Goal: Information Seeking & Learning: Learn about a topic

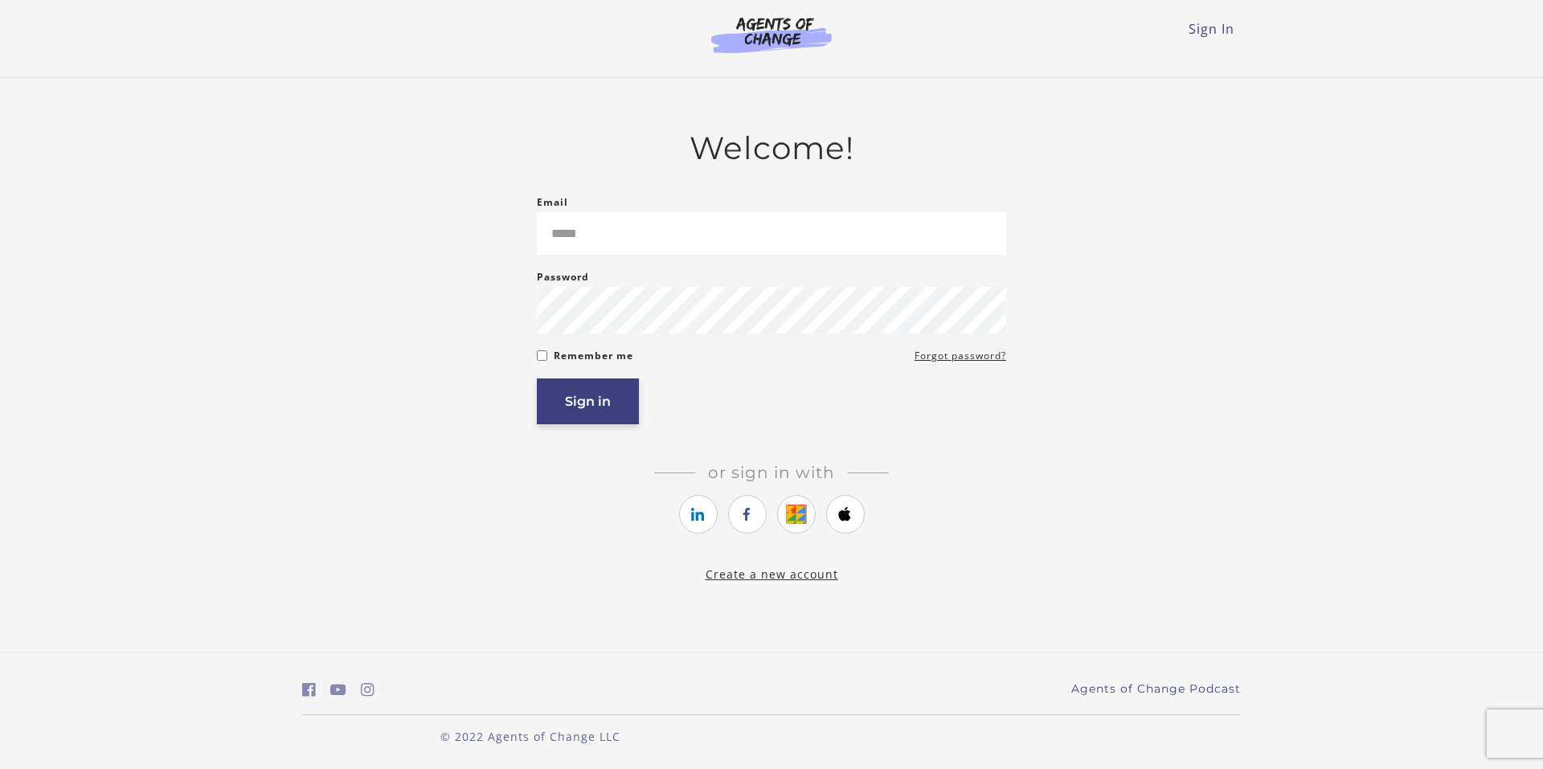
type input "**********"
click at [589, 400] on button "Sign in" at bounding box center [588, 401] width 102 height 46
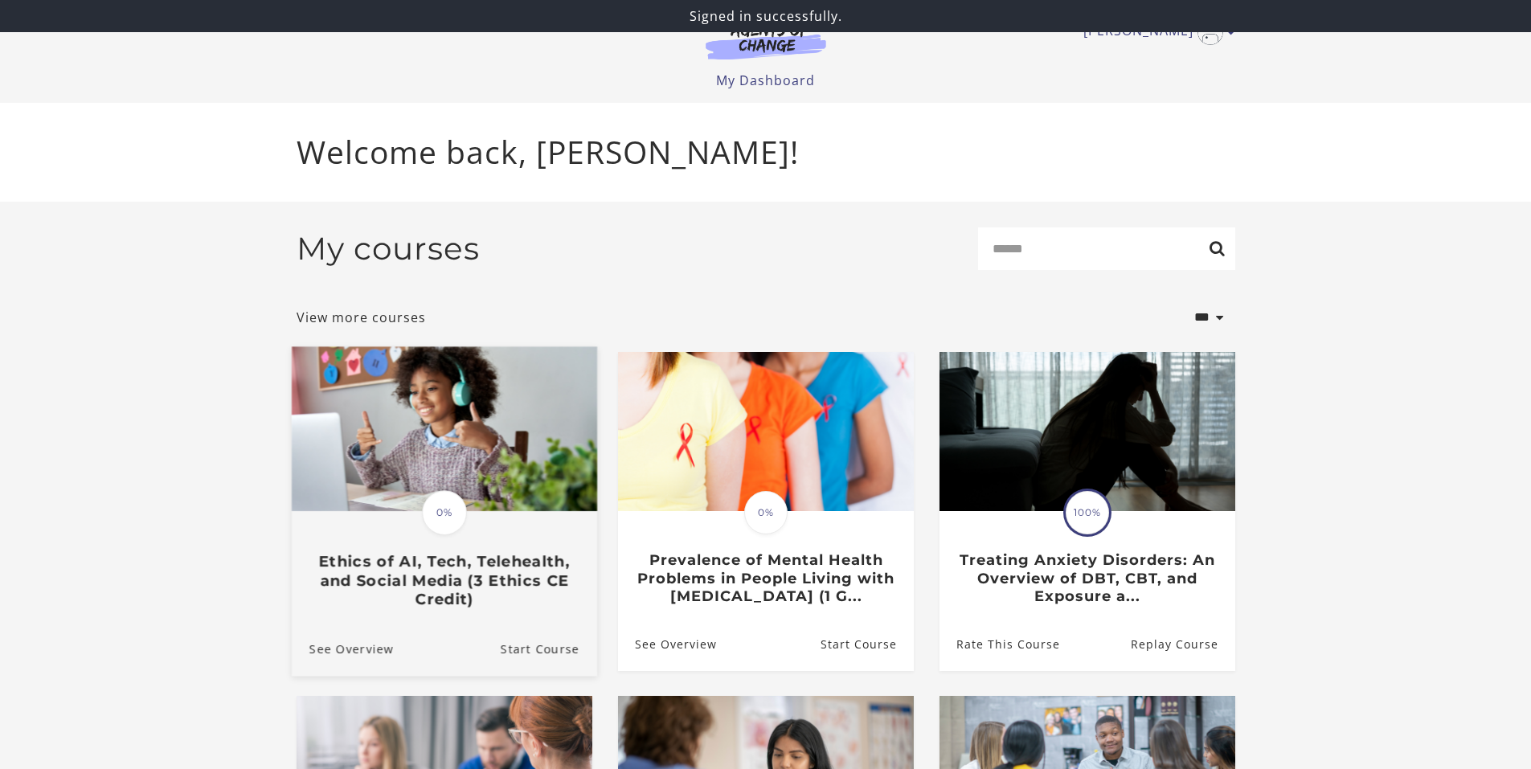
click at [454, 433] on img at bounding box center [443, 428] width 305 height 165
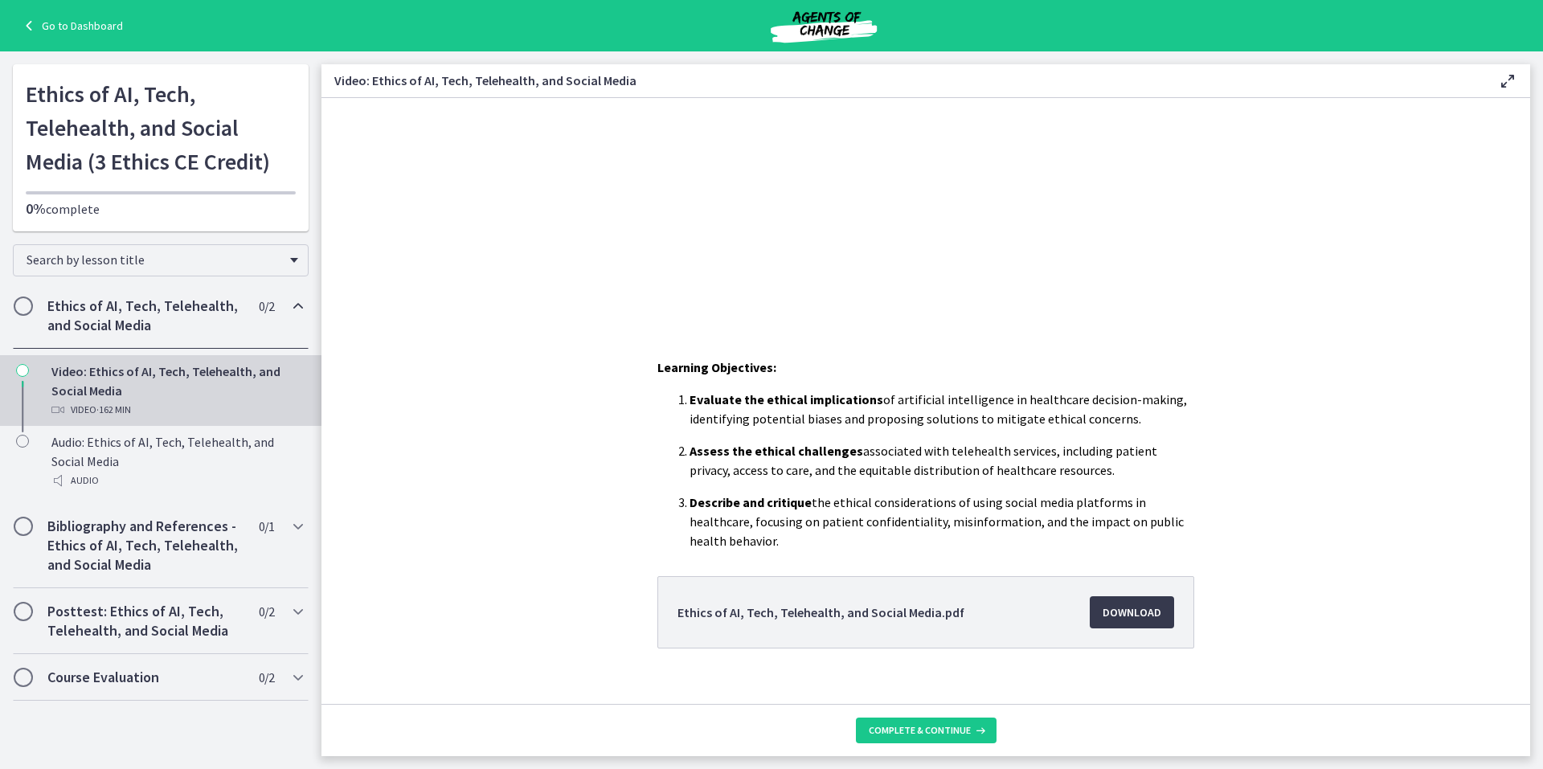
scroll to position [280, 0]
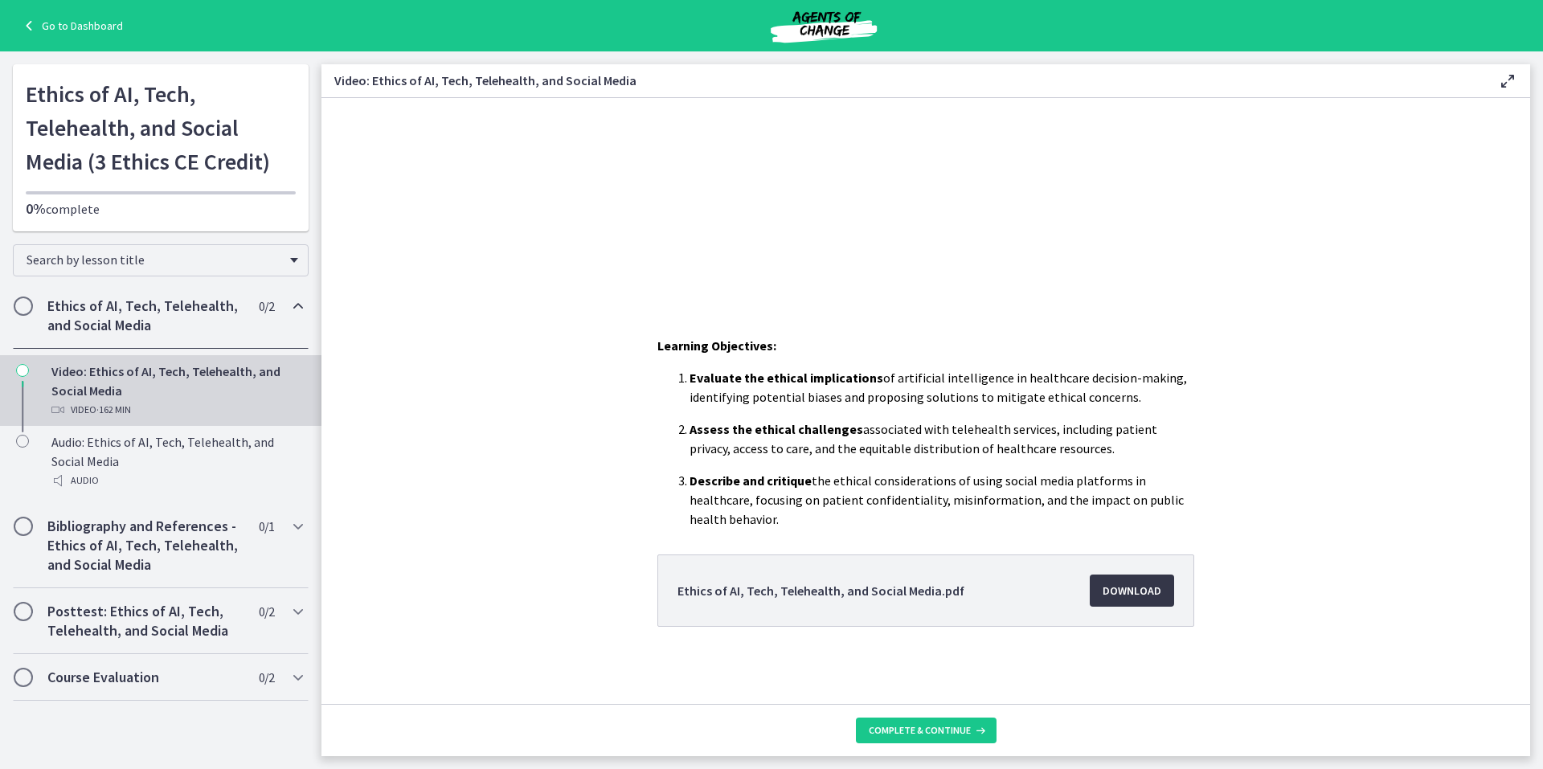
click at [1122, 588] on span "Download Opens in a new window" at bounding box center [1131, 590] width 59 height 19
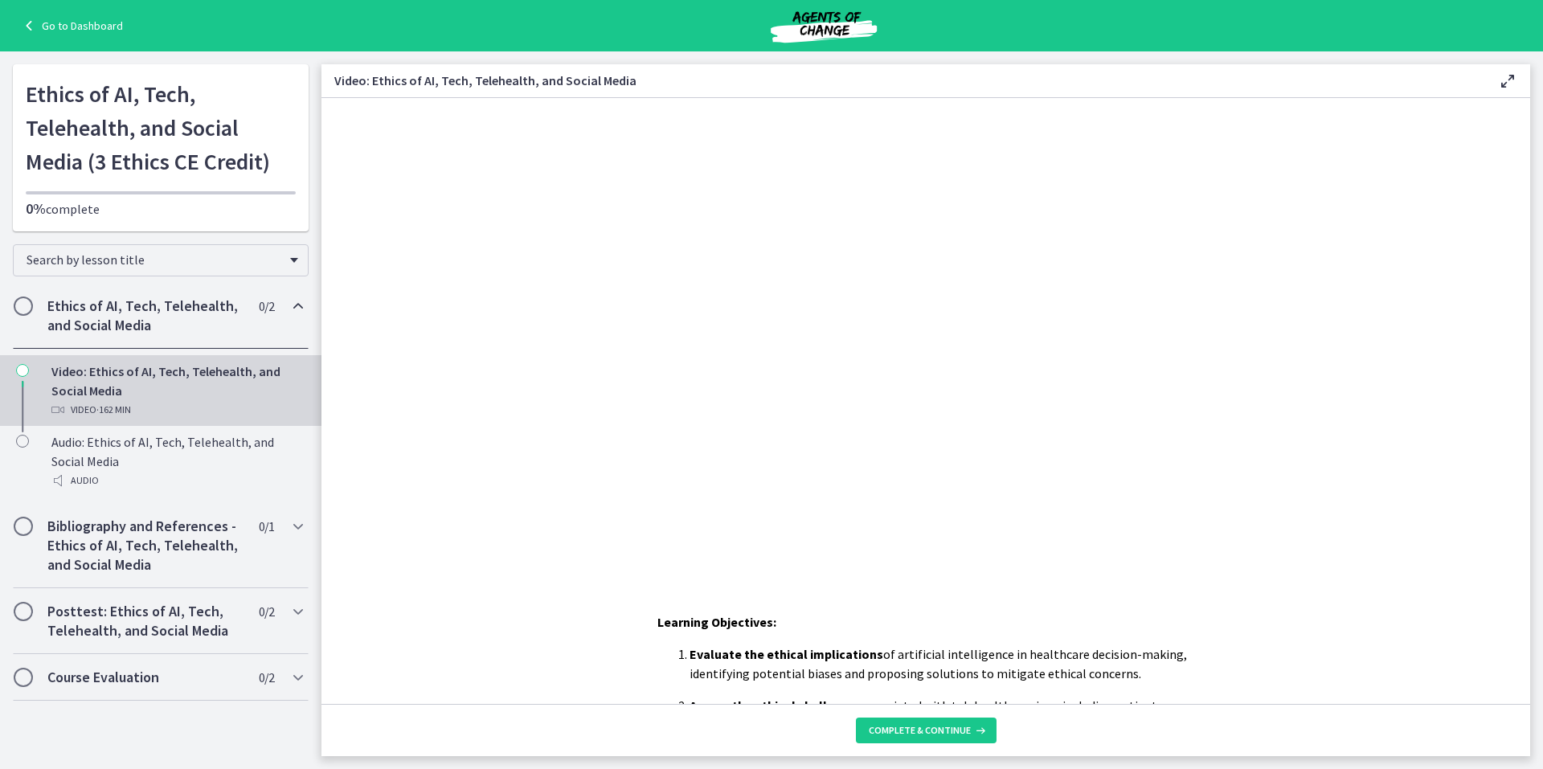
scroll to position [0, 0]
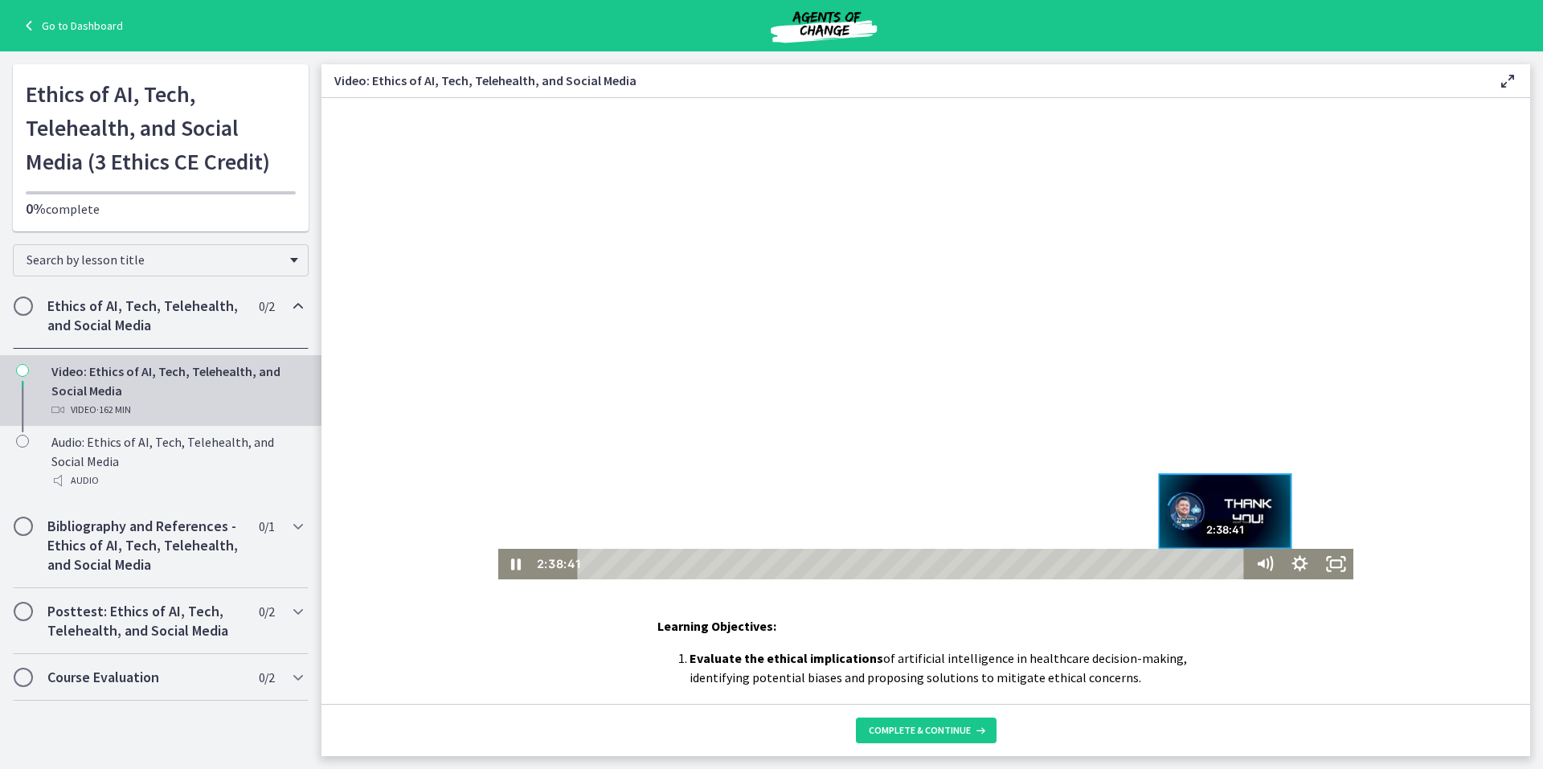
click at [1221, 562] on div "2:38:41" at bounding box center [913, 564] width 653 height 31
drag, startPoint x: 1223, startPoint y: 562, endPoint x: 1234, endPoint y: 562, distance: 11.2
click at [1234, 562] on div "Playbar" at bounding box center [1238, 564] width 10 height 10
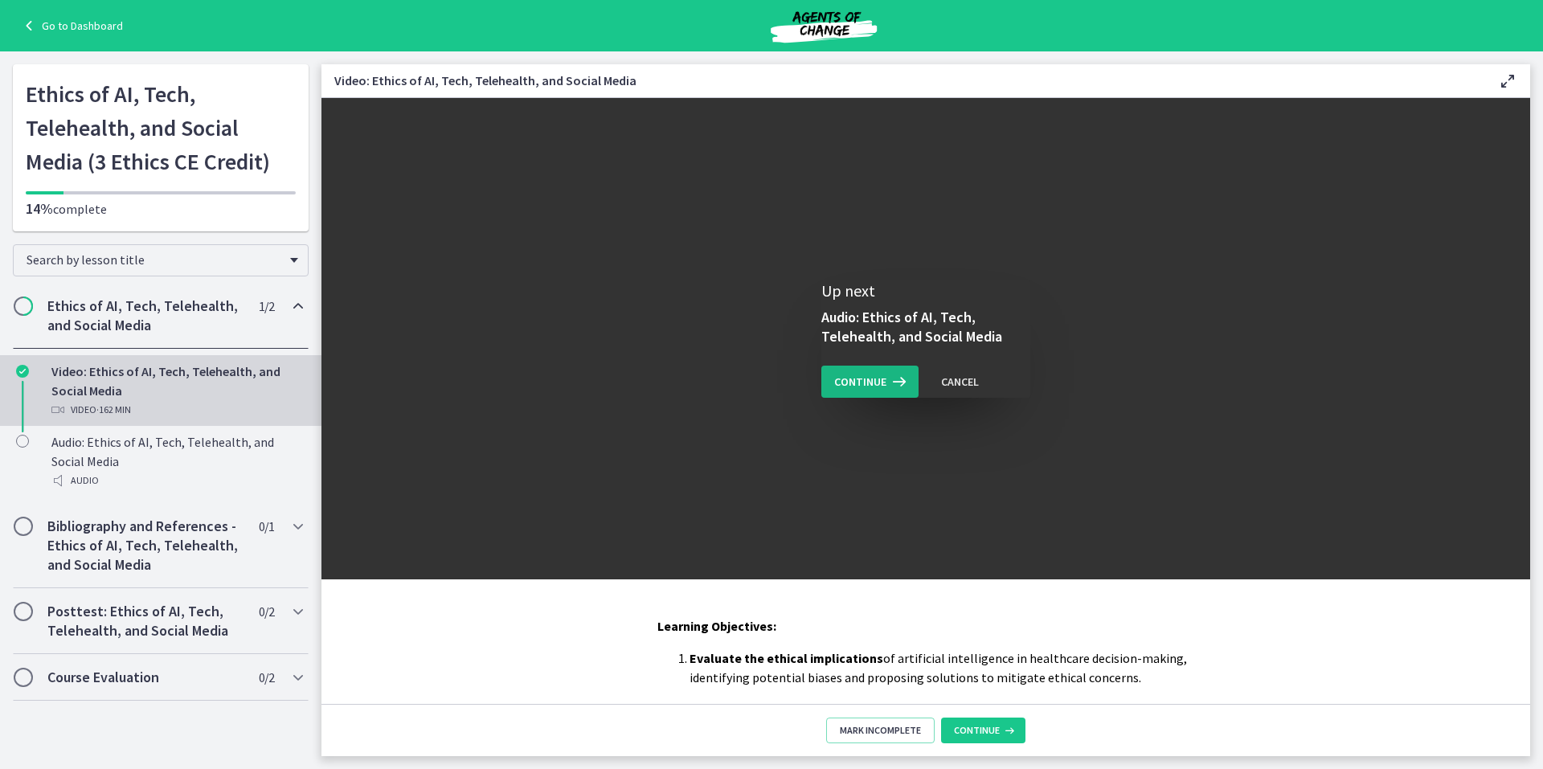
click at [855, 379] on span "Continue" at bounding box center [860, 381] width 52 height 19
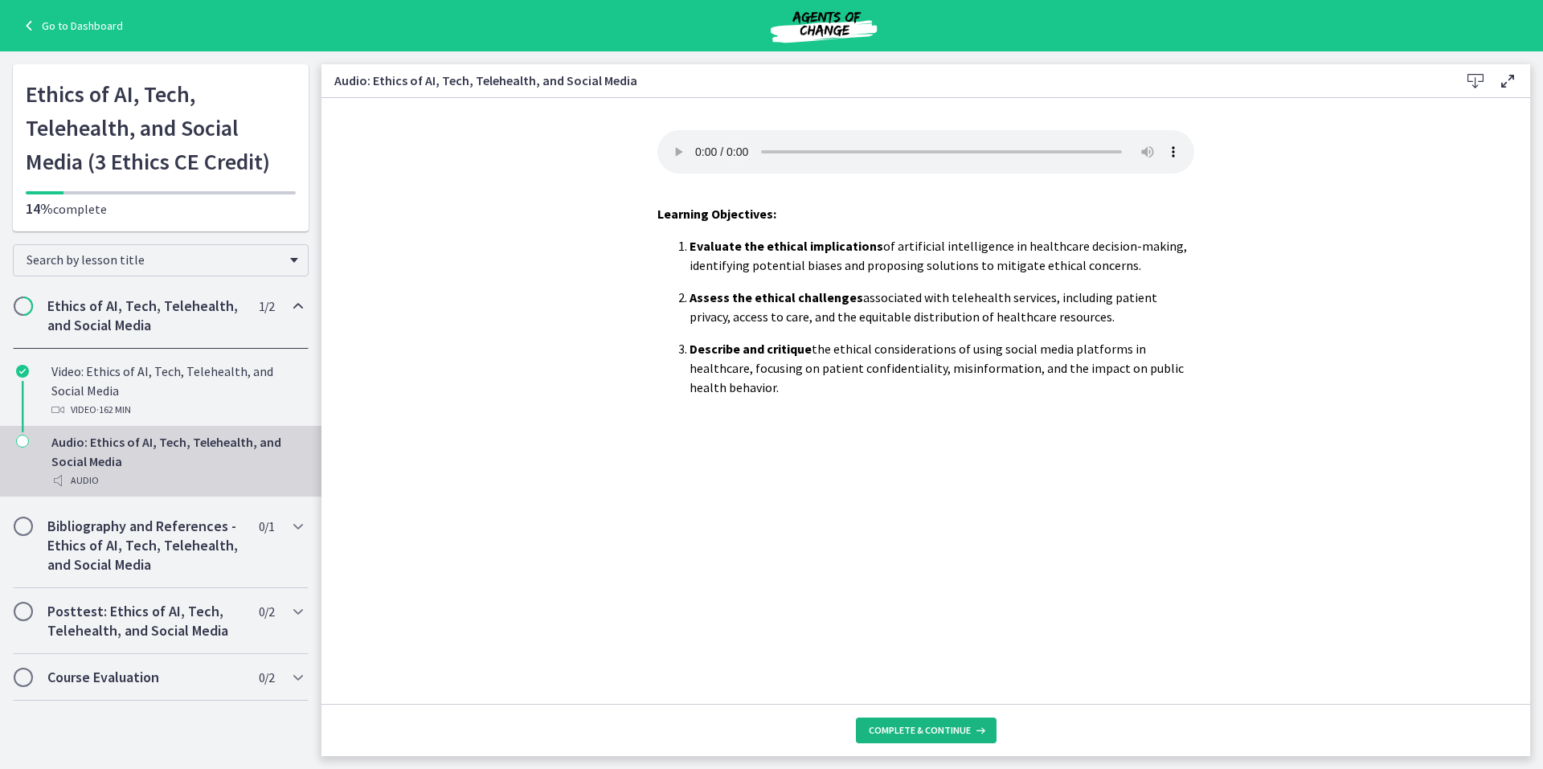
click at [920, 728] on span "Complete & continue" at bounding box center [920, 730] width 102 height 13
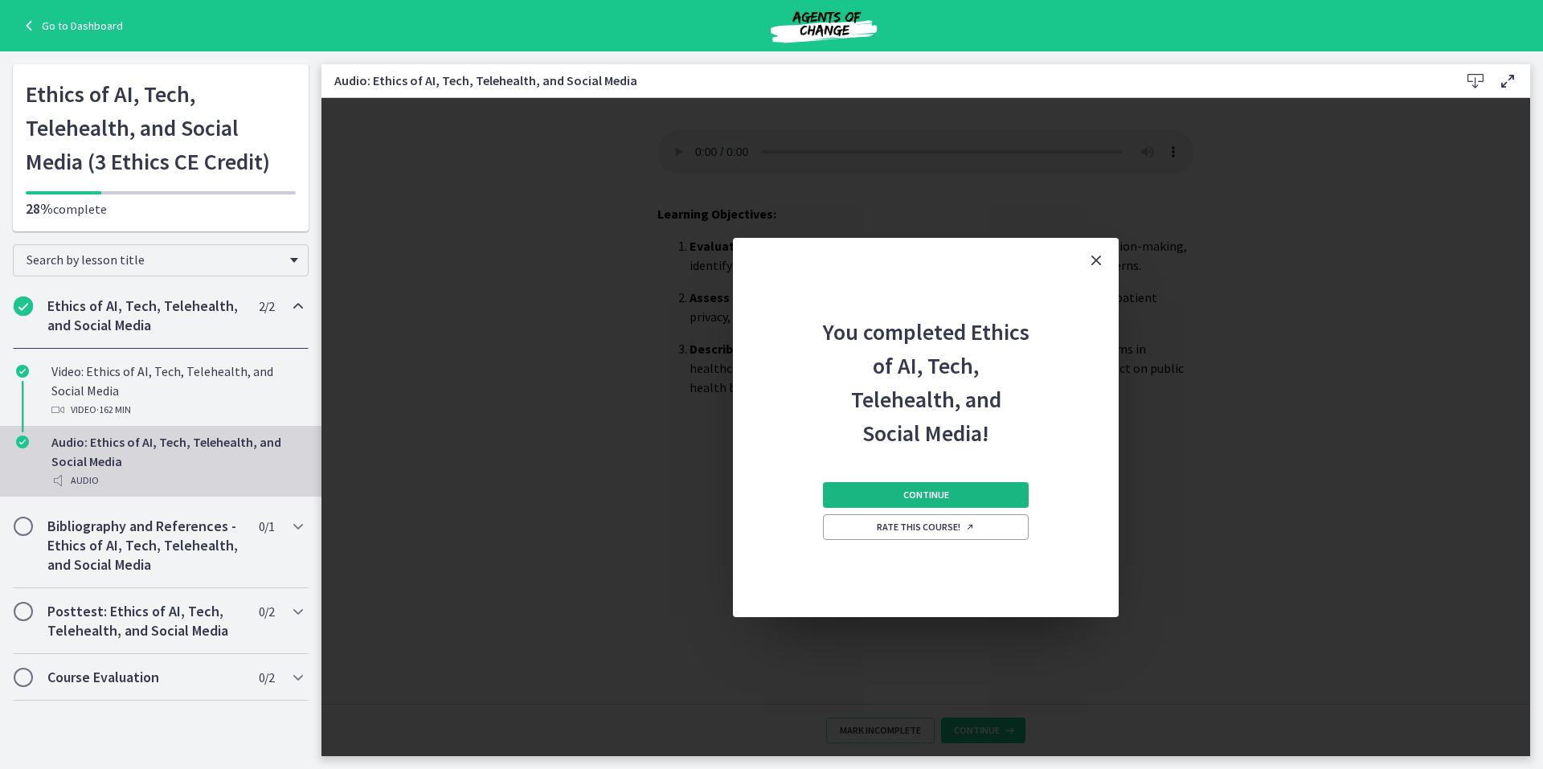
click at [921, 493] on span "Continue" at bounding box center [926, 495] width 46 height 13
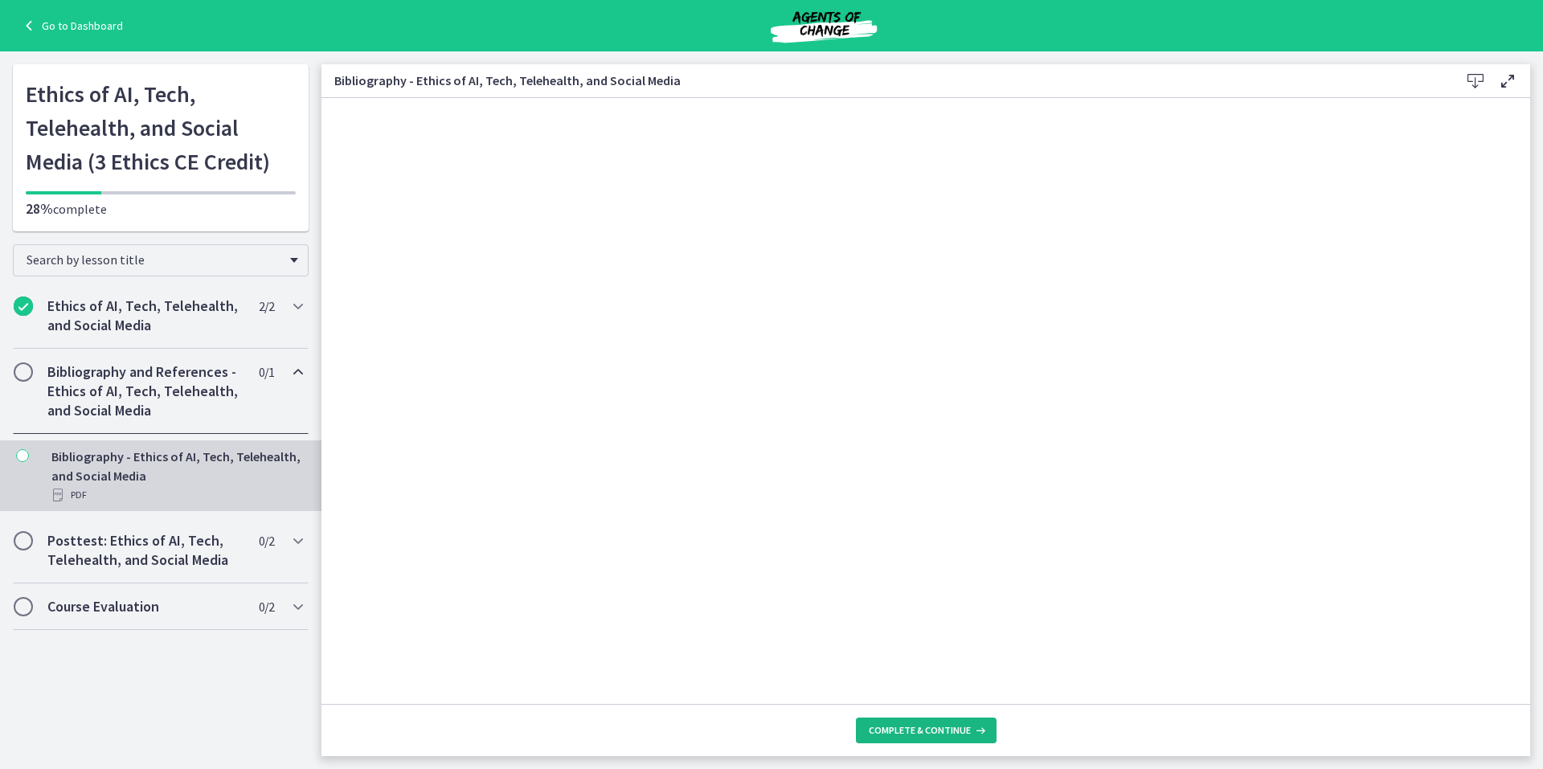
click at [914, 729] on span "Complete & continue" at bounding box center [920, 730] width 102 height 13
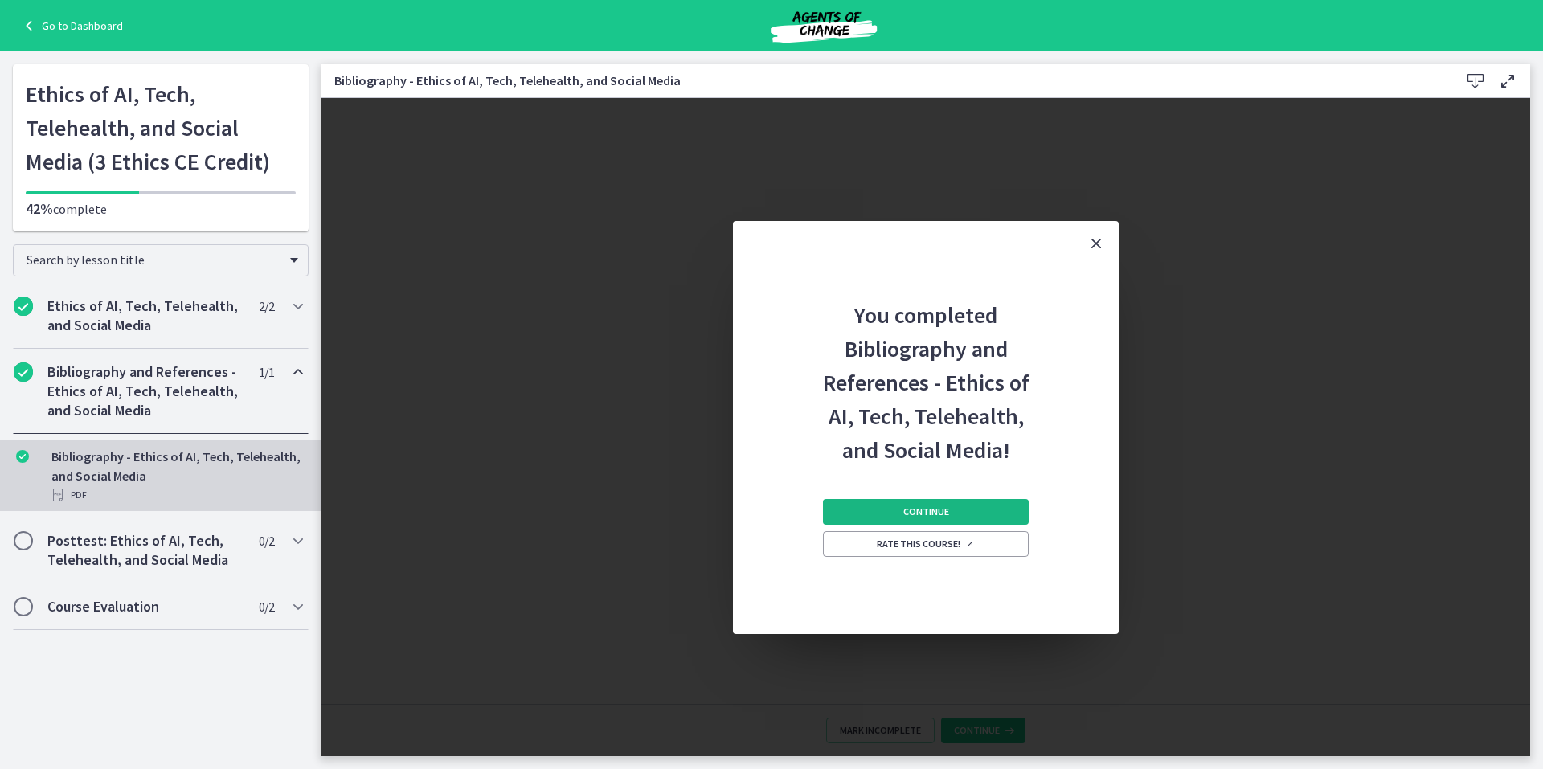
click at [916, 505] on span "Continue" at bounding box center [926, 511] width 46 height 13
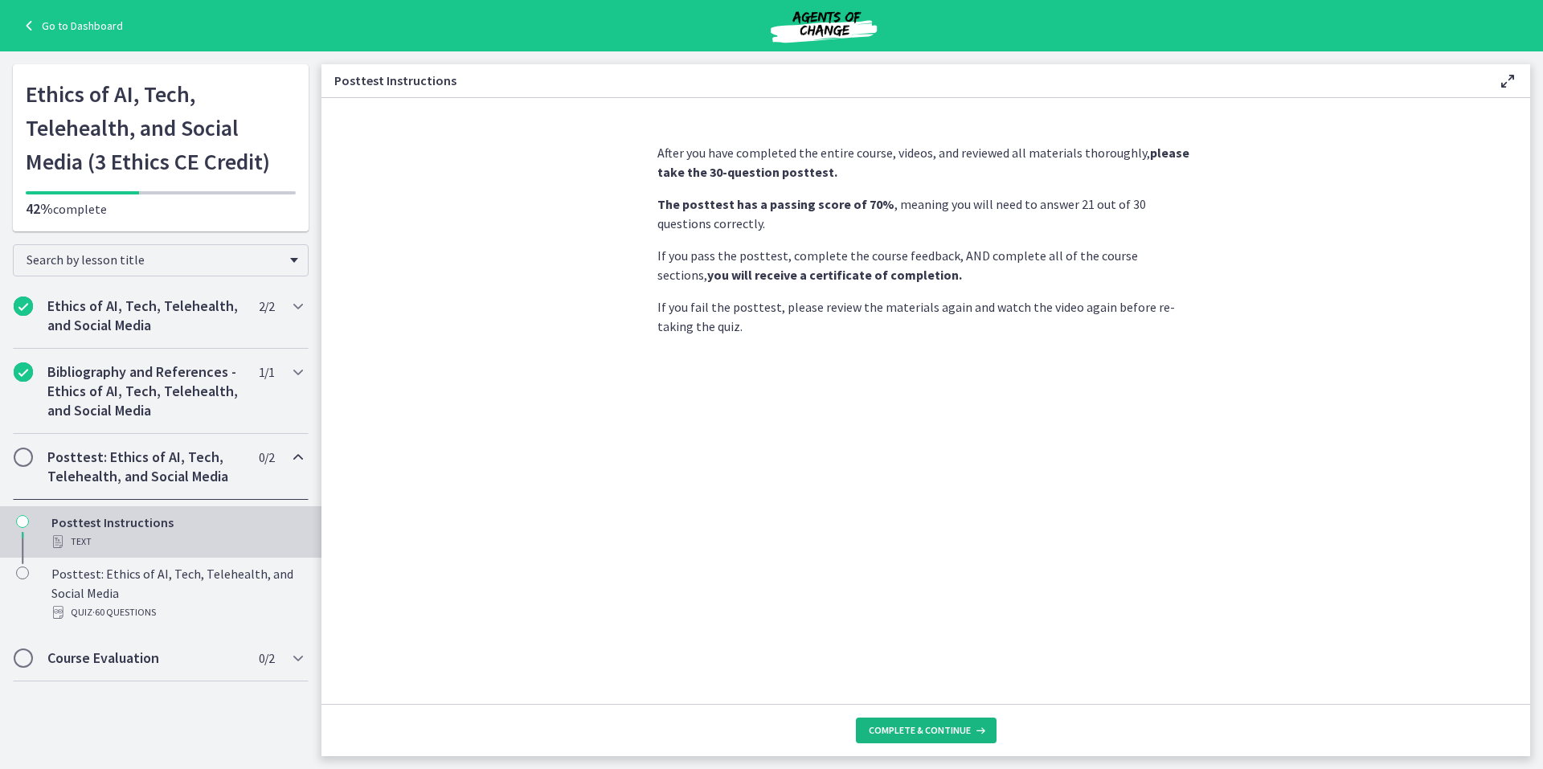
click at [917, 726] on span "Complete & continue" at bounding box center [920, 730] width 102 height 13
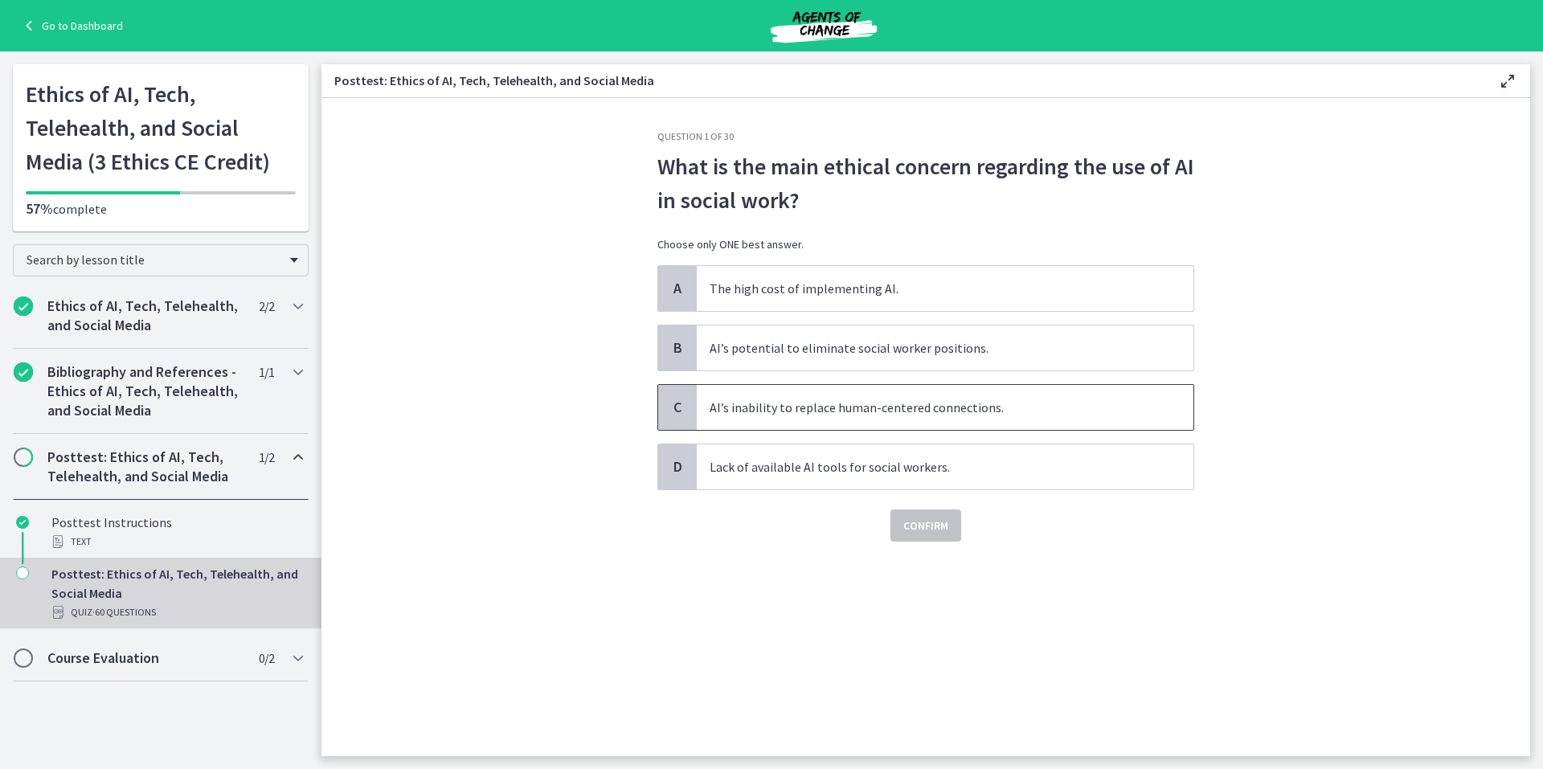
click at [671, 400] on span "C" at bounding box center [677, 407] width 19 height 19
click at [928, 522] on span "Confirm" at bounding box center [925, 525] width 45 height 19
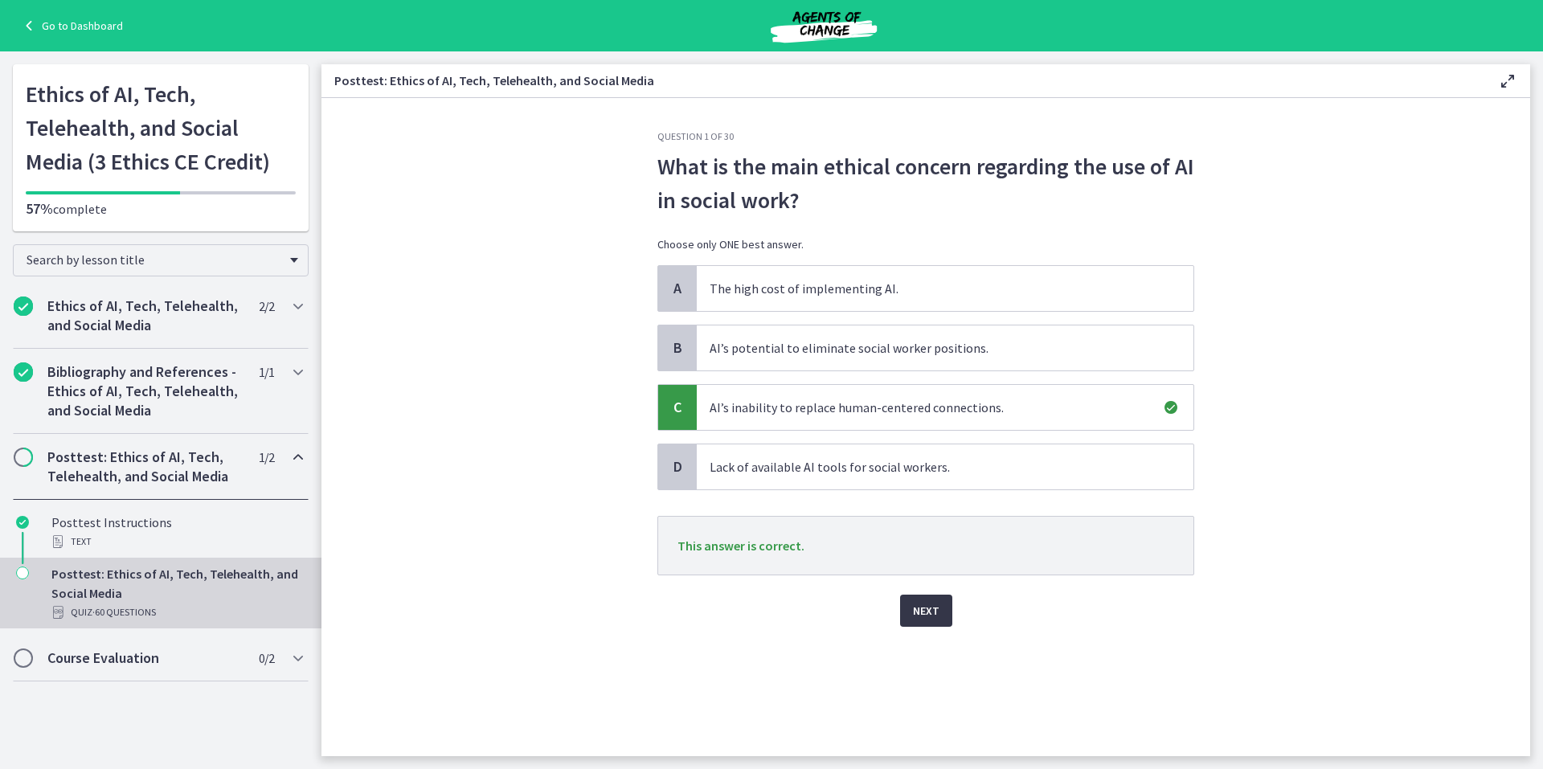
click at [925, 608] on span "Next" at bounding box center [926, 610] width 27 height 19
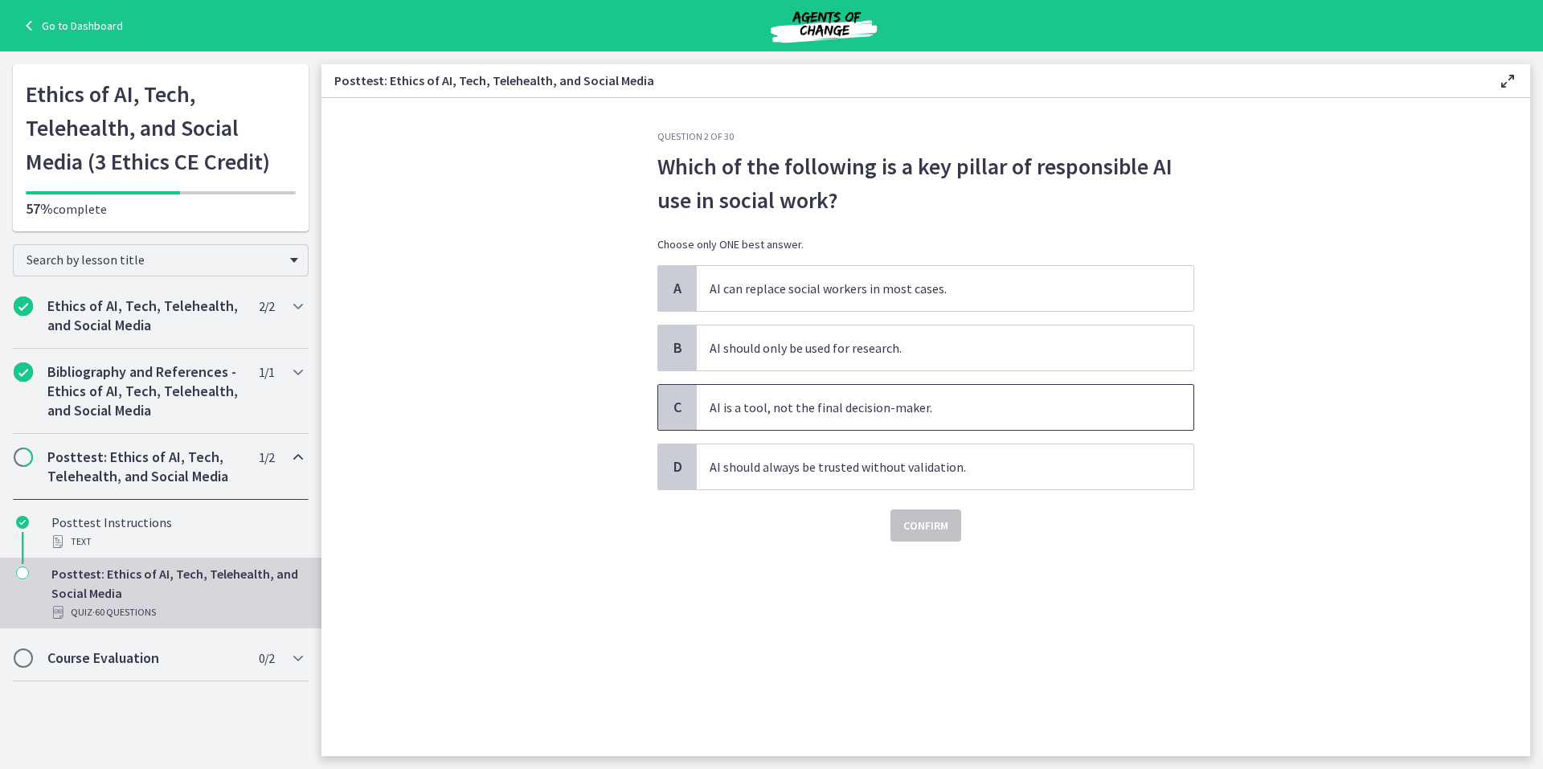
click at [673, 404] on span "C" at bounding box center [677, 407] width 19 height 19
click at [926, 525] on span "Confirm" at bounding box center [925, 525] width 45 height 19
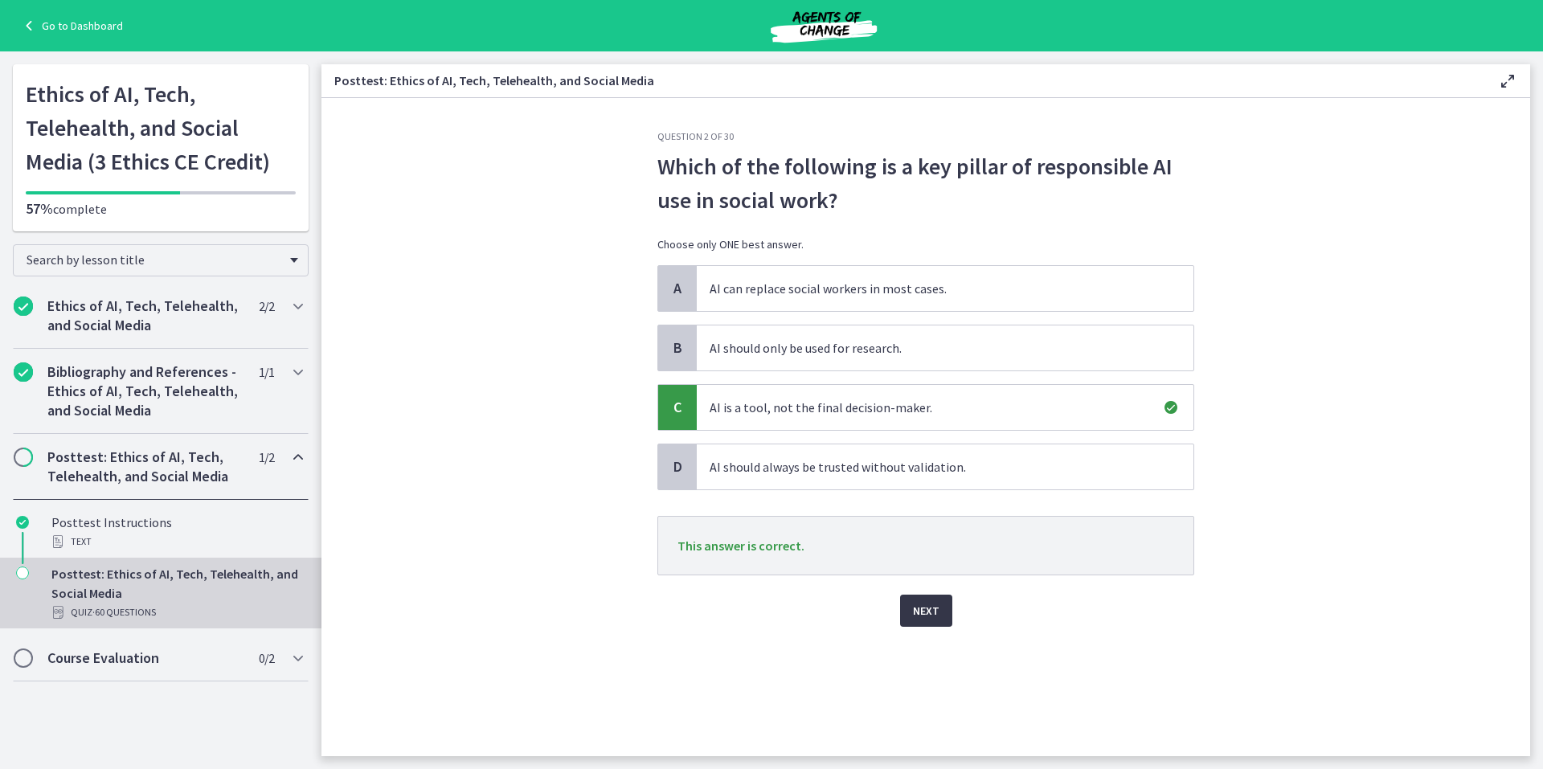
click at [921, 611] on span "Next" at bounding box center [926, 610] width 27 height 19
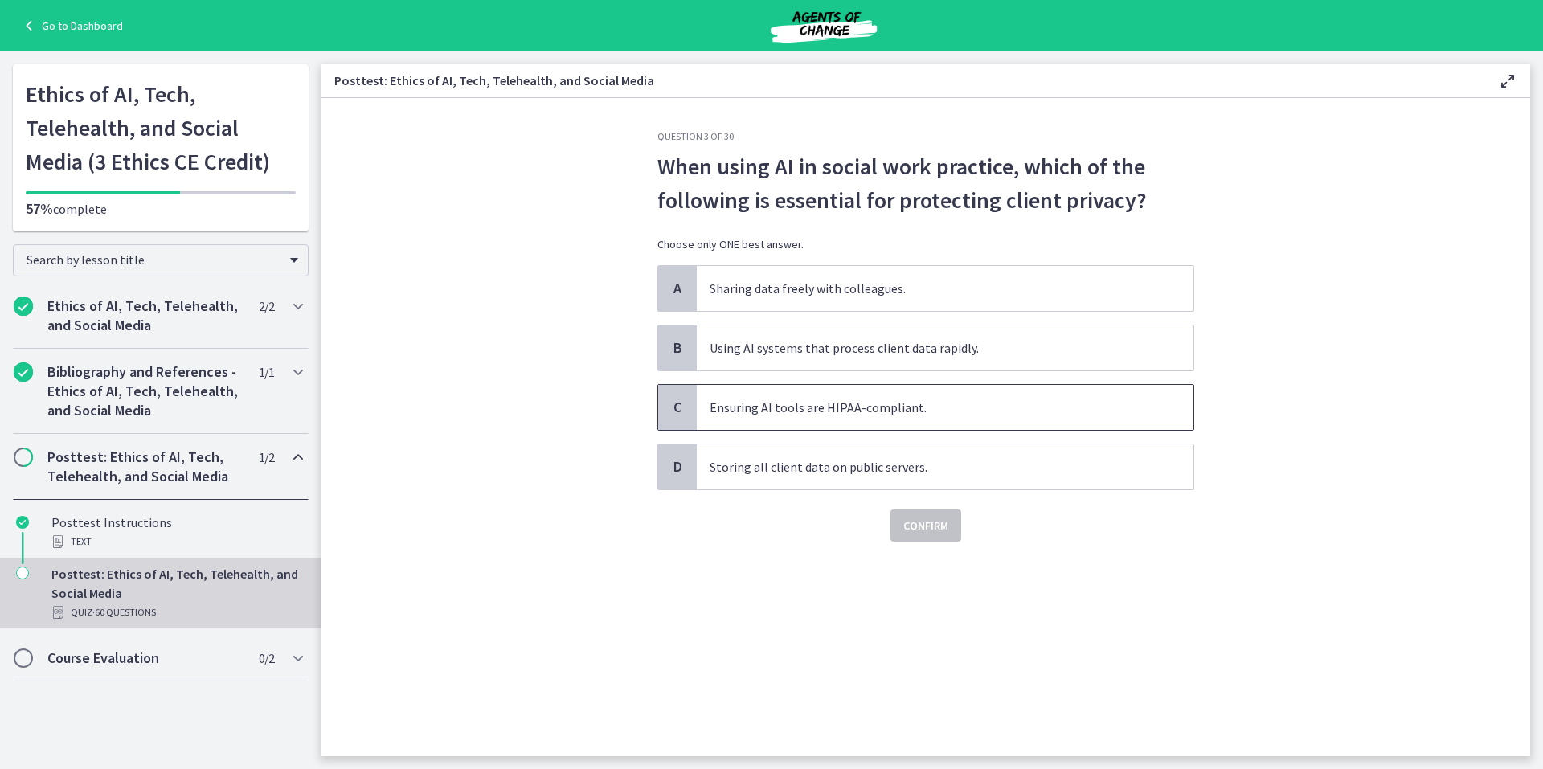
click at [677, 402] on span "C" at bounding box center [677, 407] width 19 height 19
click at [921, 524] on span "Confirm" at bounding box center [925, 525] width 45 height 19
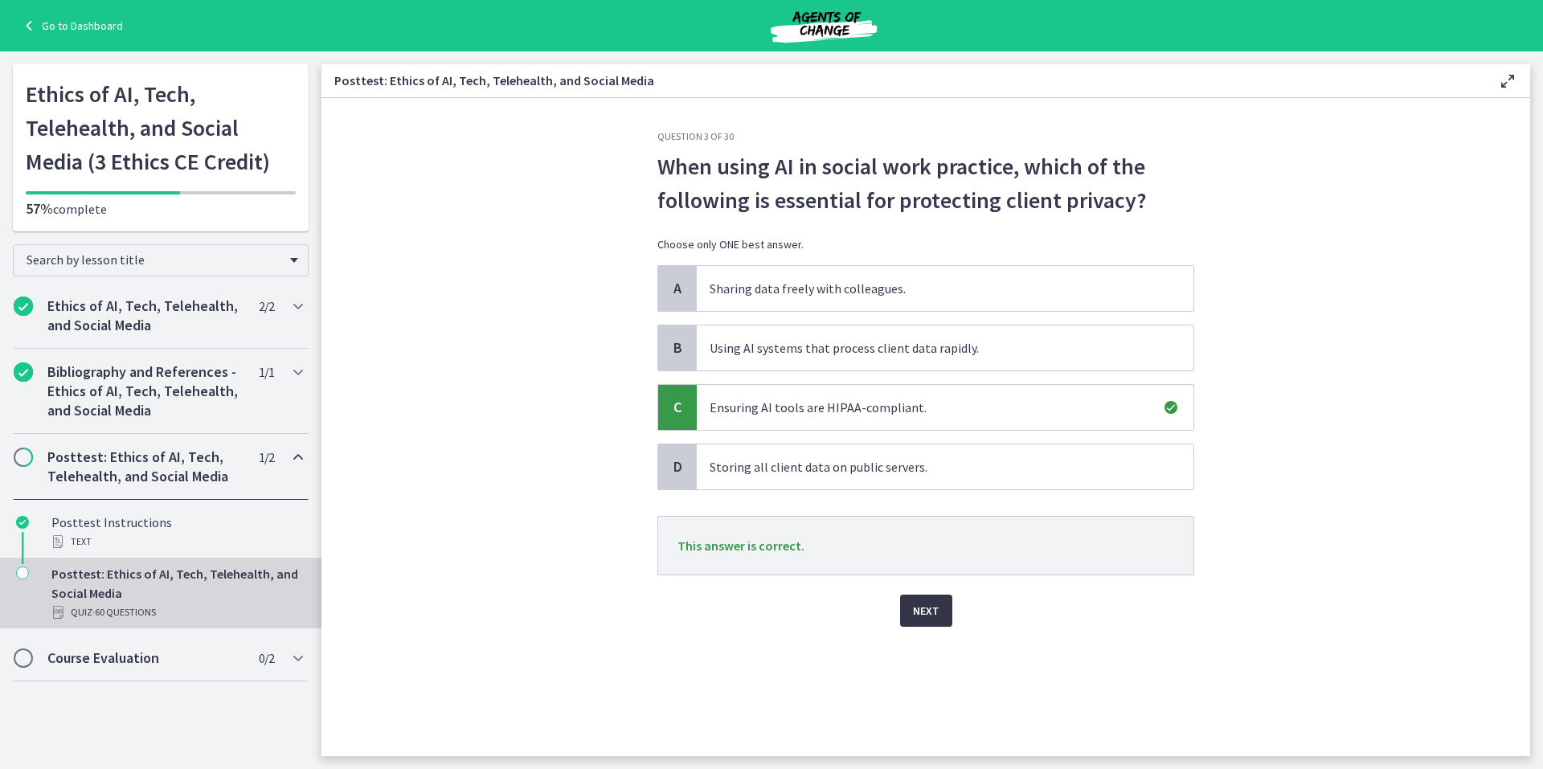
click at [926, 606] on span "Next" at bounding box center [926, 610] width 27 height 19
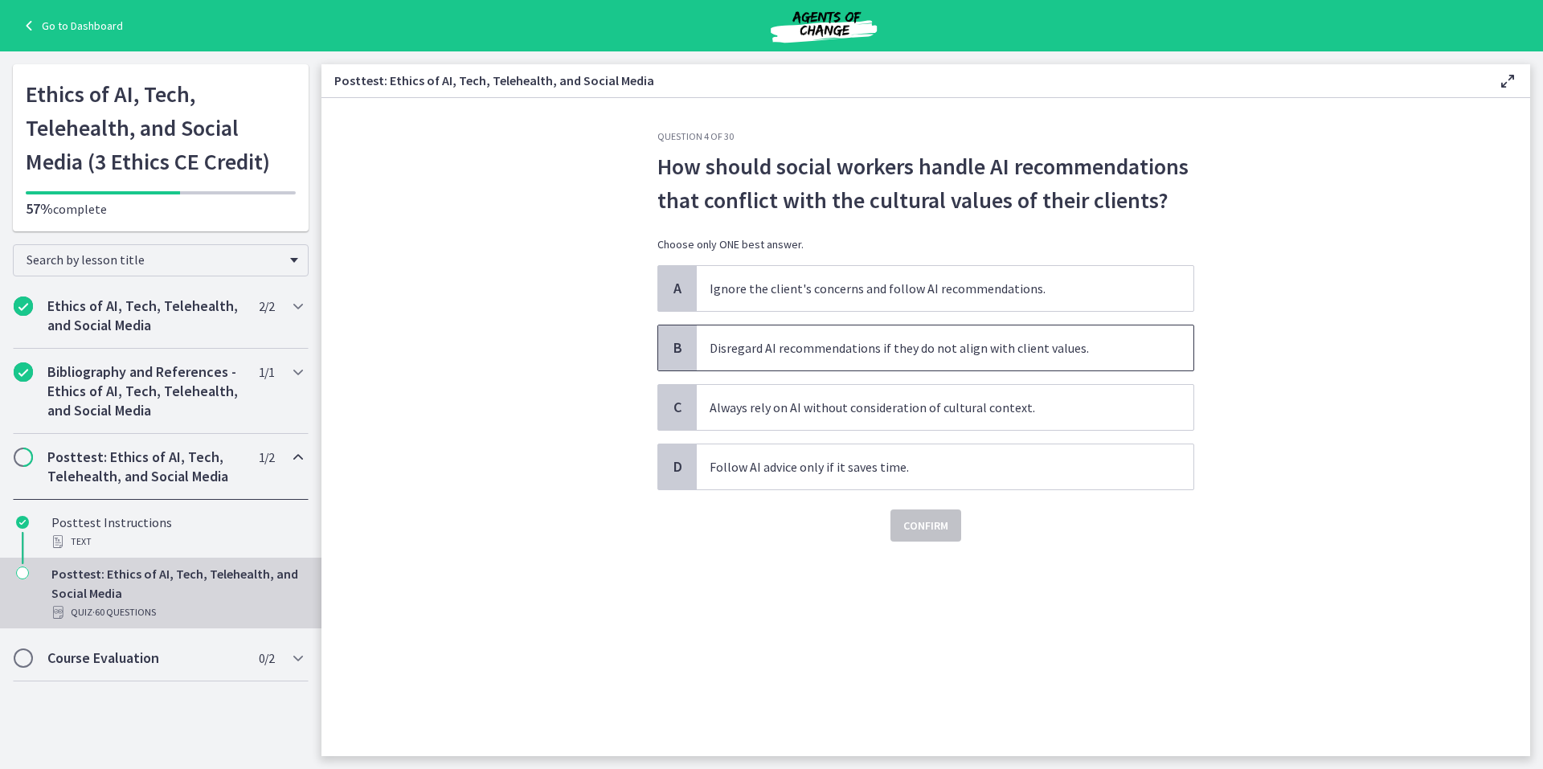
click at [674, 340] on span "B" at bounding box center [677, 347] width 19 height 19
click at [931, 529] on span "Confirm" at bounding box center [925, 525] width 45 height 19
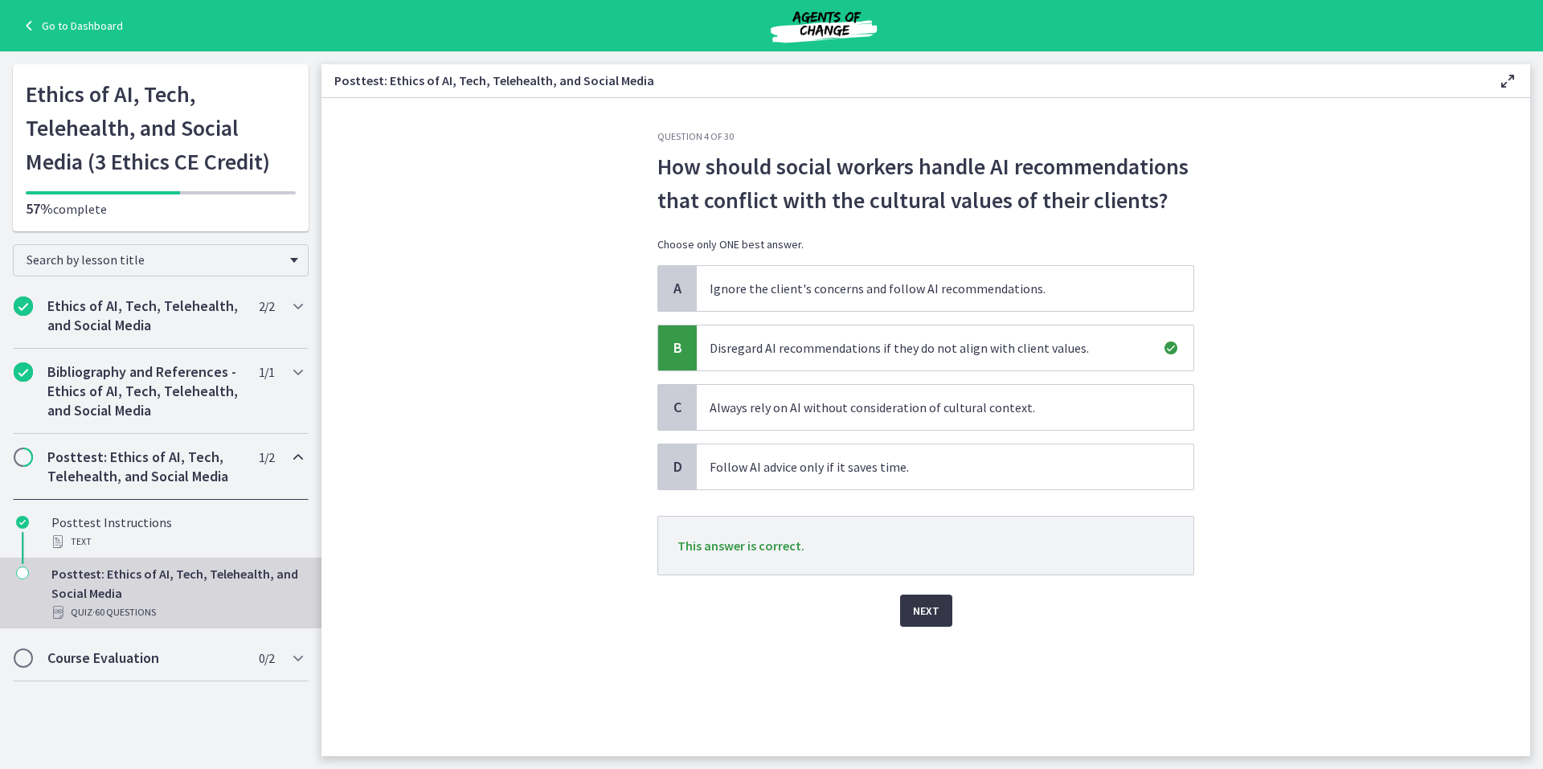
click at [926, 605] on span "Next" at bounding box center [926, 610] width 27 height 19
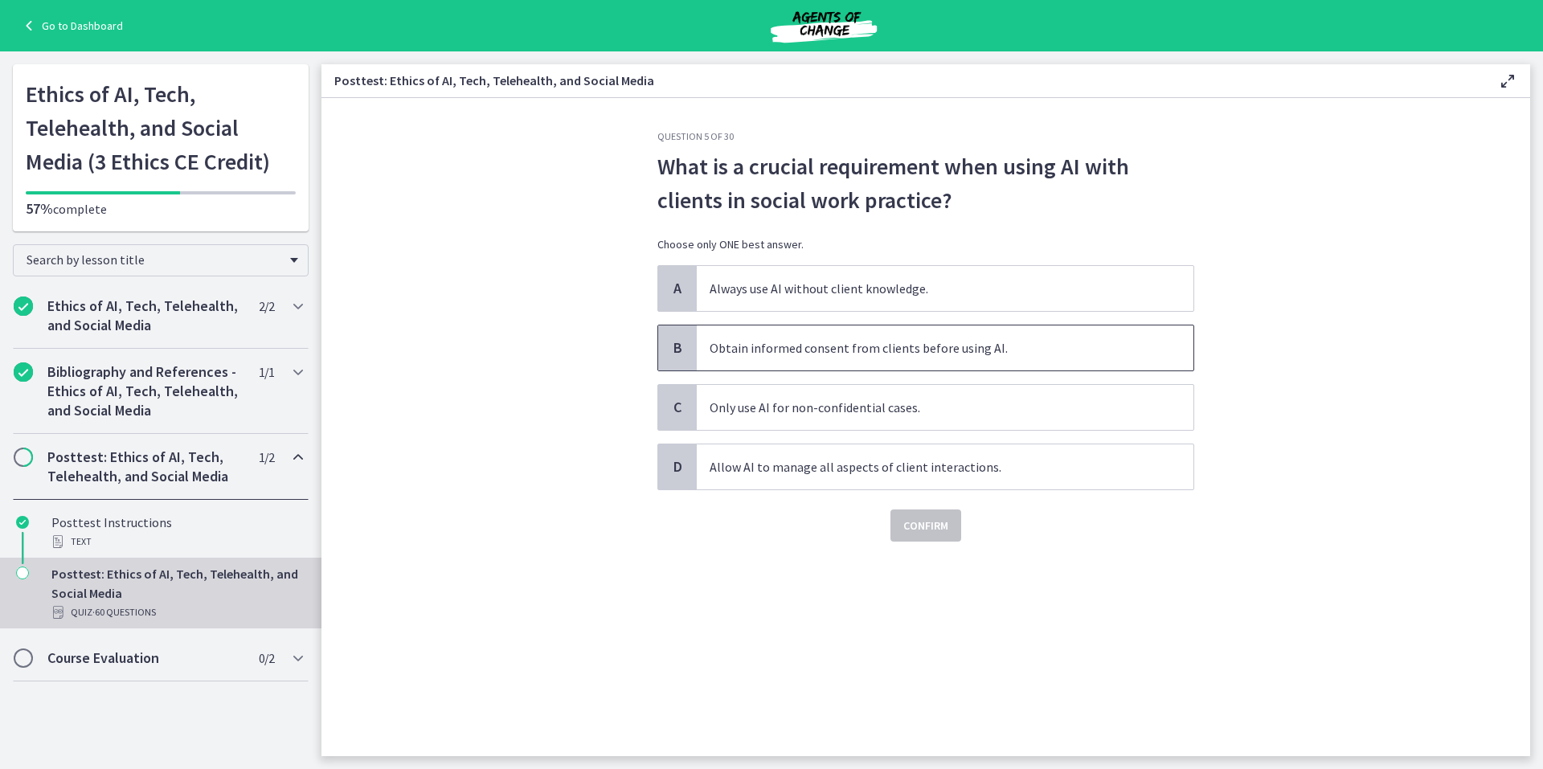
click at [678, 344] on span "B" at bounding box center [677, 347] width 19 height 19
click at [934, 525] on span "Confirm" at bounding box center [925, 525] width 45 height 19
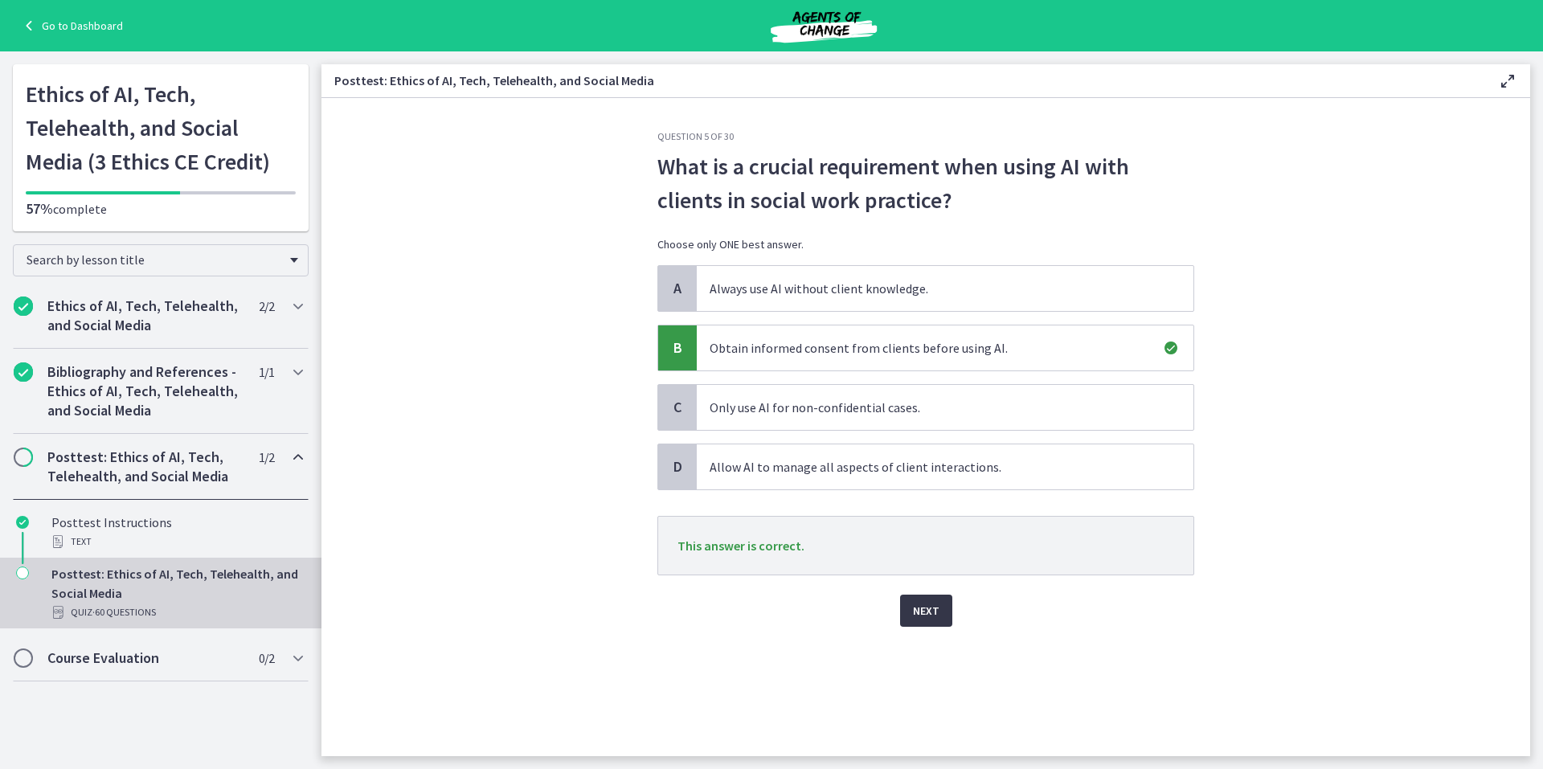
click at [930, 607] on span "Next" at bounding box center [926, 610] width 27 height 19
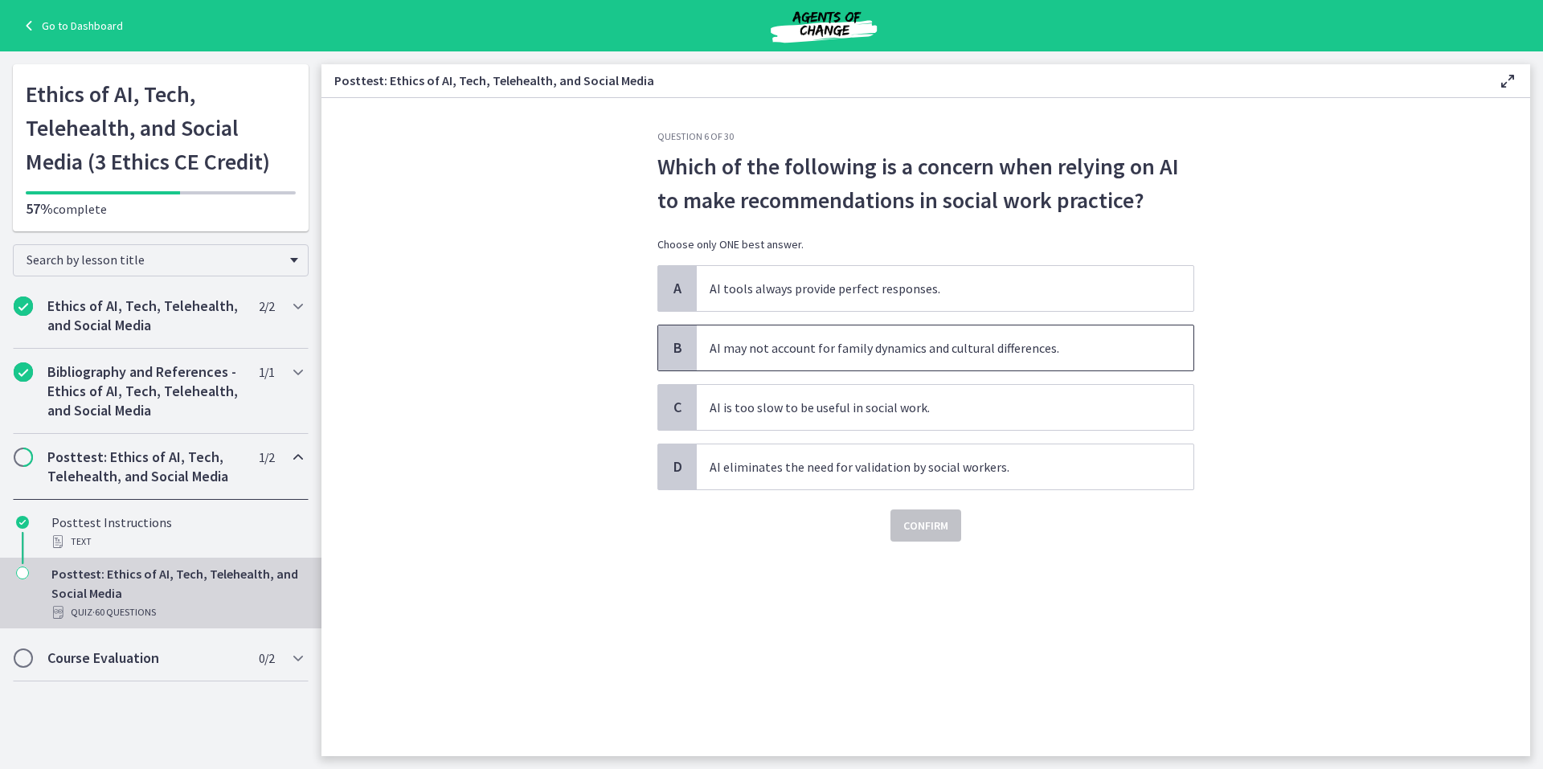
click at [677, 344] on span "B" at bounding box center [677, 347] width 19 height 19
click at [926, 524] on span "Confirm" at bounding box center [925, 525] width 45 height 19
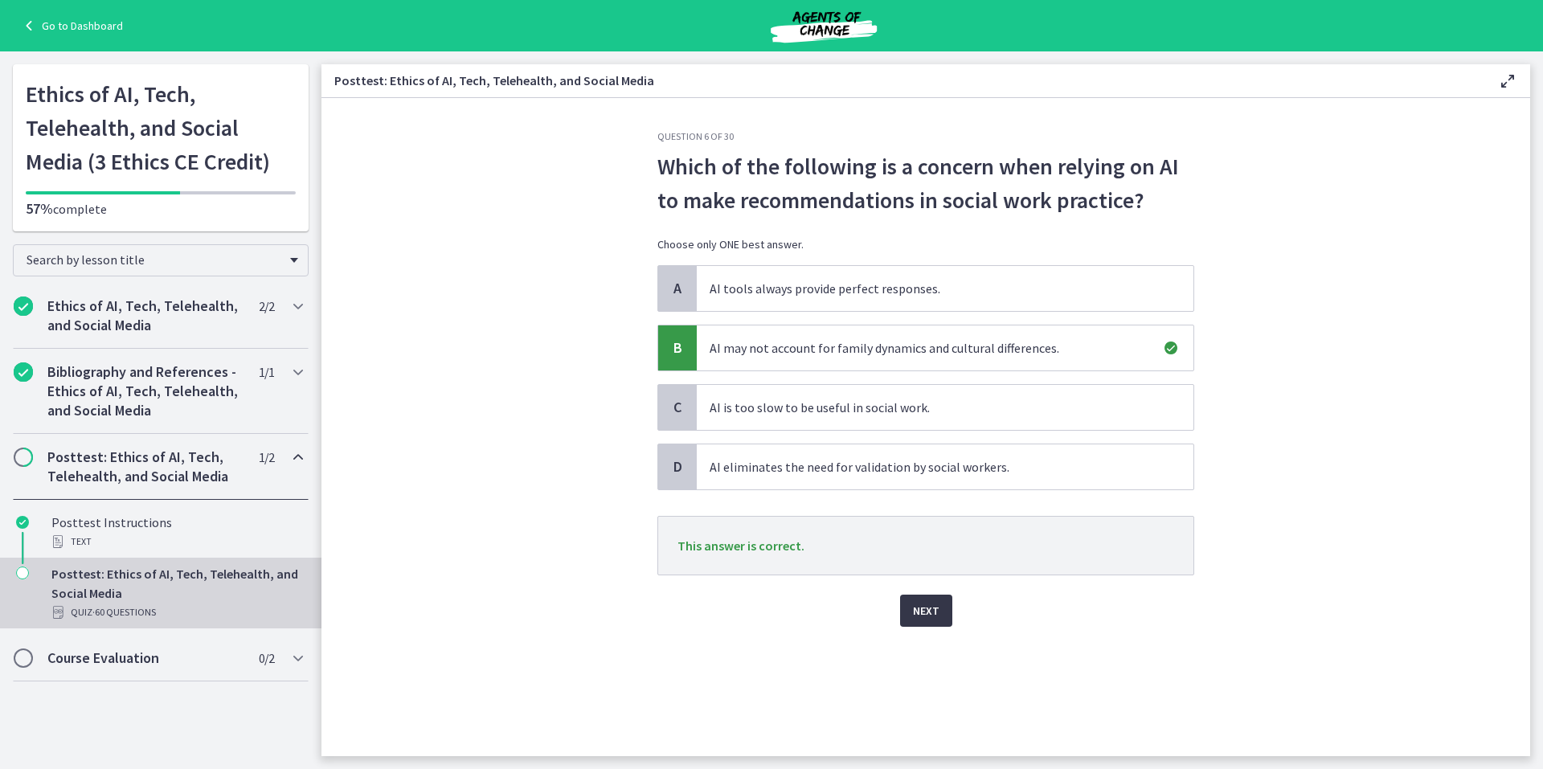
click at [918, 607] on span "Next" at bounding box center [926, 610] width 27 height 19
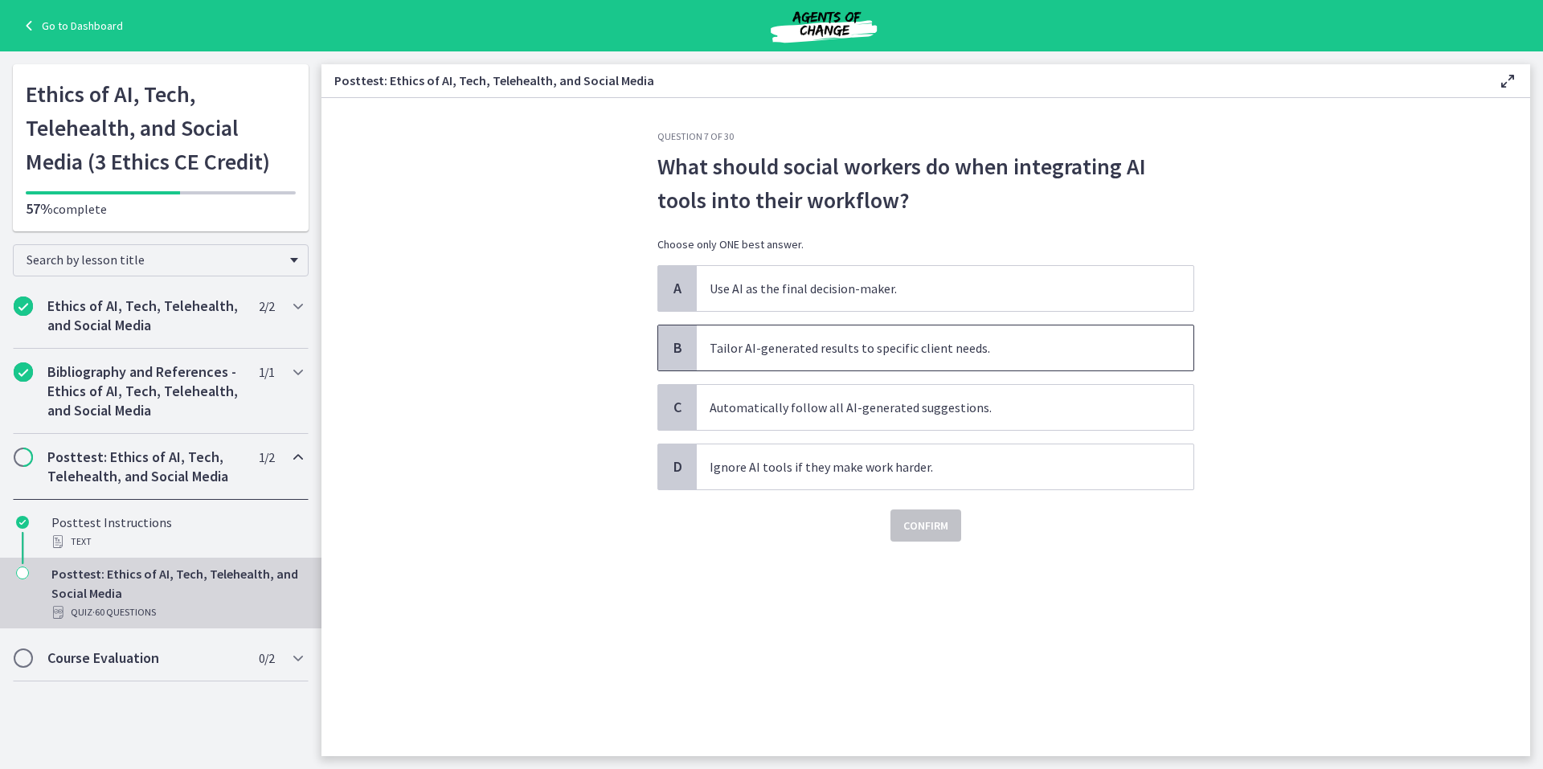
click at [674, 343] on span "B" at bounding box center [677, 347] width 19 height 19
click at [926, 521] on span "Confirm" at bounding box center [925, 525] width 45 height 19
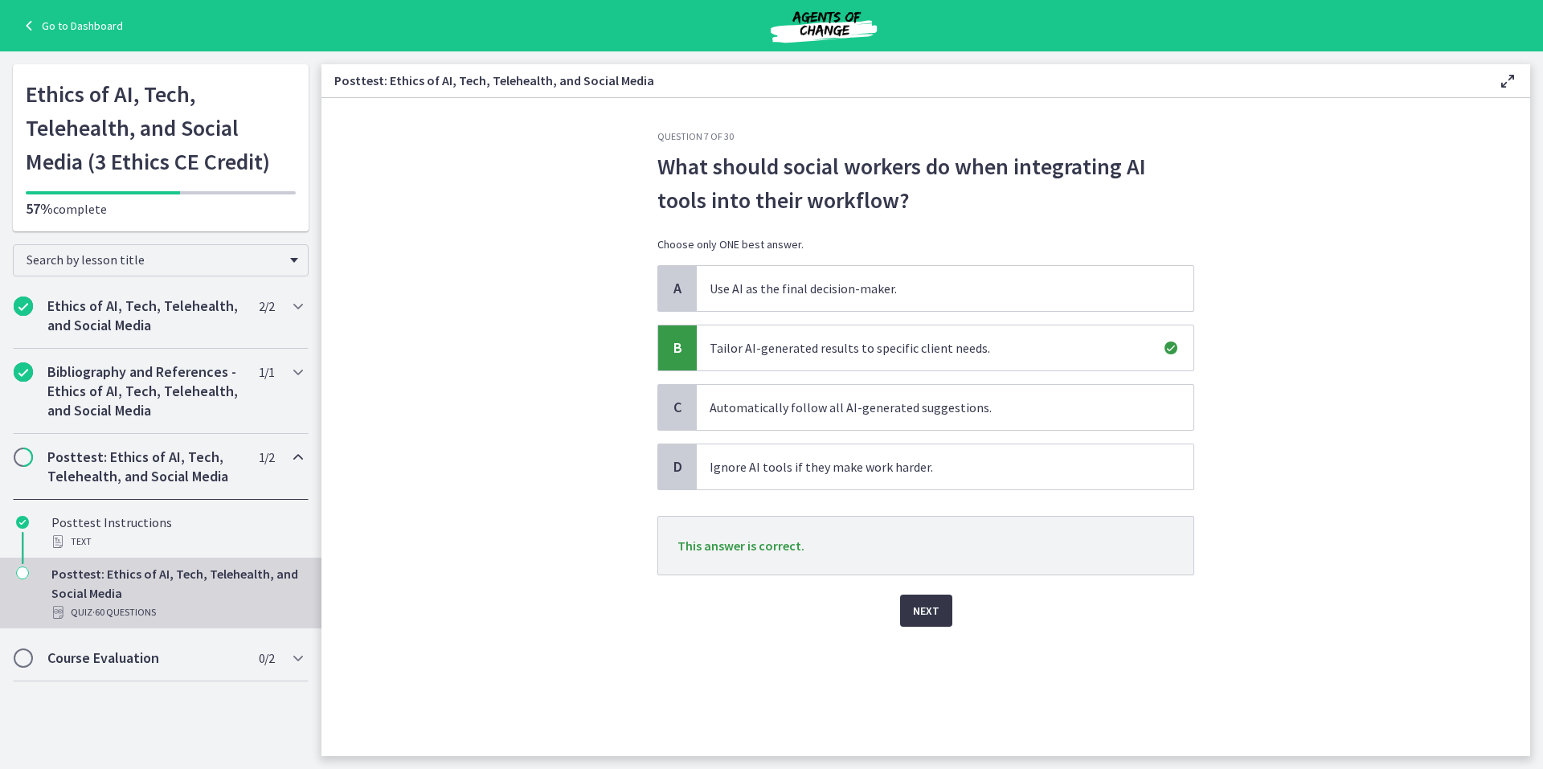
click at [922, 608] on span "Next" at bounding box center [926, 610] width 27 height 19
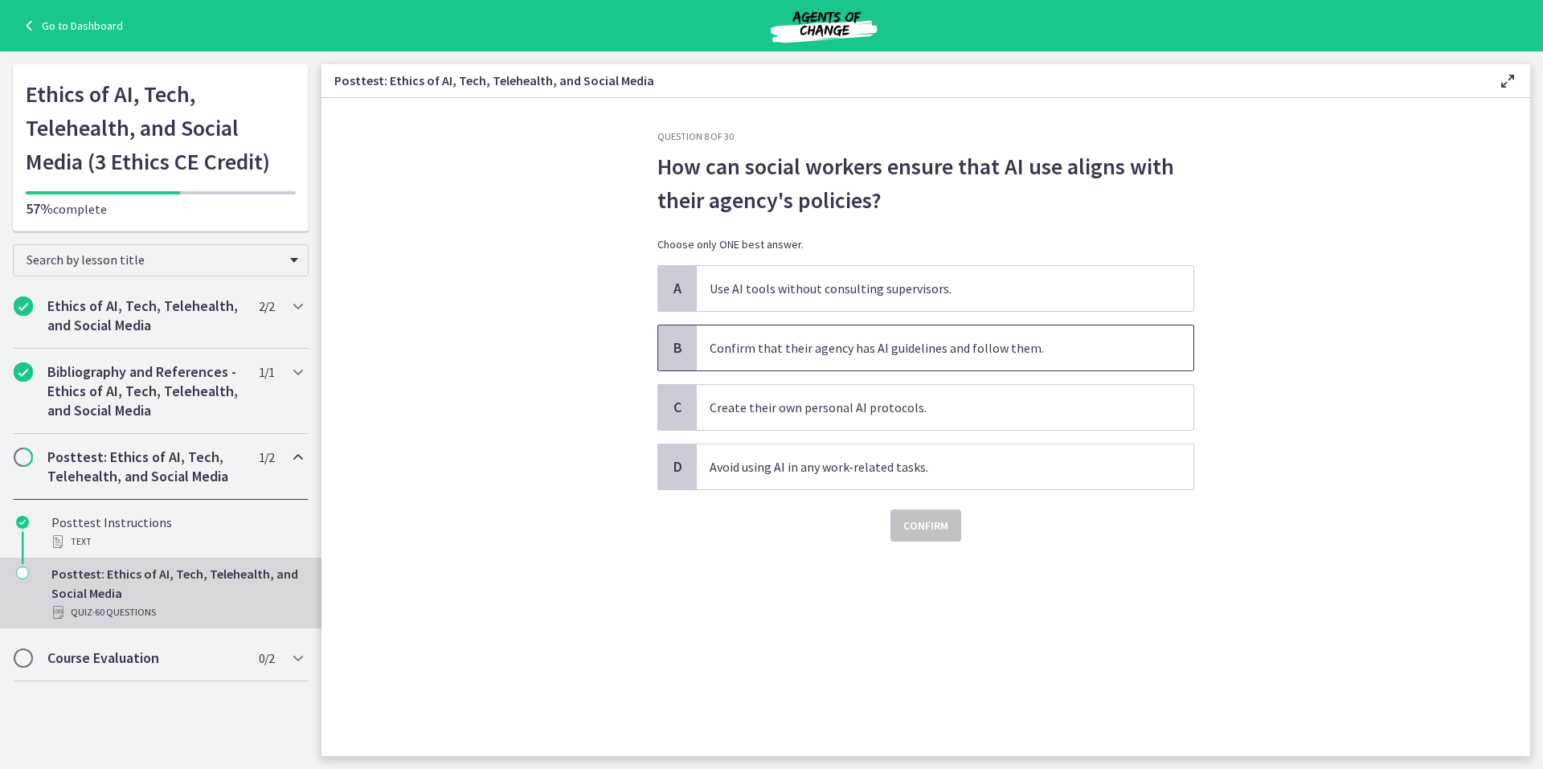
click at [673, 341] on span "B" at bounding box center [677, 347] width 19 height 19
click at [922, 523] on span "Confirm" at bounding box center [925, 525] width 45 height 19
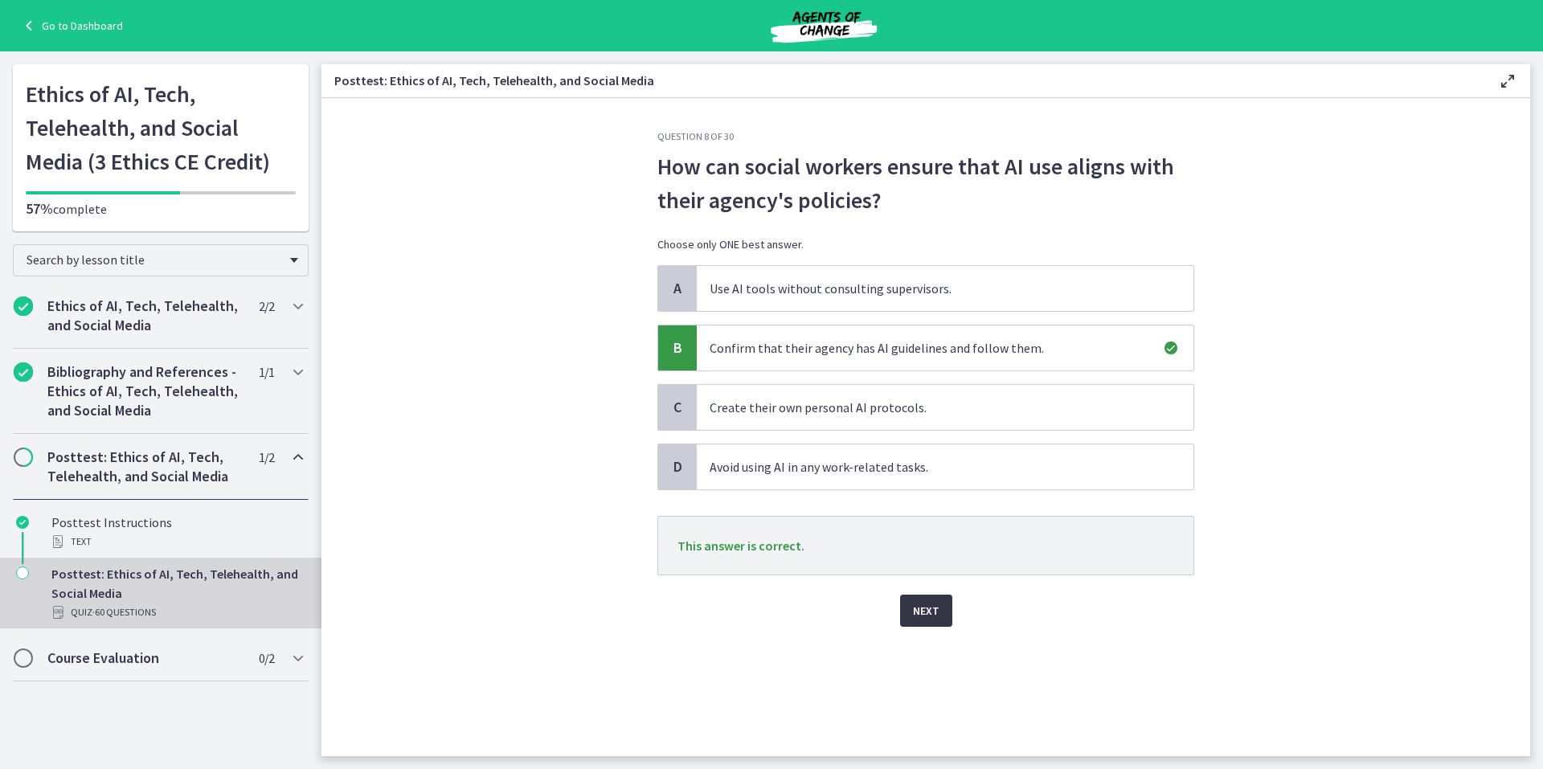
click at [926, 607] on span "Next" at bounding box center [926, 610] width 27 height 19
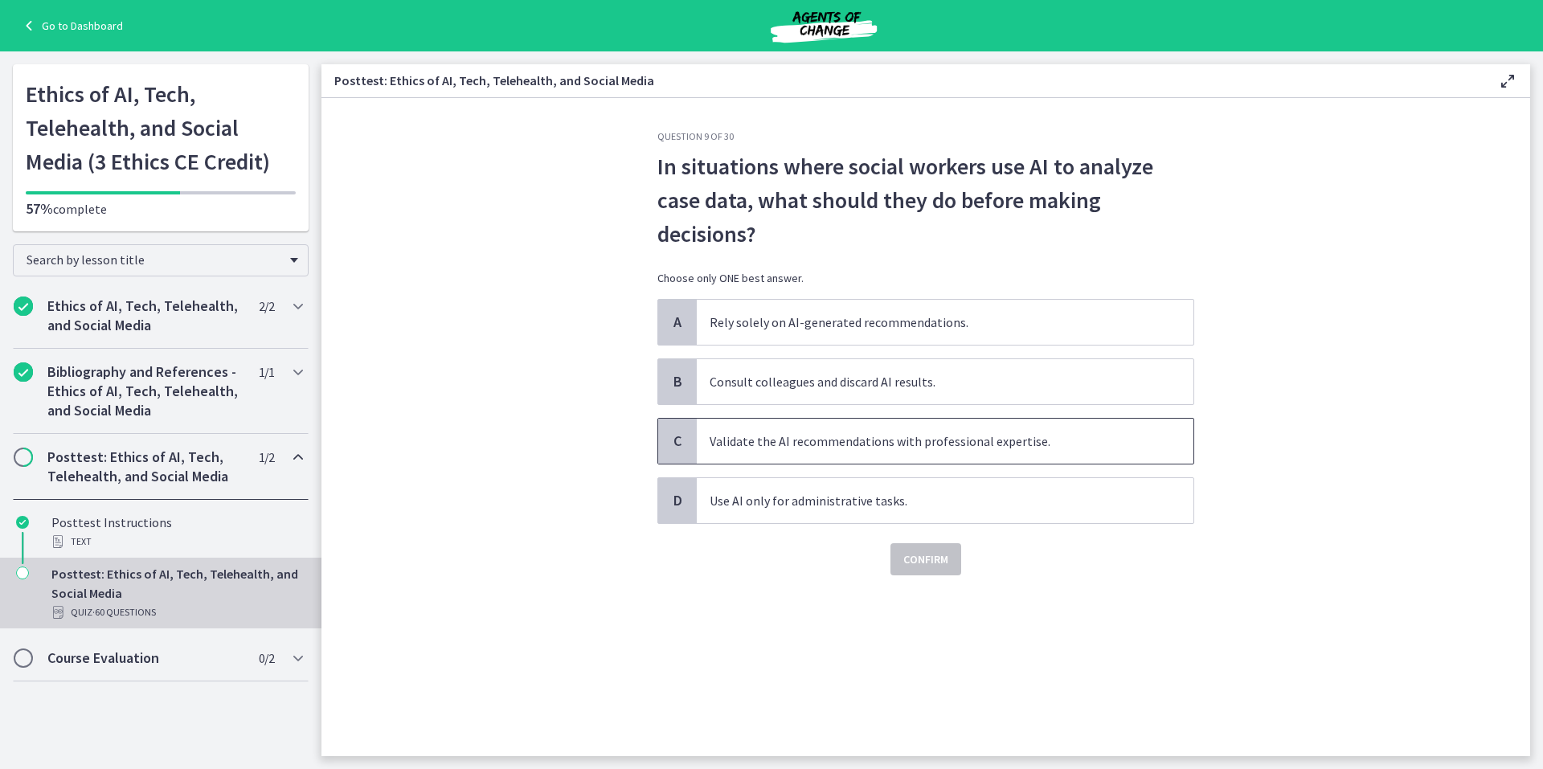
click at [675, 435] on span "C" at bounding box center [677, 440] width 19 height 19
click at [926, 553] on span "Confirm" at bounding box center [925, 559] width 45 height 19
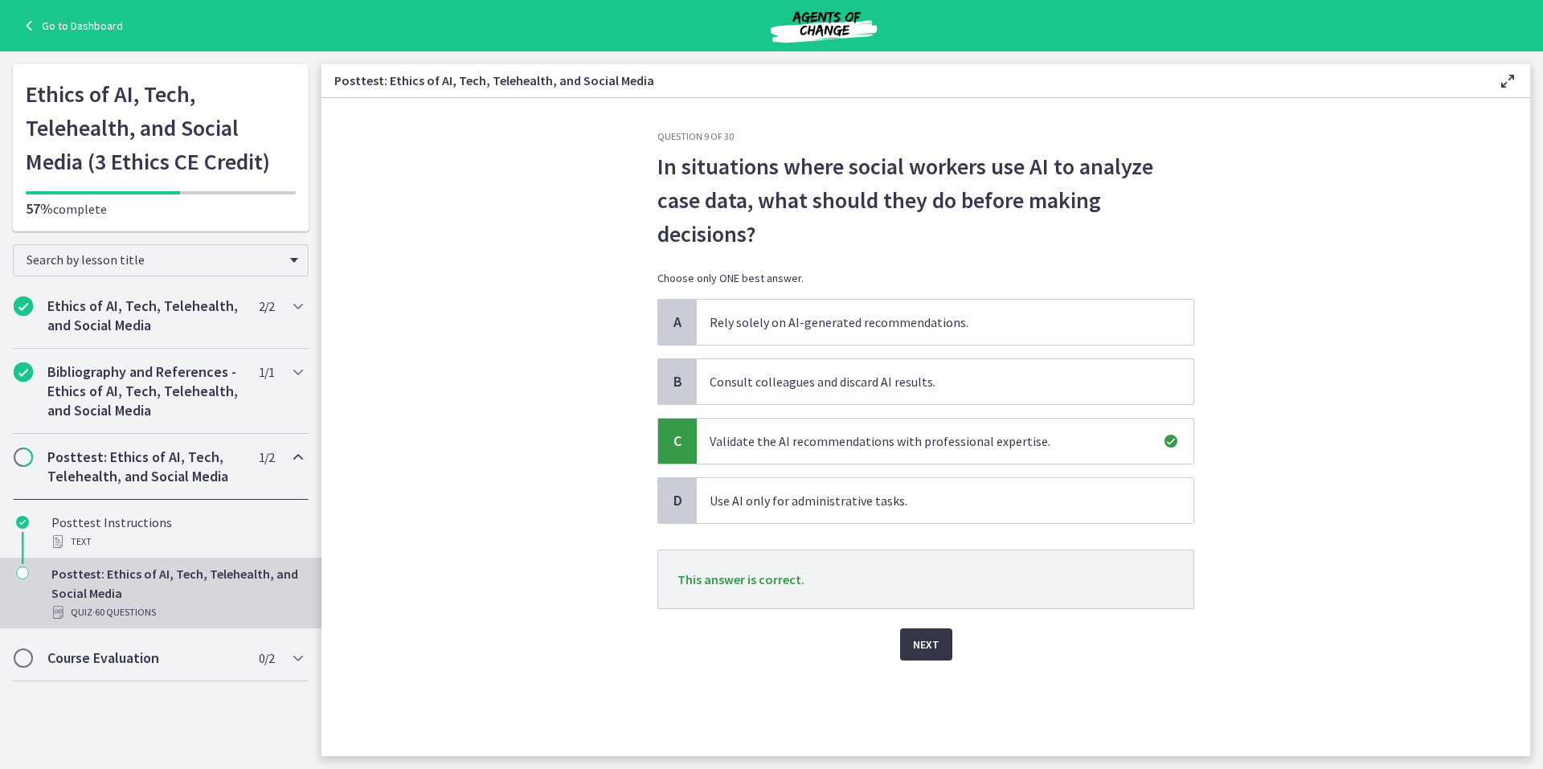
click at [922, 643] on span "Next" at bounding box center [926, 644] width 27 height 19
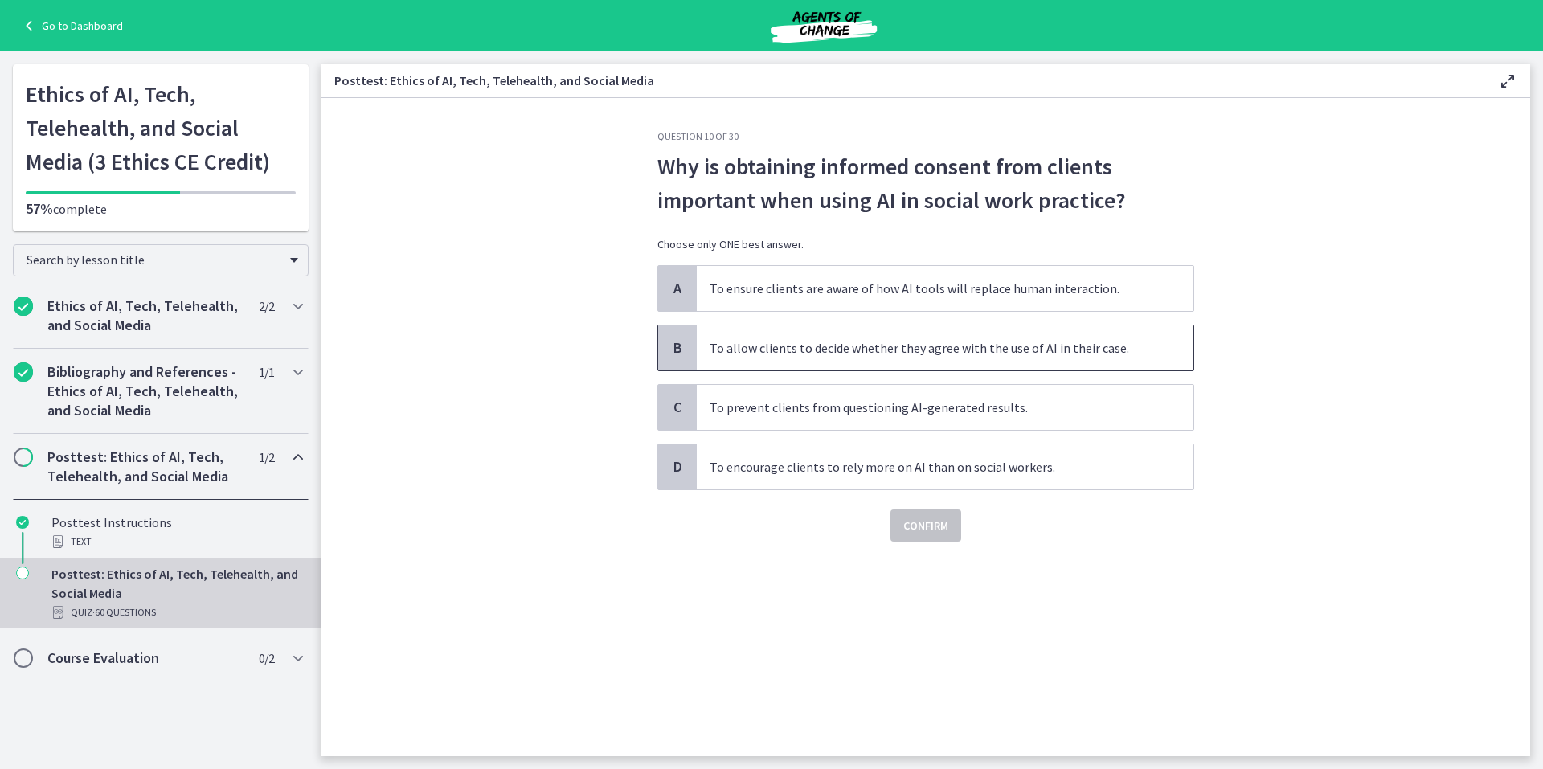
click at [680, 341] on span "B" at bounding box center [677, 347] width 19 height 19
click at [917, 521] on span "Confirm" at bounding box center [925, 525] width 45 height 19
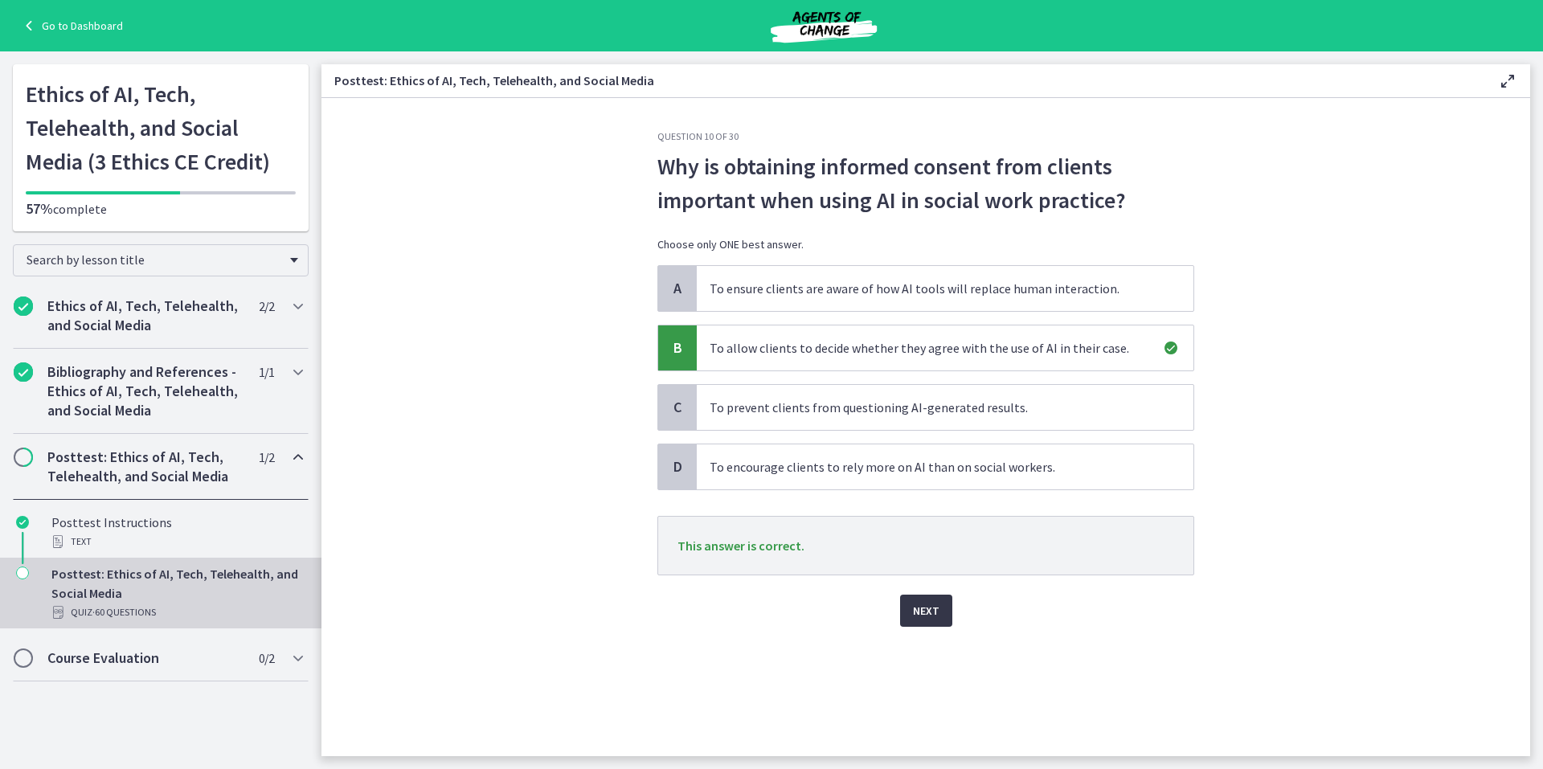
click at [921, 607] on span "Next" at bounding box center [926, 610] width 27 height 19
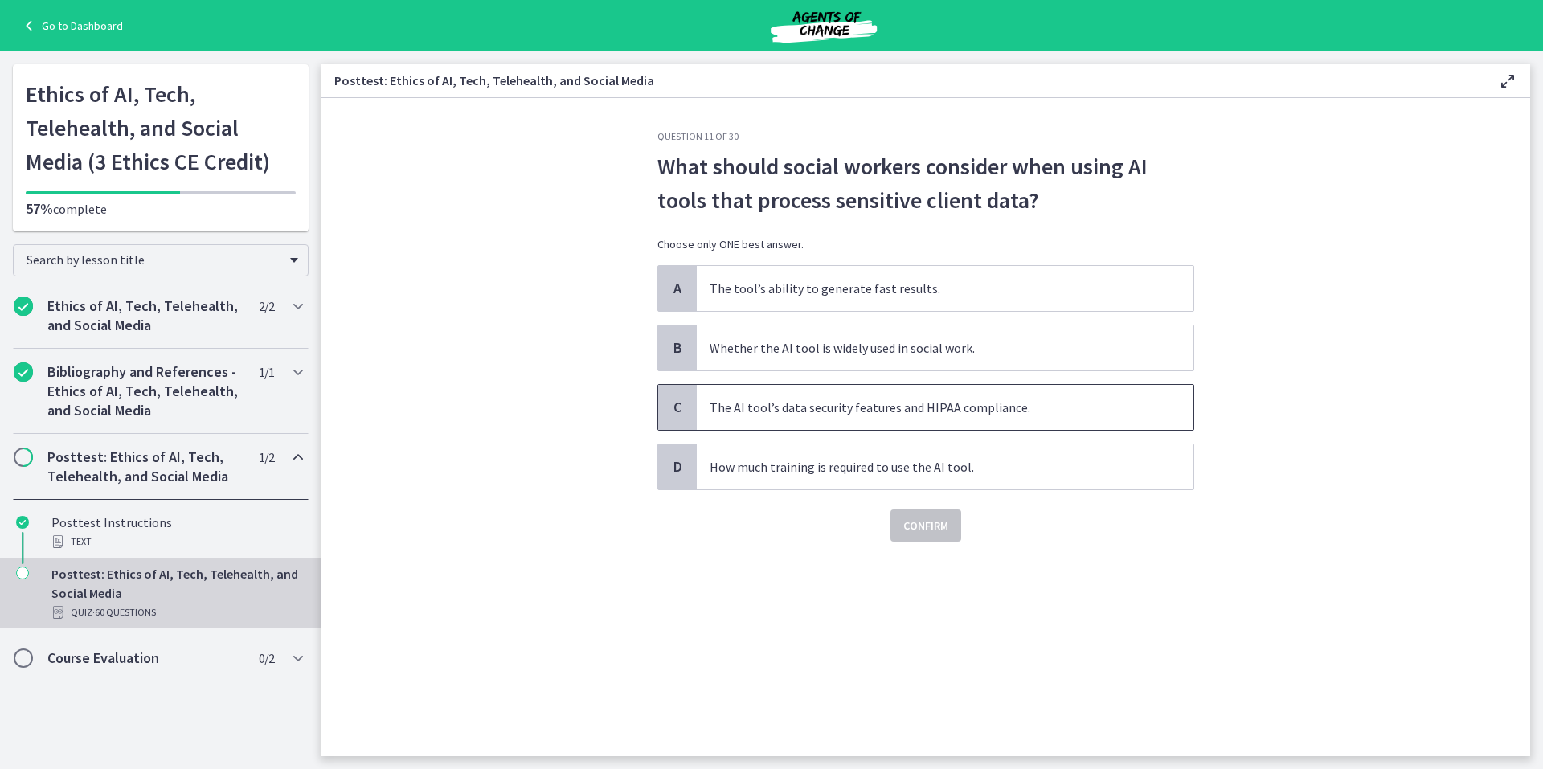
click at [678, 404] on span "C" at bounding box center [677, 407] width 19 height 19
click at [926, 524] on span "Confirm" at bounding box center [925, 525] width 45 height 19
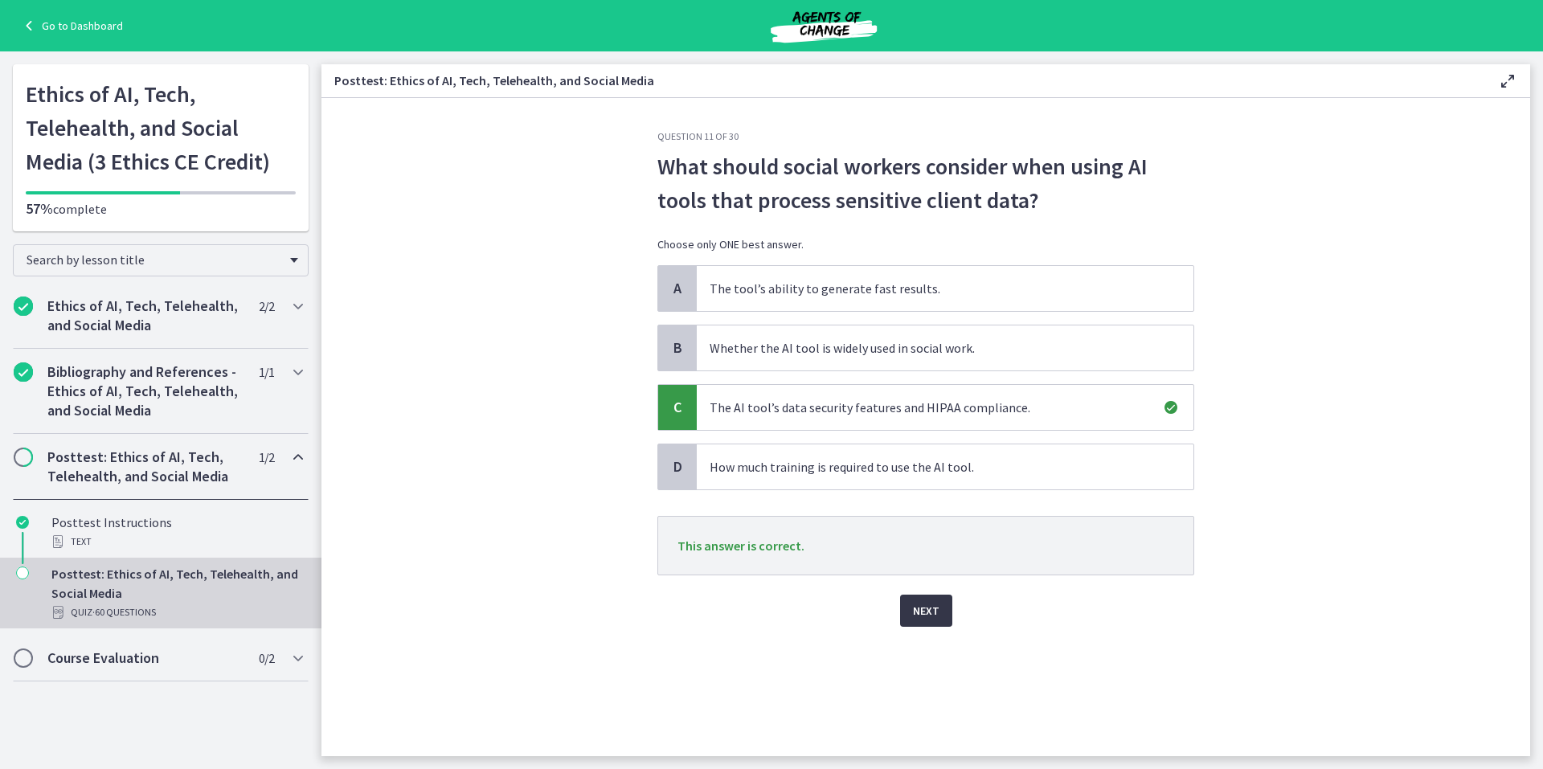
click at [920, 608] on span "Next" at bounding box center [926, 610] width 27 height 19
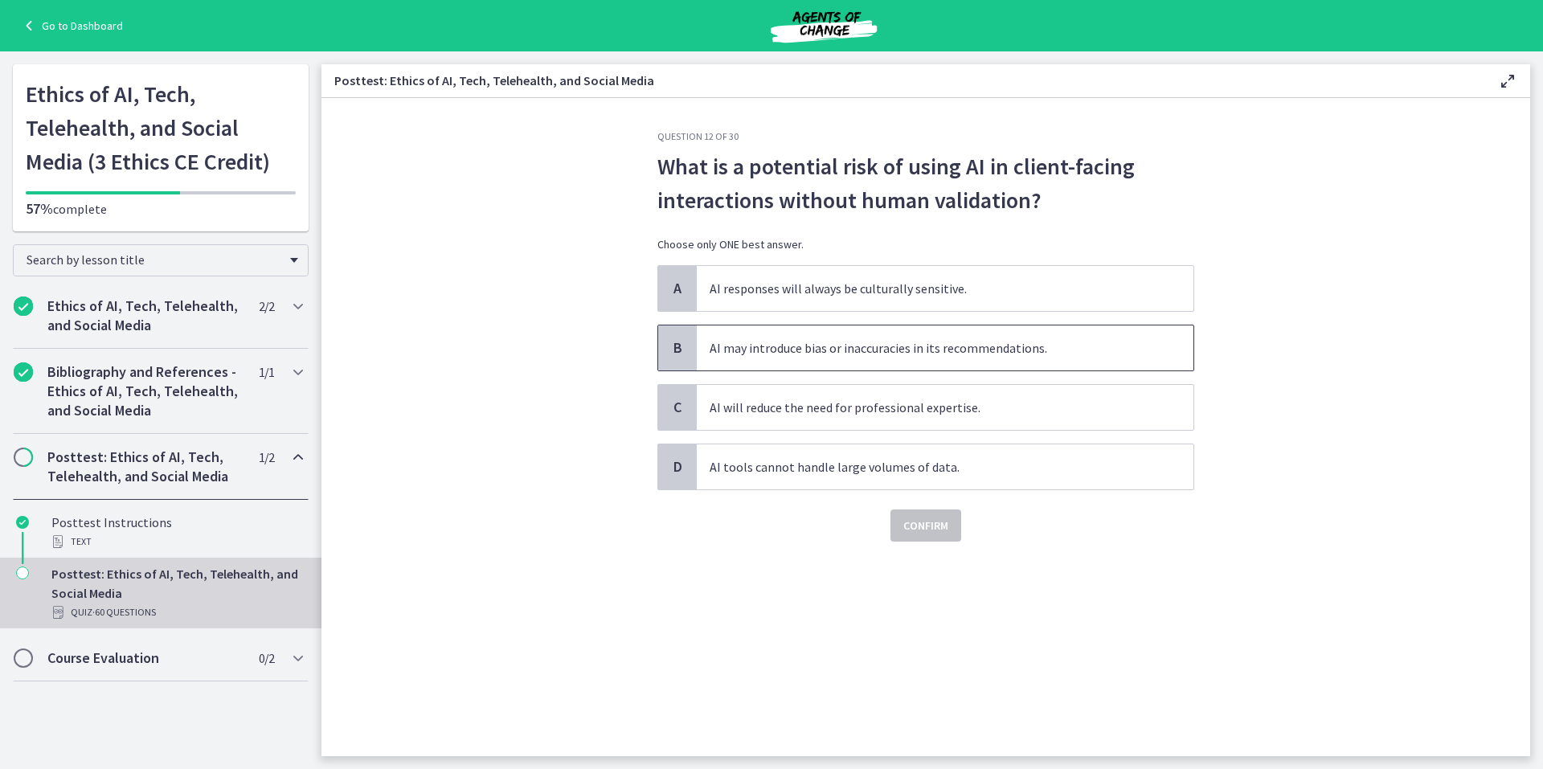
click at [680, 343] on span "B" at bounding box center [677, 347] width 19 height 19
click at [926, 523] on span "Confirm" at bounding box center [925, 525] width 45 height 19
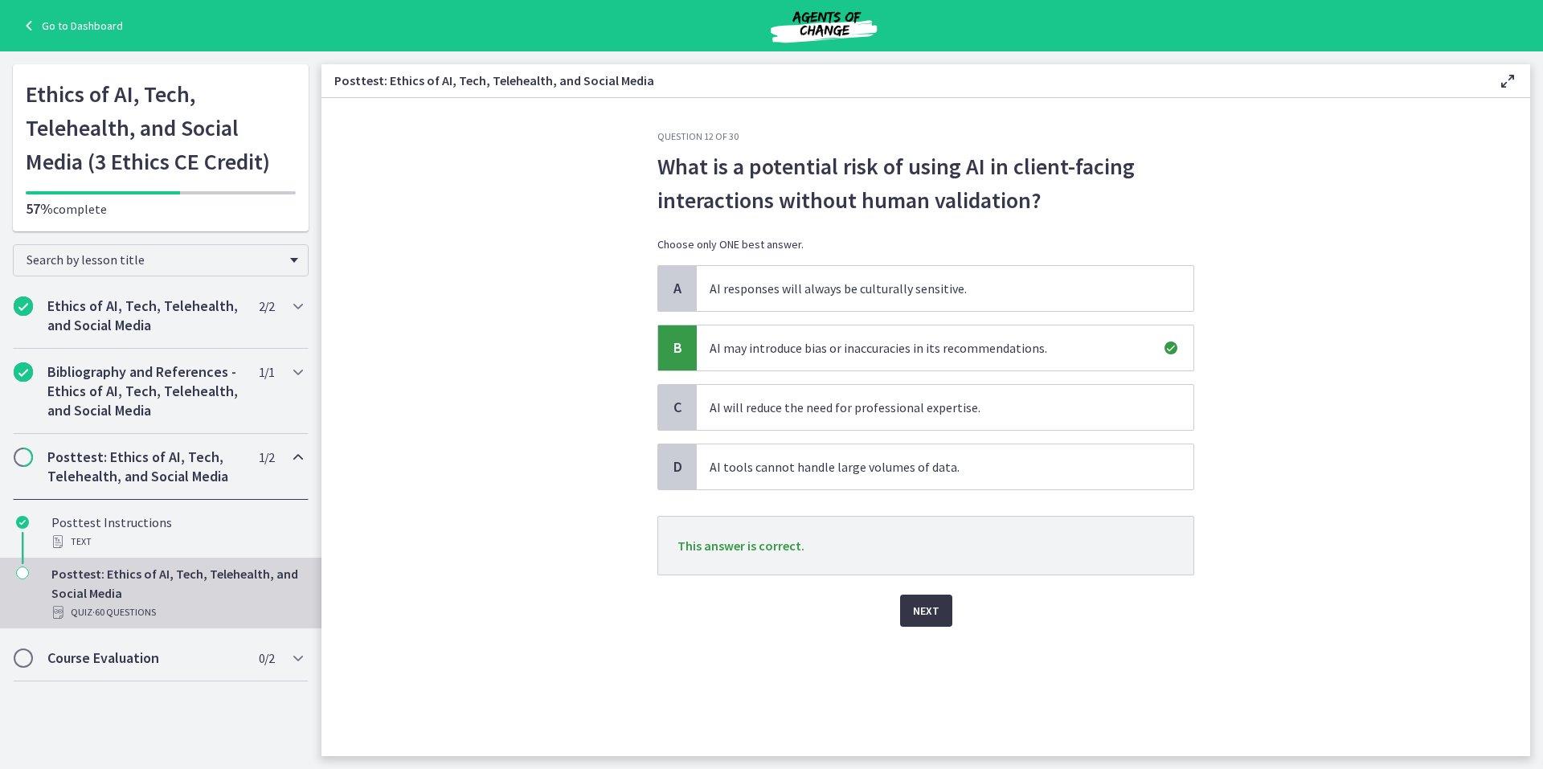
click at [922, 609] on span "Next" at bounding box center [926, 610] width 27 height 19
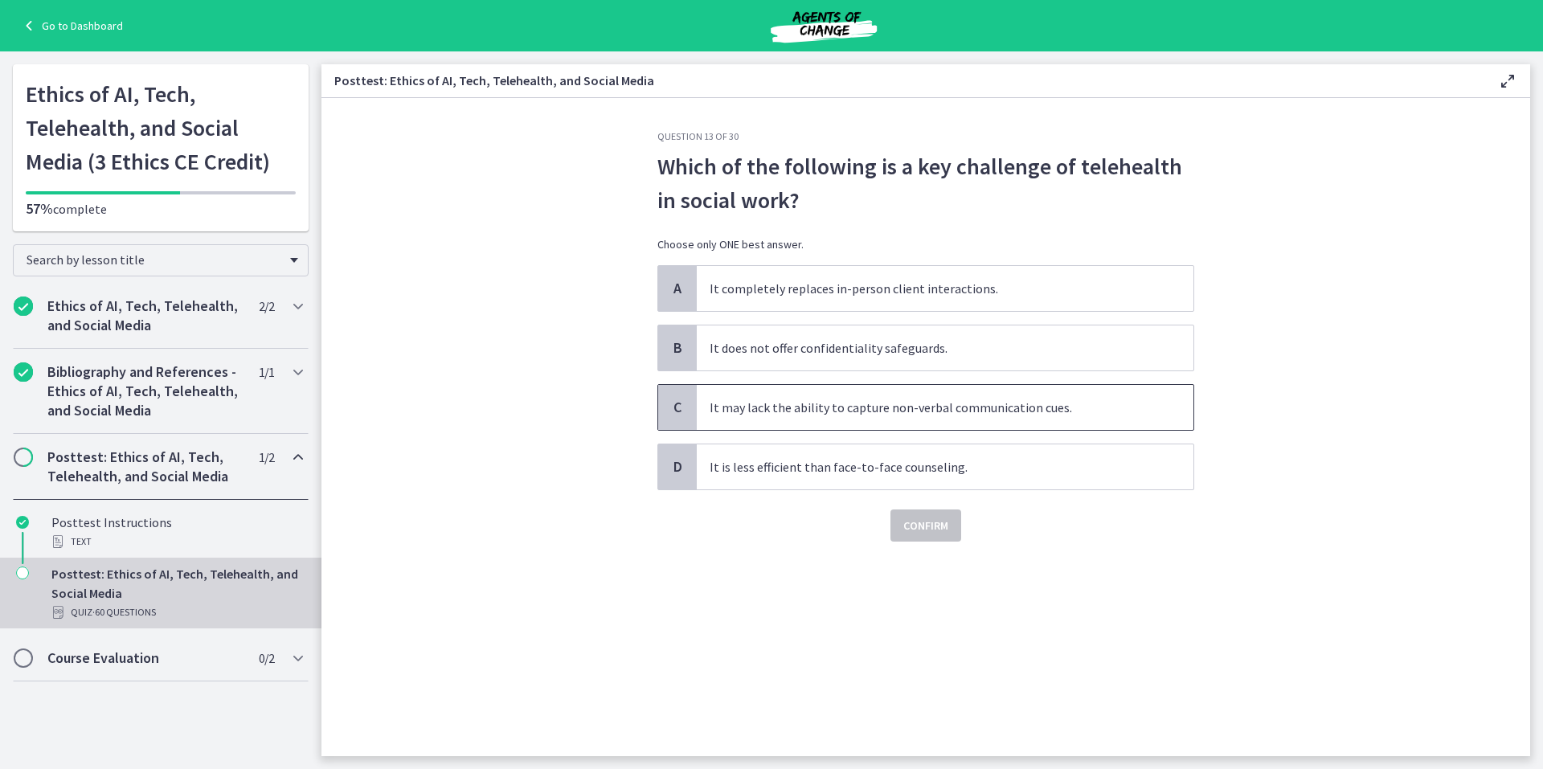
click at [675, 407] on span "C" at bounding box center [677, 407] width 19 height 19
click at [932, 525] on span "Confirm" at bounding box center [925, 525] width 45 height 19
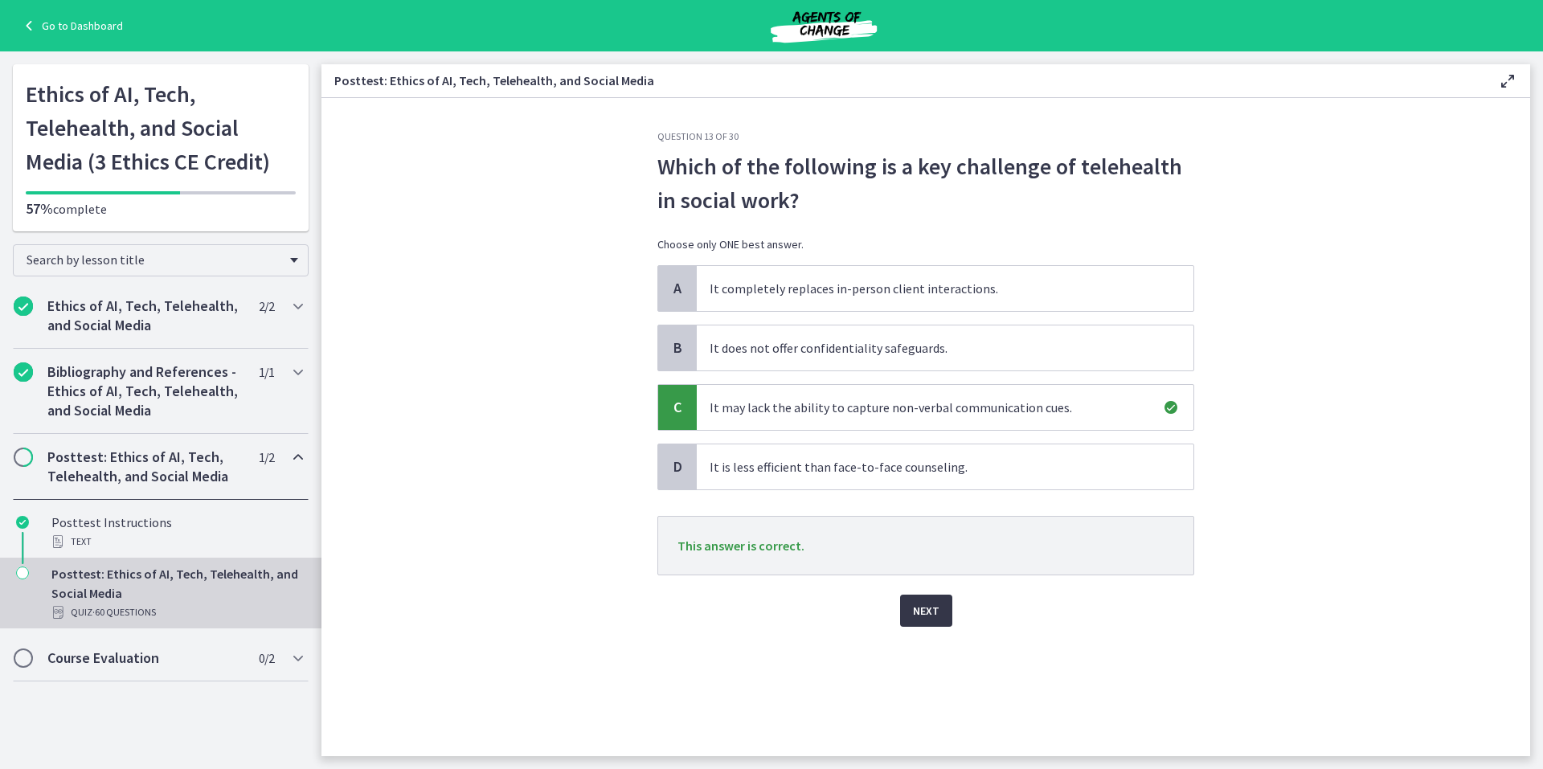
click at [923, 612] on span "Next" at bounding box center [926, 610] width 27 height 19
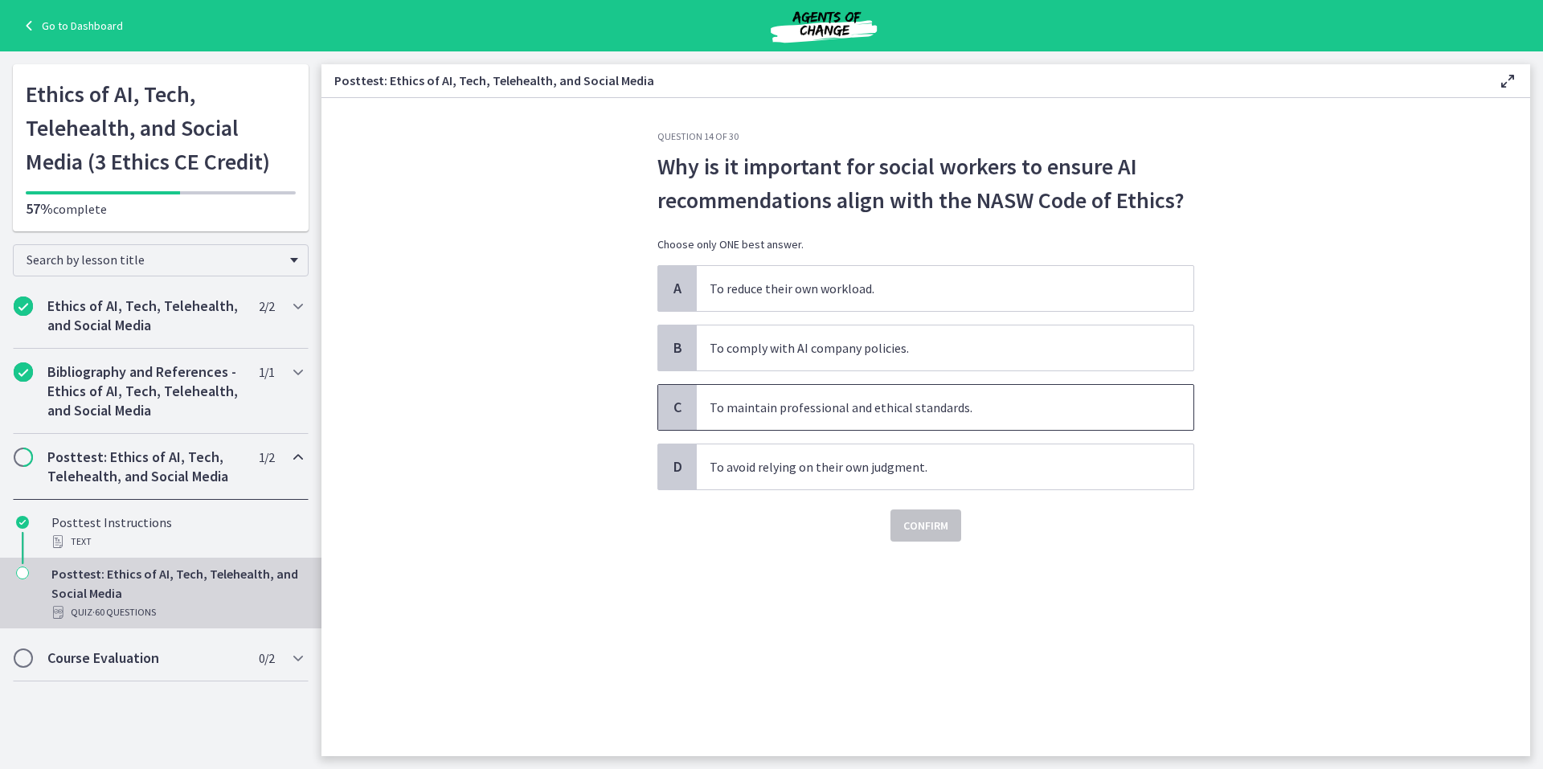
click at [670, 400] on span "C" at bounding box center [677, 407] width 19 height 19
click at [943, 525] on span "Confirm" at bounding box center [925, 525] width 45 height 19
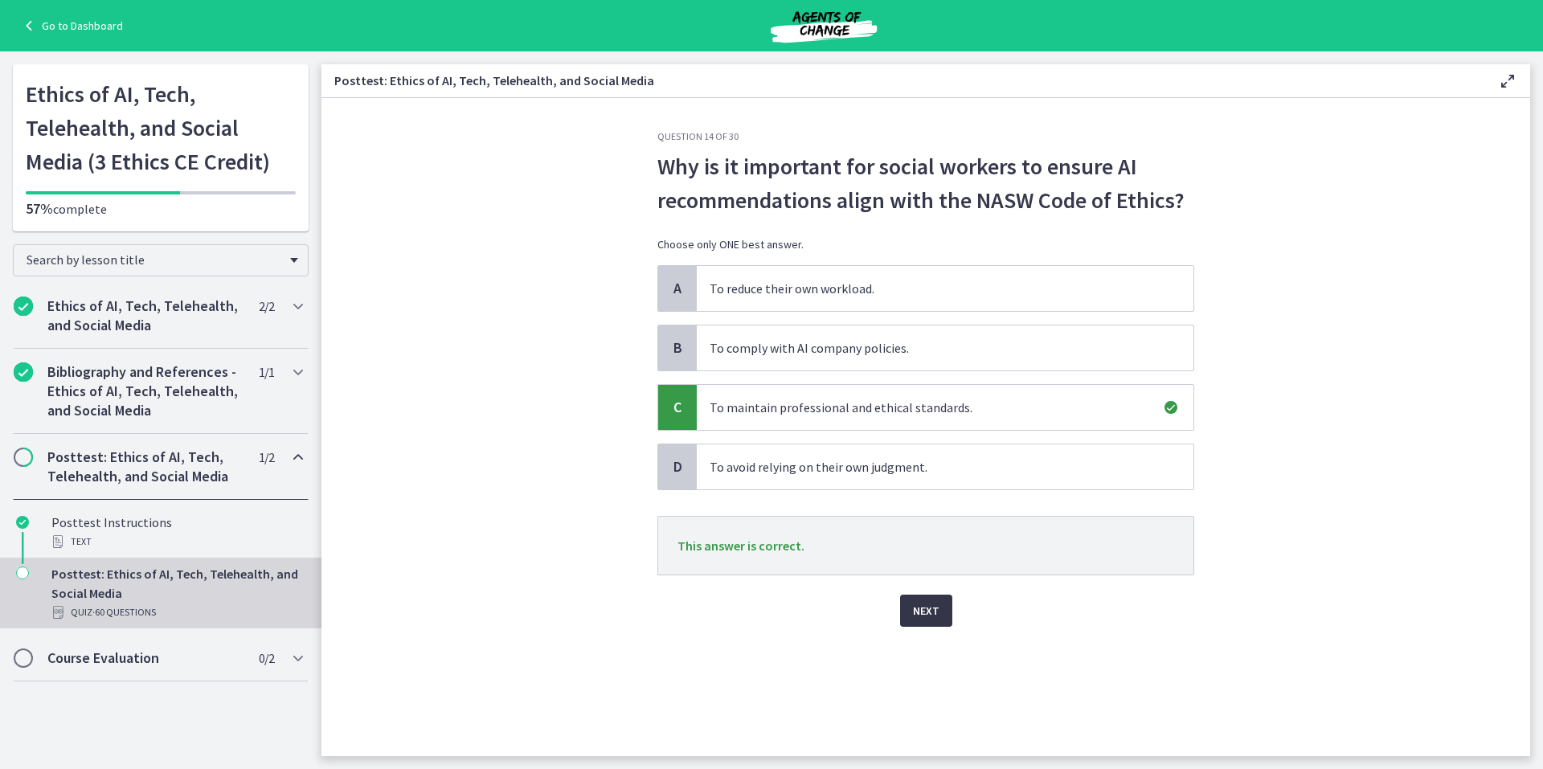
click at [936, 609] on span "Next" at bounding box center [926, 610] width 27 height 19
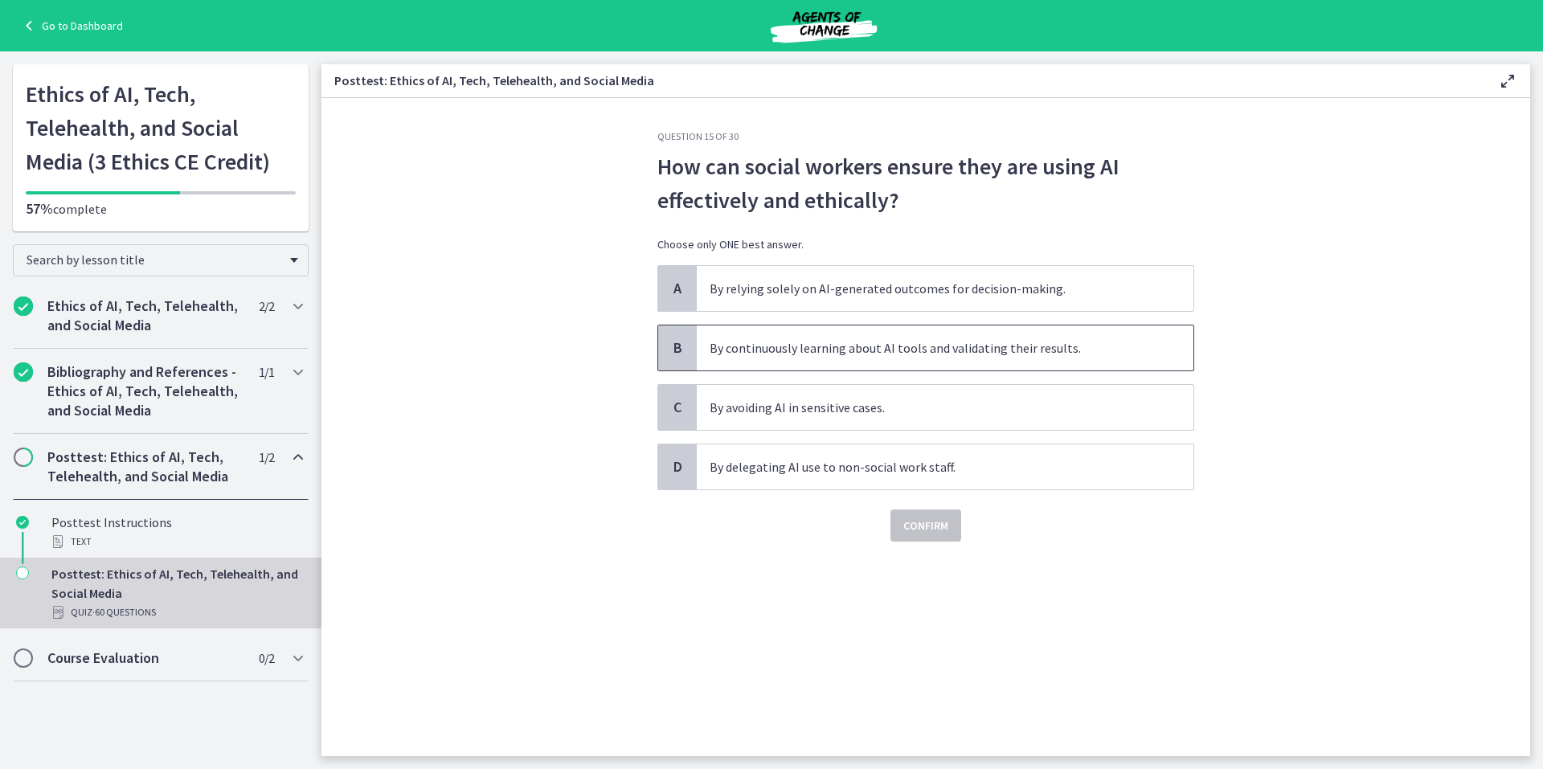
click at [681, 343] on span "B" at bounding box center [677, 347] width 19 height 19
click at [922, 522] on span "Confirm" at bounding box center [925, 525] width 45 height 19
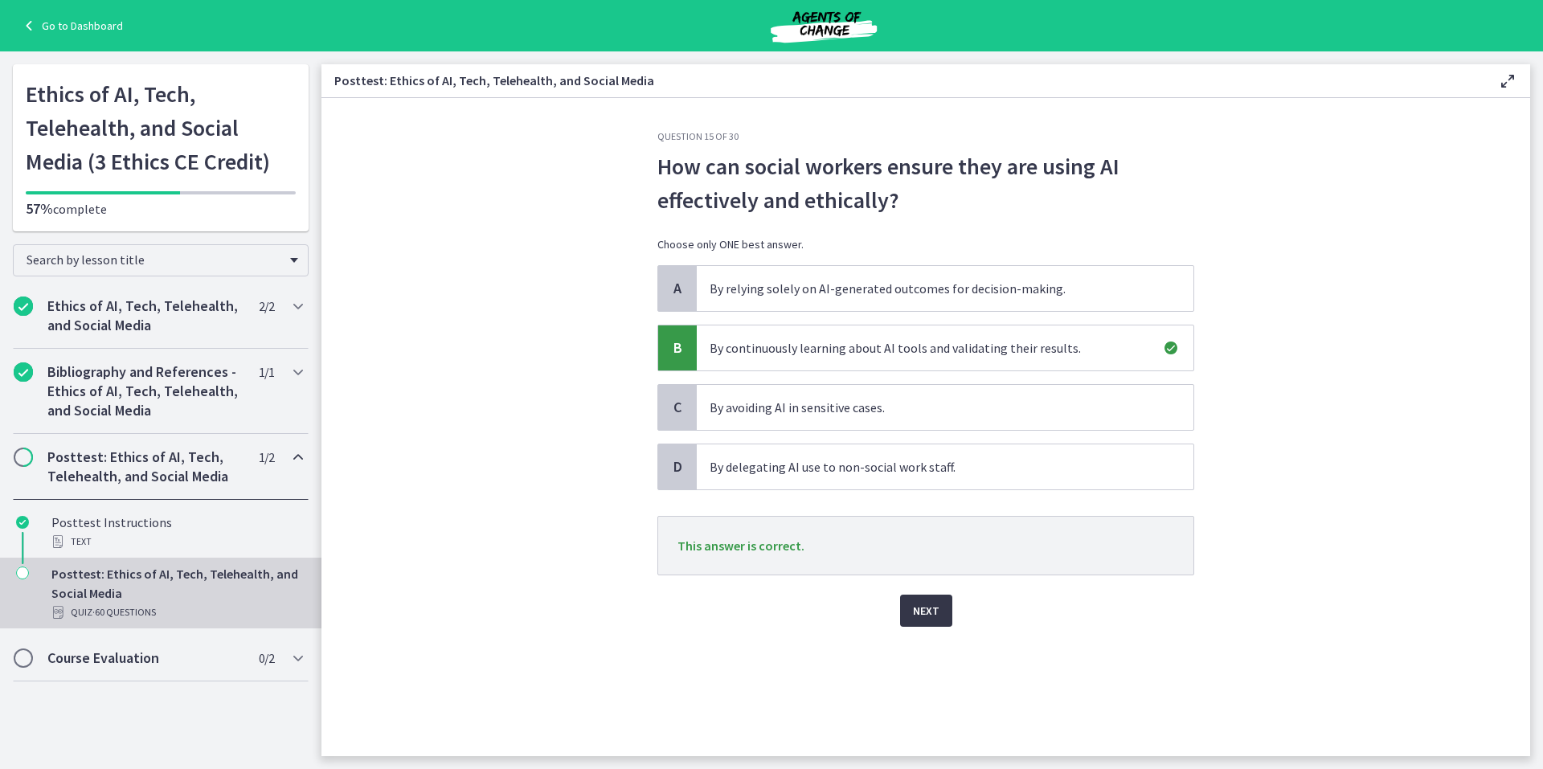
click at [922, 607] on span "Next" at bounding box center [926, 610] width 27 height 19
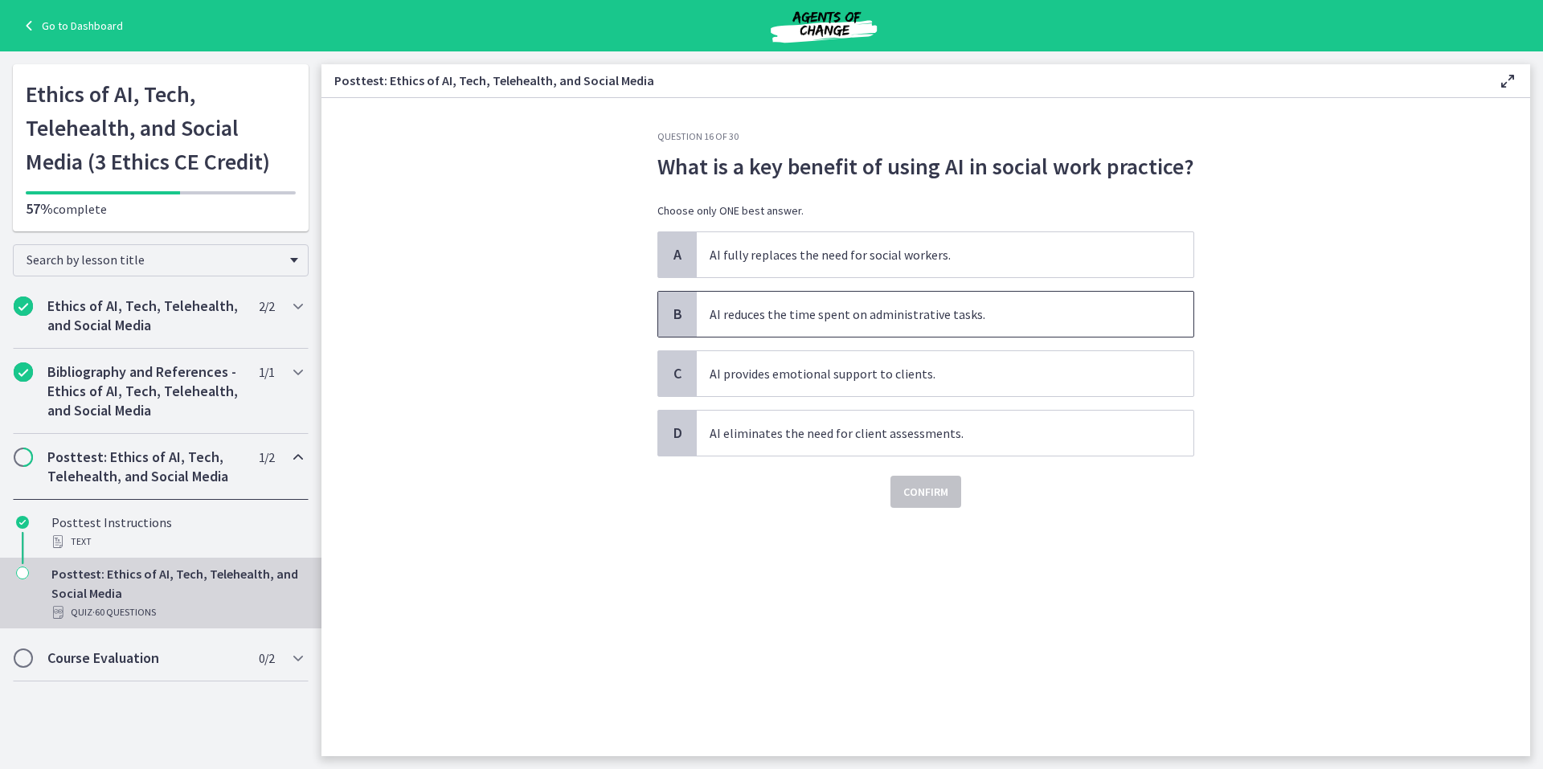
click at [675, 308] on span "B" at bounding box center [677, 314] width 19 height 19
click at [918, 490] on span "Confirm" at bounding box center [925, 491] width 45 height 19
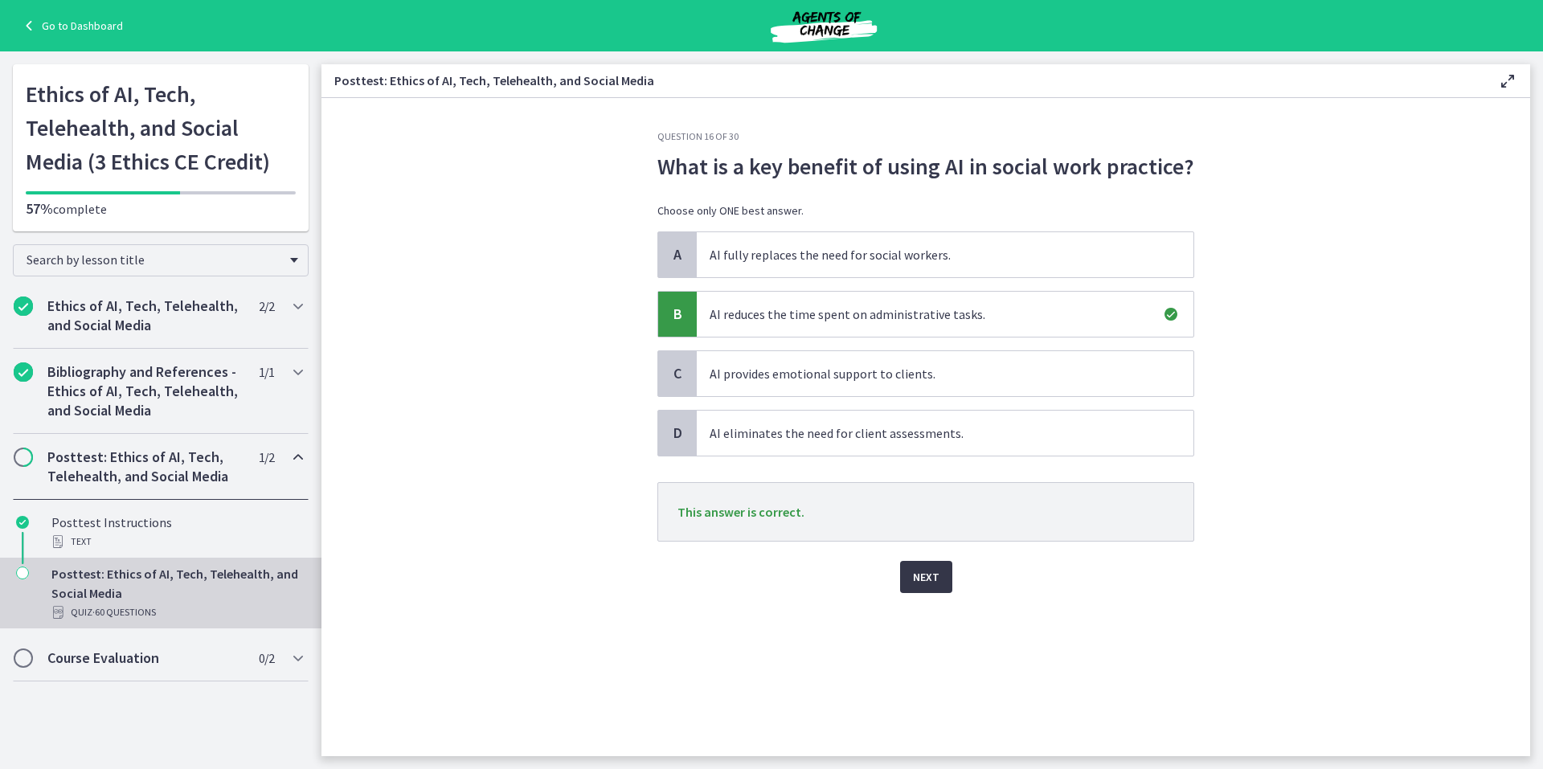
click at [929, 574] on span "Next" at bounding box center [926, 576] width 27 height 19
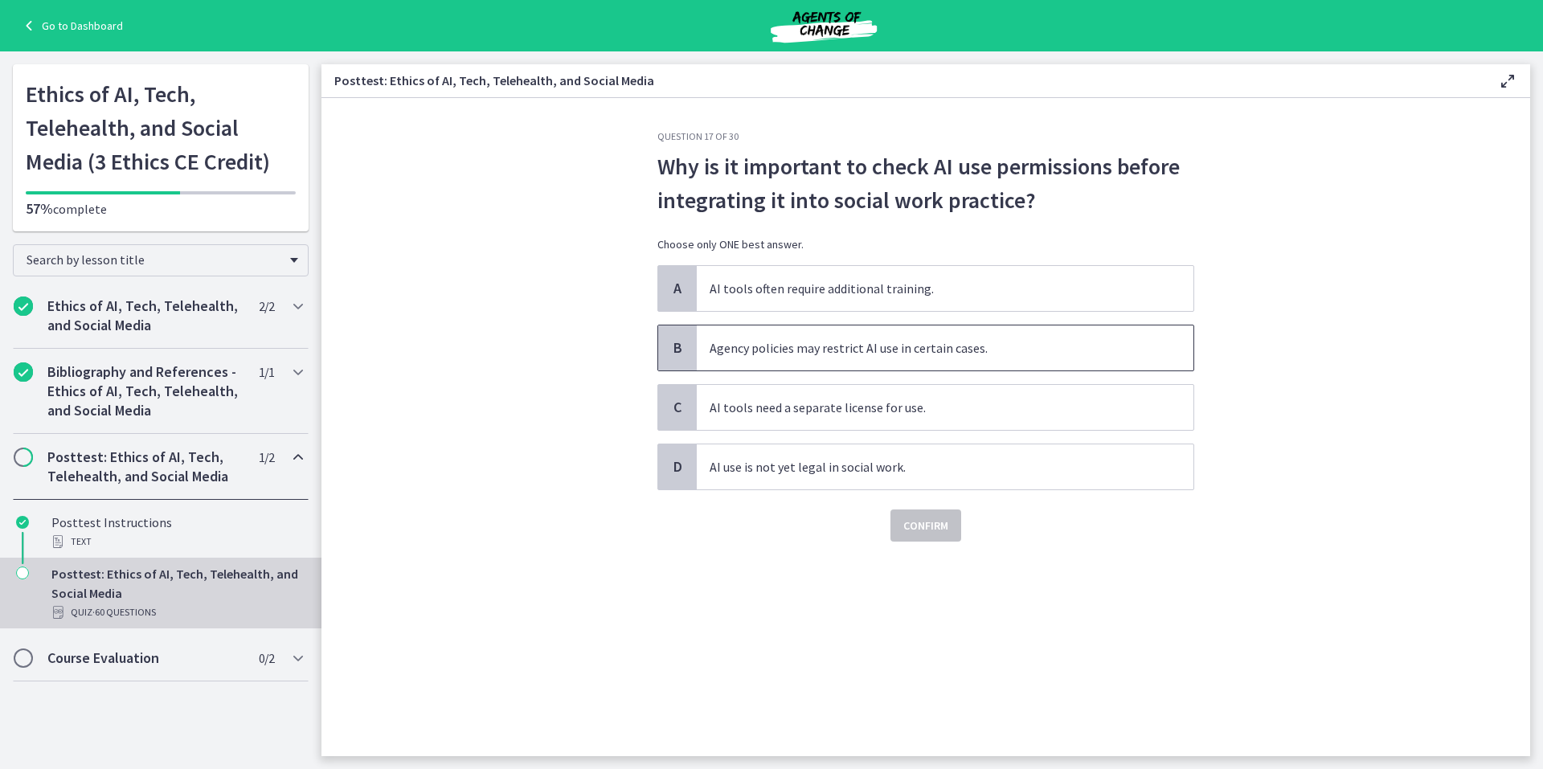
click at [681, 343] on span "B" at bounding box center [677, 347] width 19 height 19
click at [935, 525] on span "Confirm" at bounding box center [925, 525] width 45 height 19
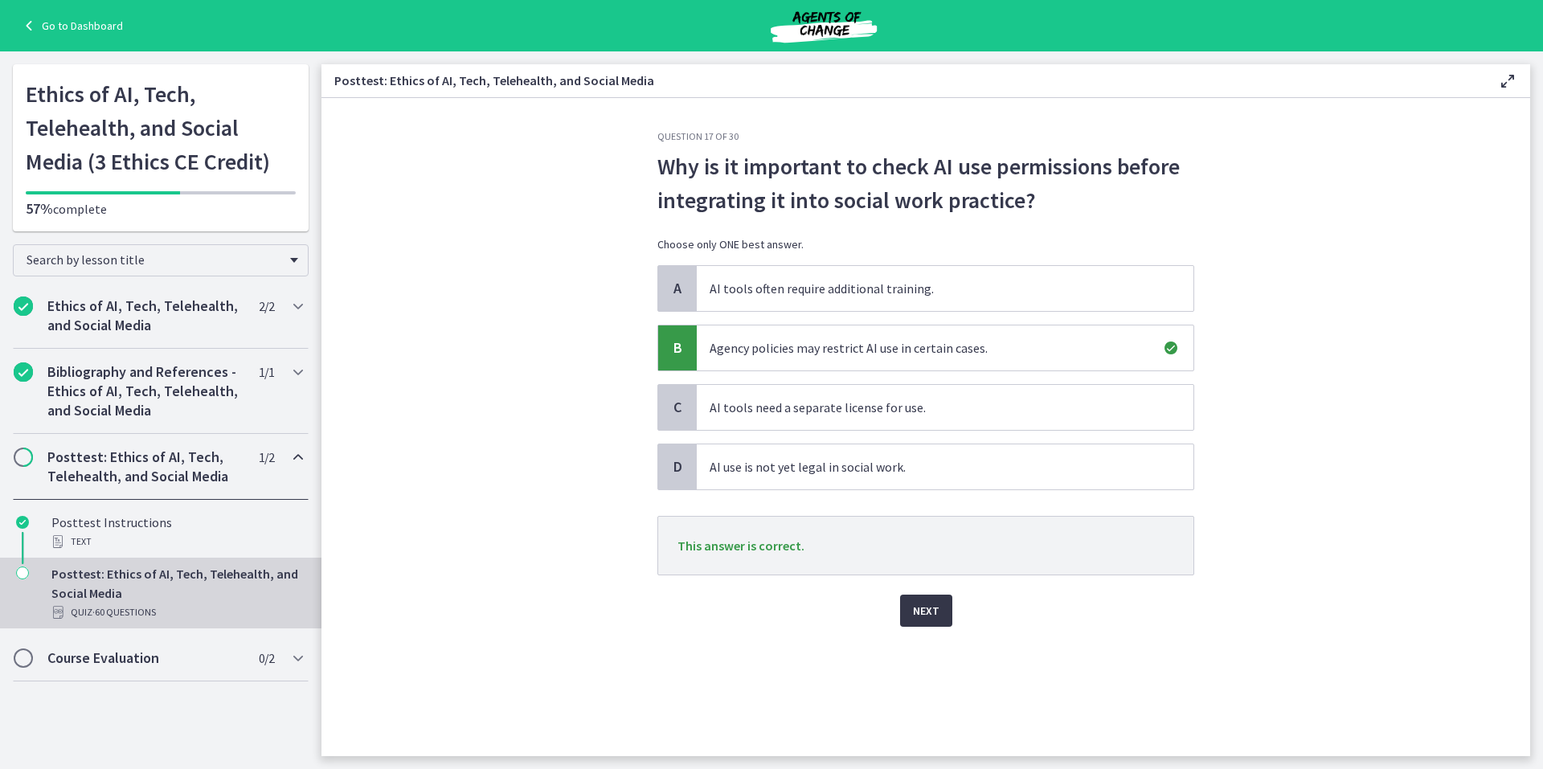
click at [924, 613] on span "Next" at bounding box center [926, 610] width 27 height 19
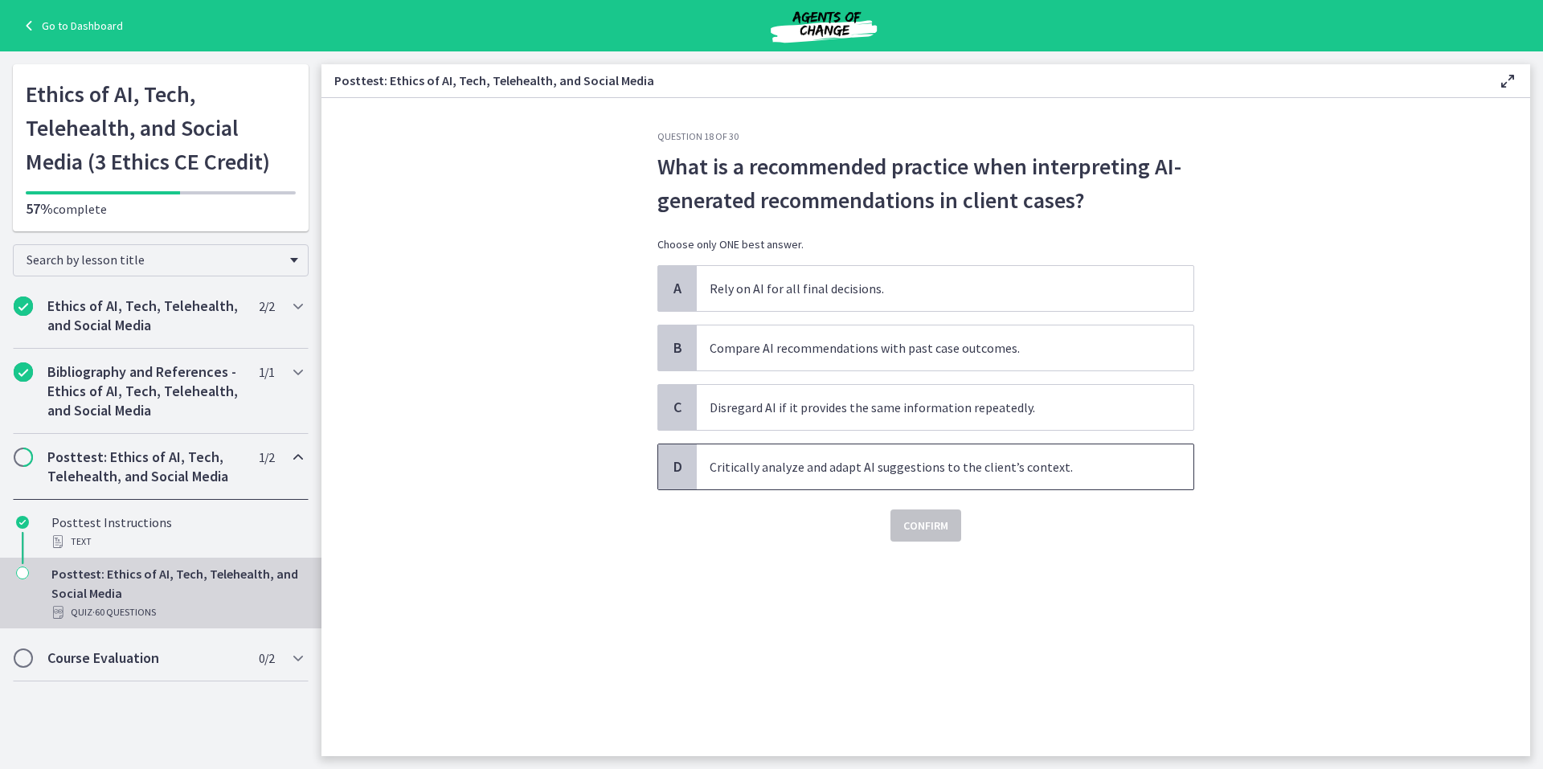
click at [677, 468] on span "D" at bounding box center [677, 466] width 19 height 19
click at [926, 521] on span "Confirm" at bounding box center [925, 525] width 45 height 19
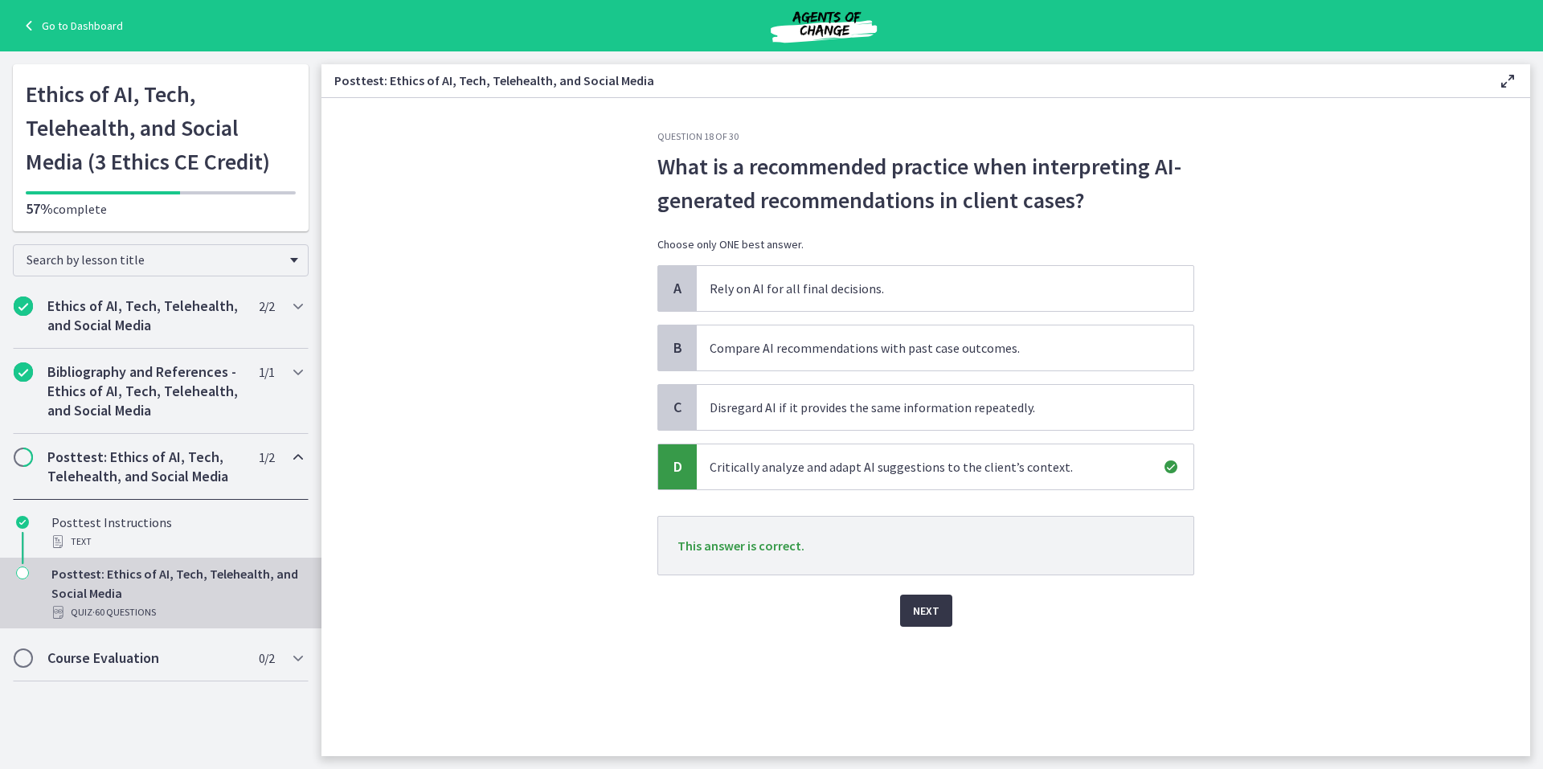
click at [927, 608] on span "Next" at bounding box center [926, 610] width 27 height 19
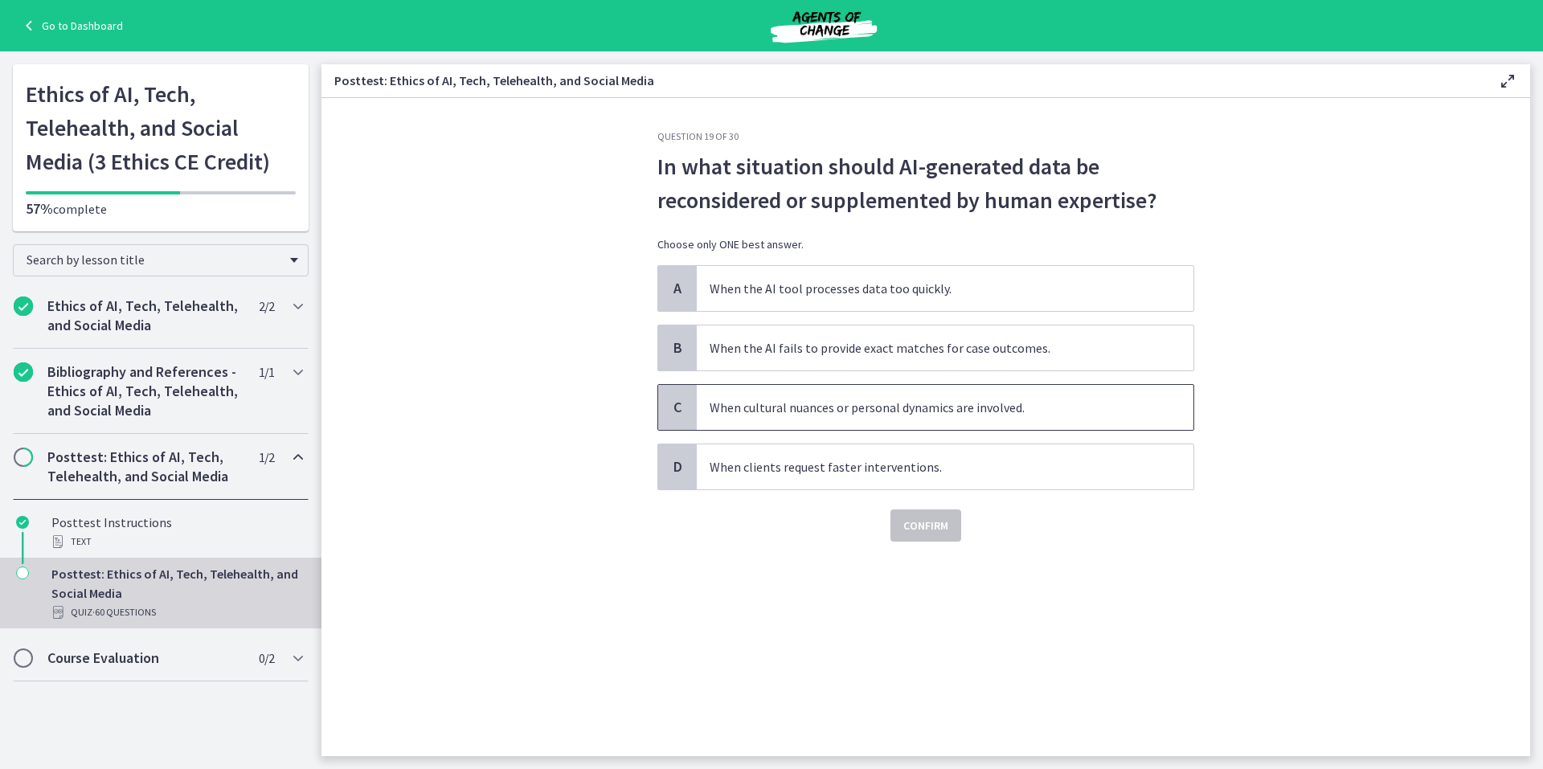
click at [681, 403] on span "C" at bounding box center [677, 407] width 19 height 19
click at [925, 521] on span "Confirm" at bounding box center [925, 525] width 45 height 19
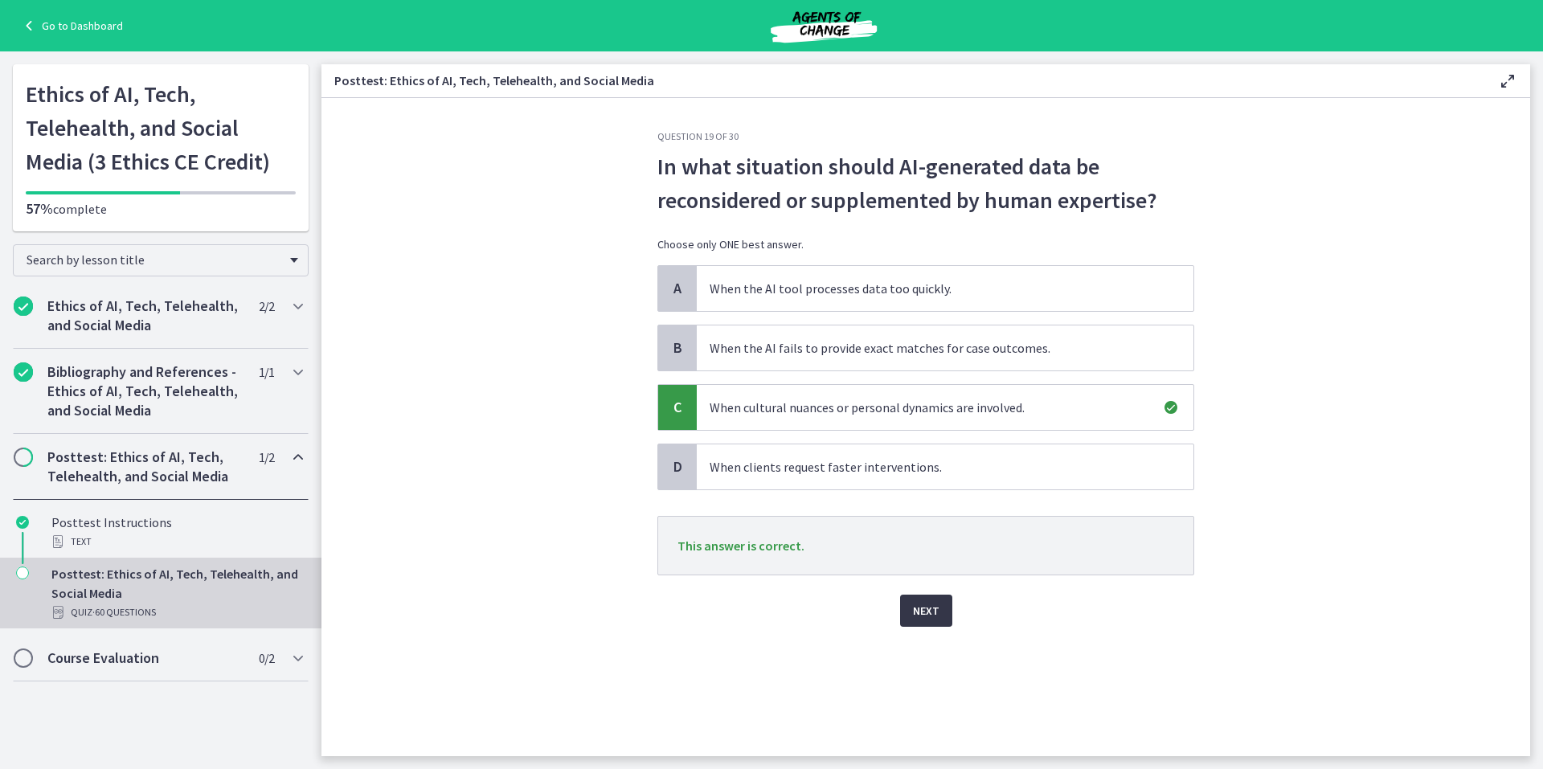
click at [934, 611] on span "Next" at bounding box center [926, 610] width 27 height 19
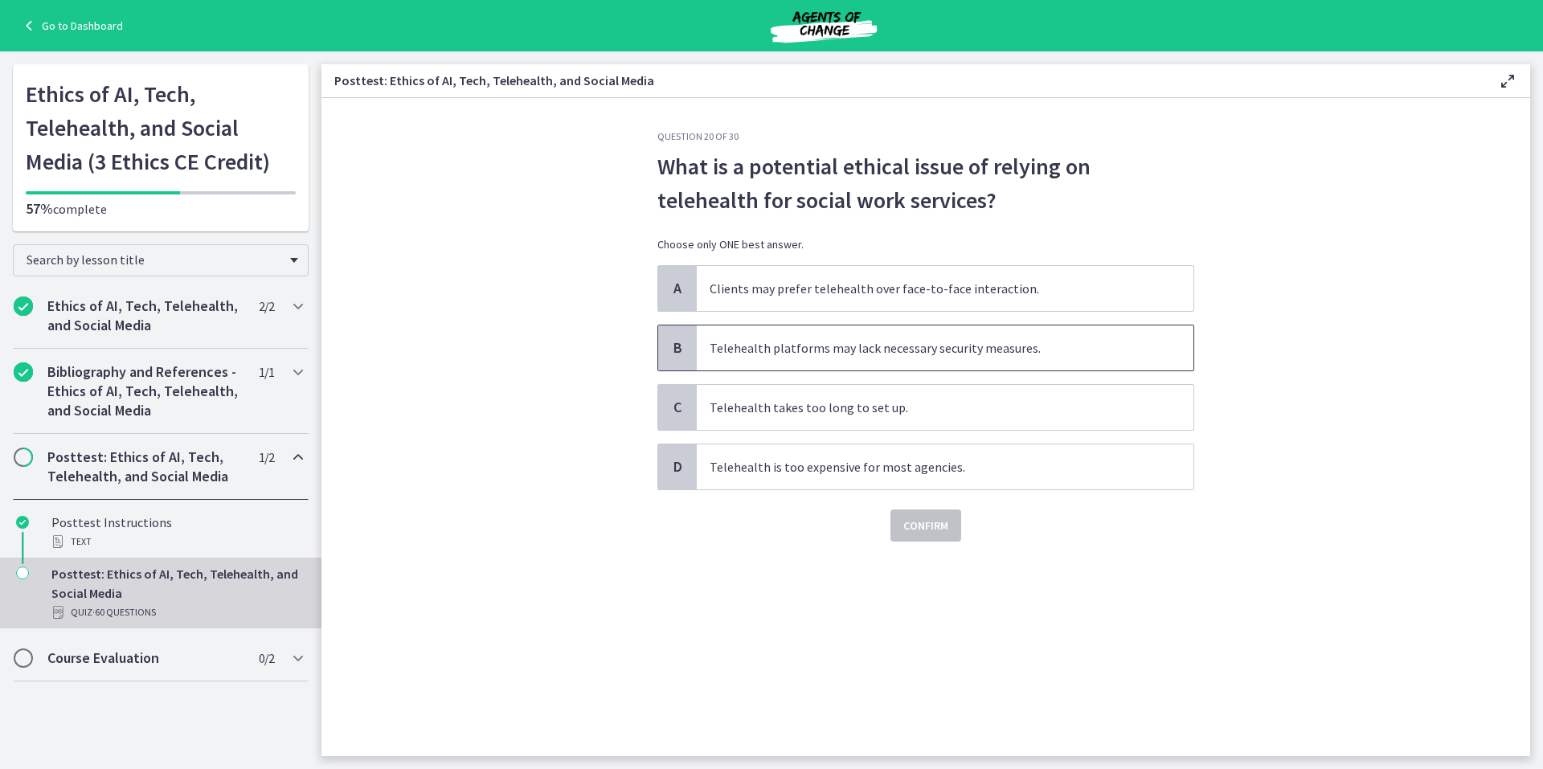
click at [674, 345] on span "B" at bounding box center [677, 347] width 19 height 19
click at [935, 528] on span "Confirm" at bounding box center [925, 525] width 45 height 19
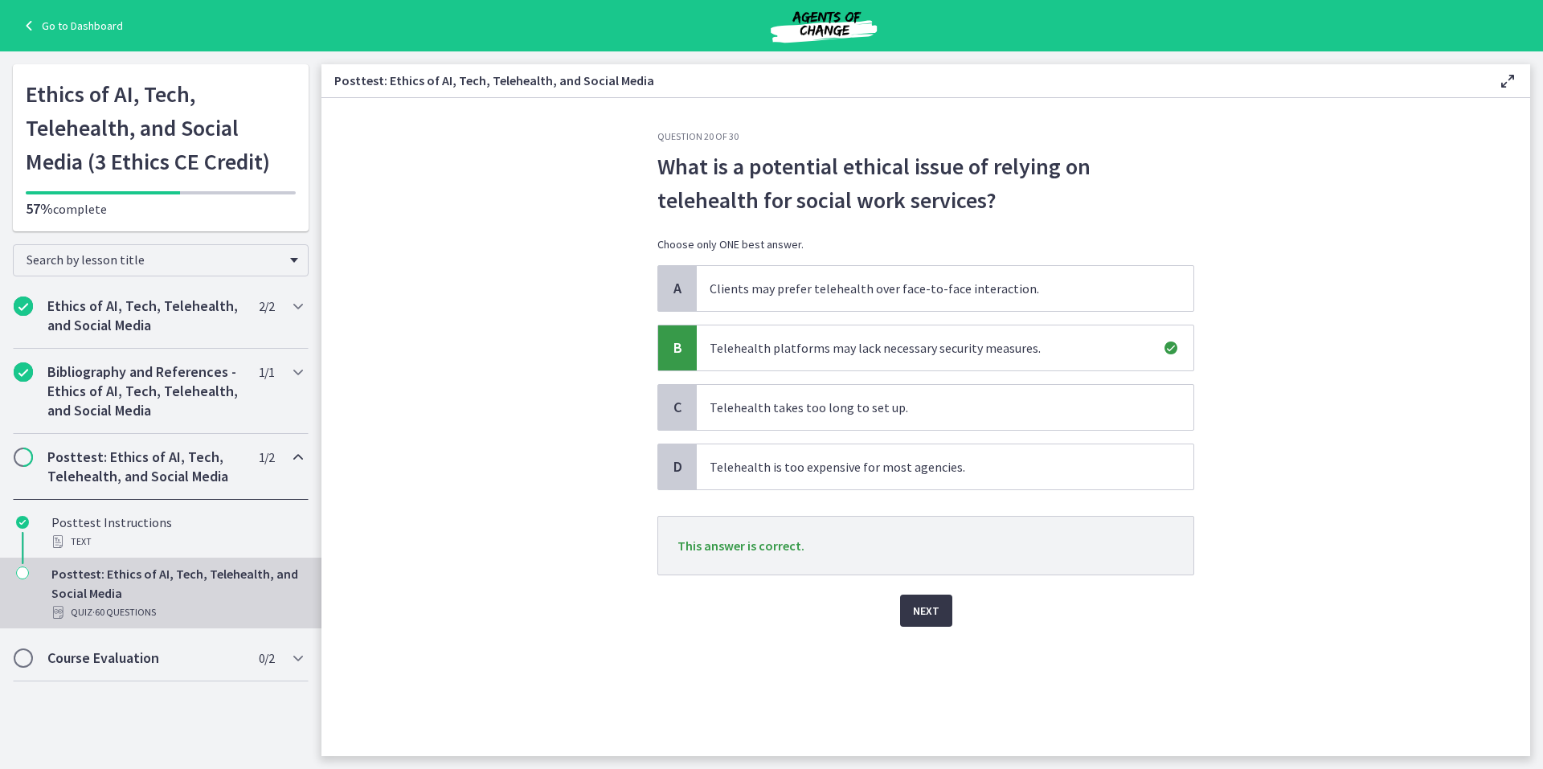
click at [918, 607] on span "Next" at bounding box center [926, 610] width 27 height 19
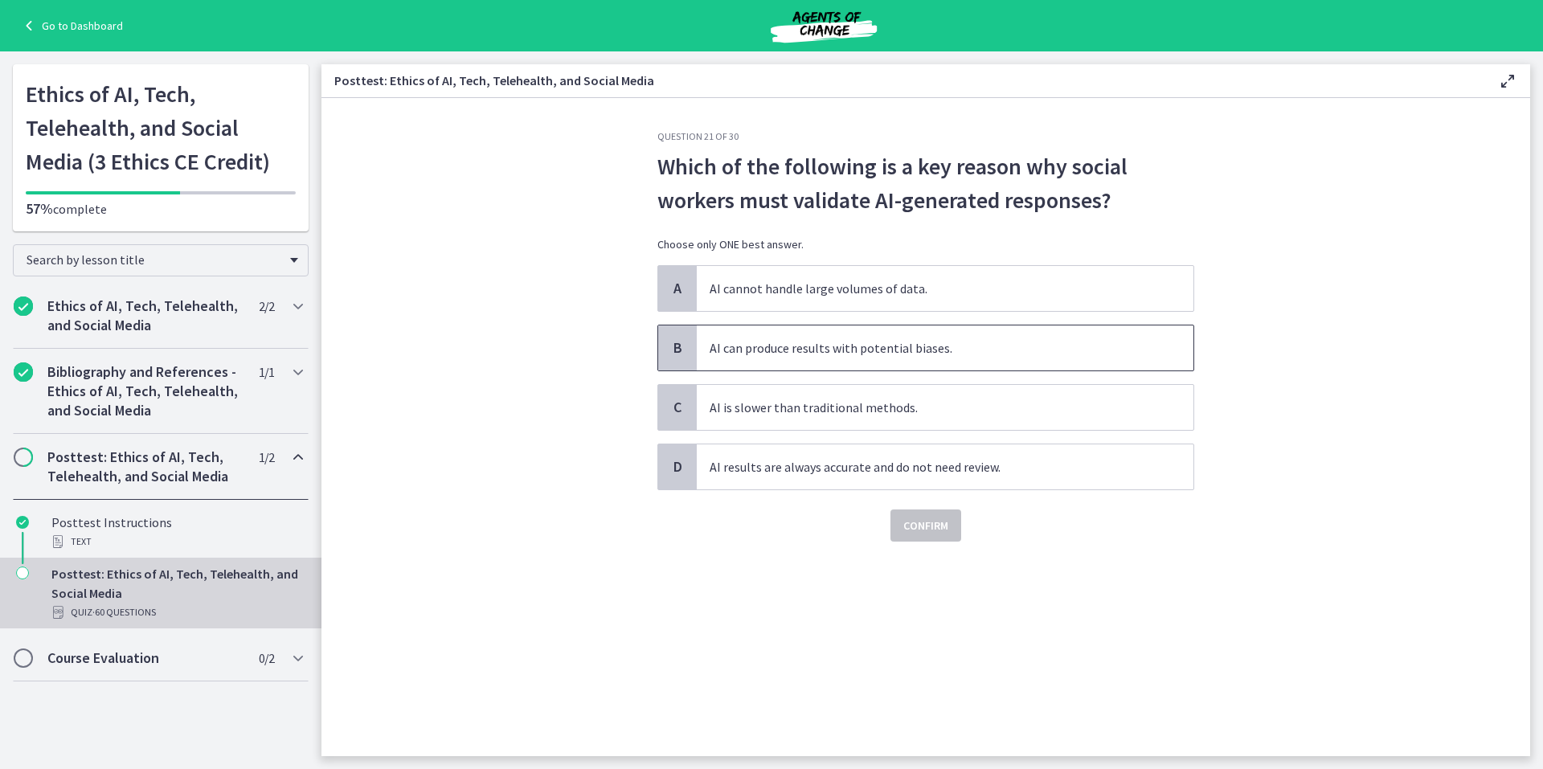
click at [678, 349] on span "B" at bounding box center [677, 347] width 19 height 19
click at [934, 524] on span "Confirm" at bounding box center [925, 525] width 45 height 19
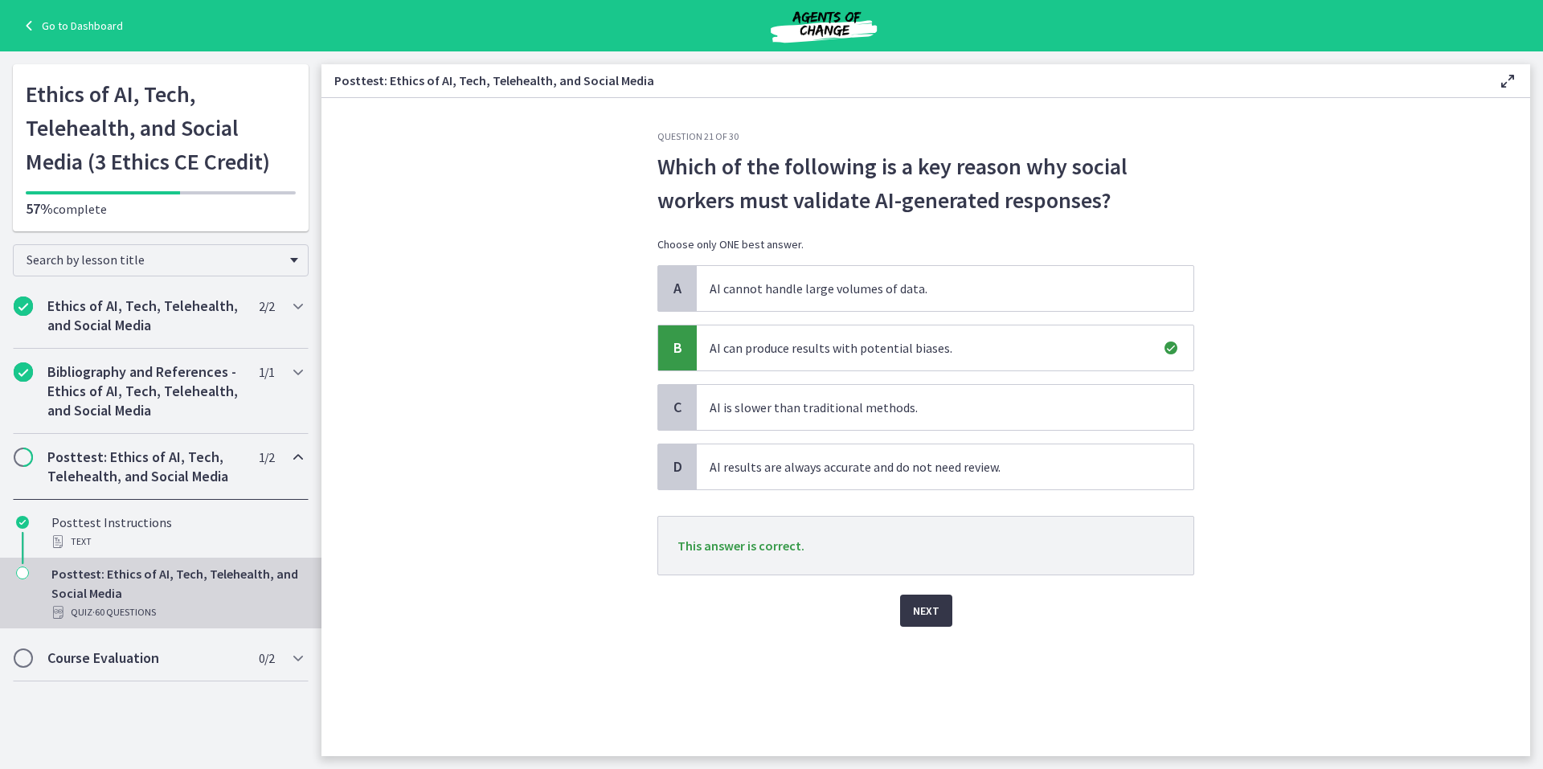
click at [930, 611] on span "Next" at bounding box center [926, 610] width 27 height 19
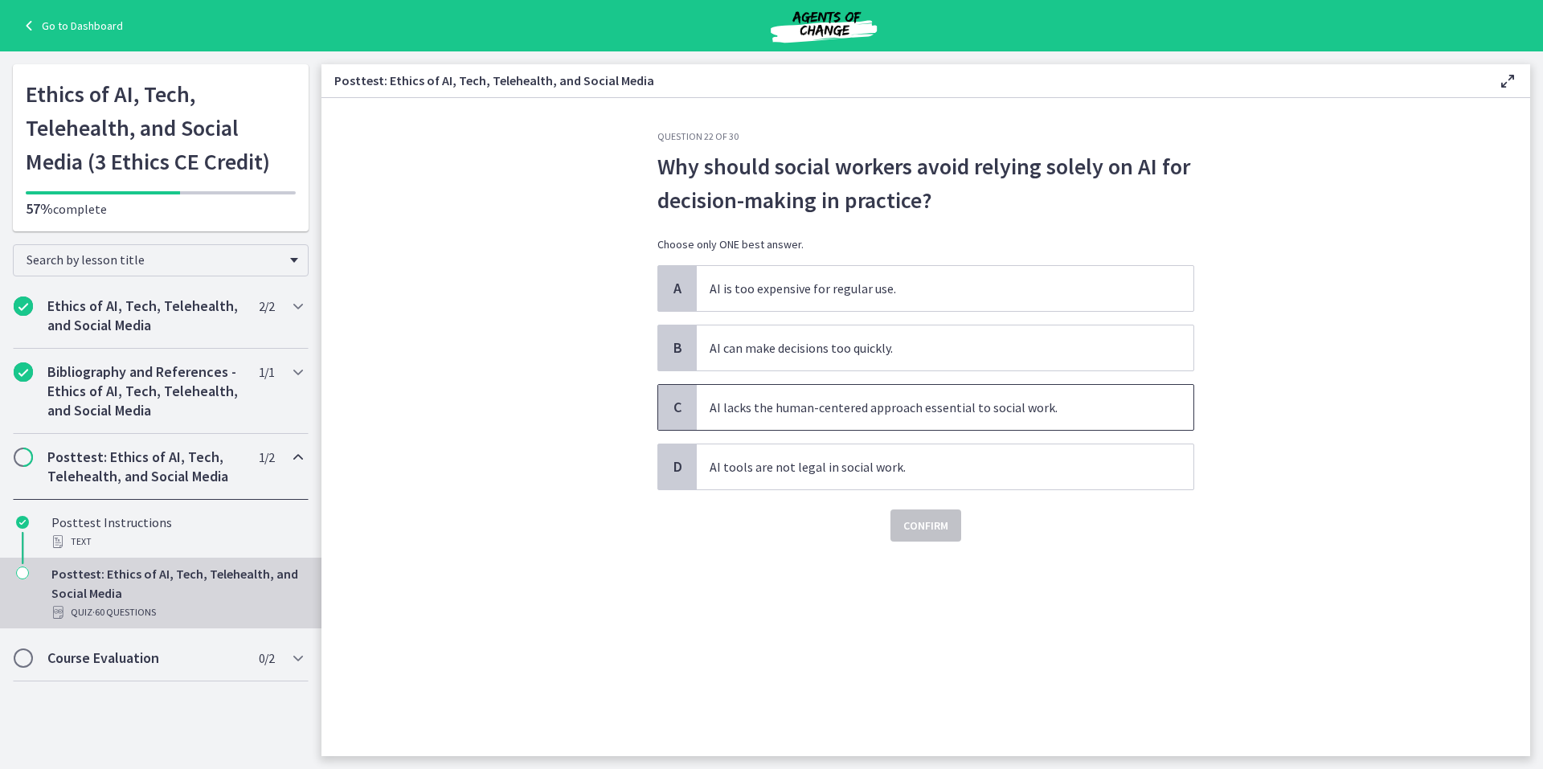
click at [686, 406] on span "C" at bounding box center [677, 407] width 19 height 19
click at [933, 523] on span "Confirm" at bounding box center [925, 525] width 45 height 19
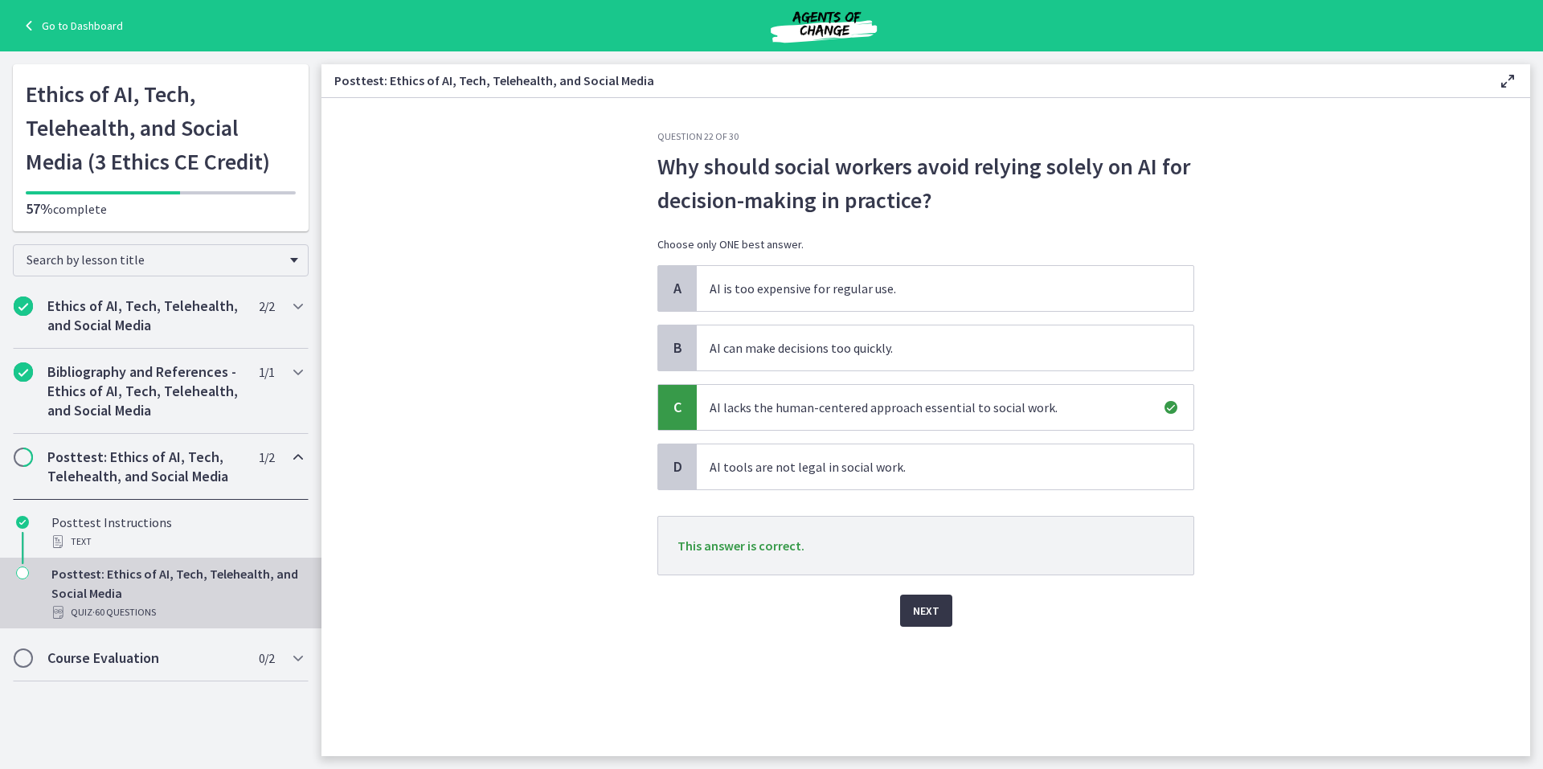
click at [925, 607] on span "Next" at bounding box center [926, 610] width 27 height 19
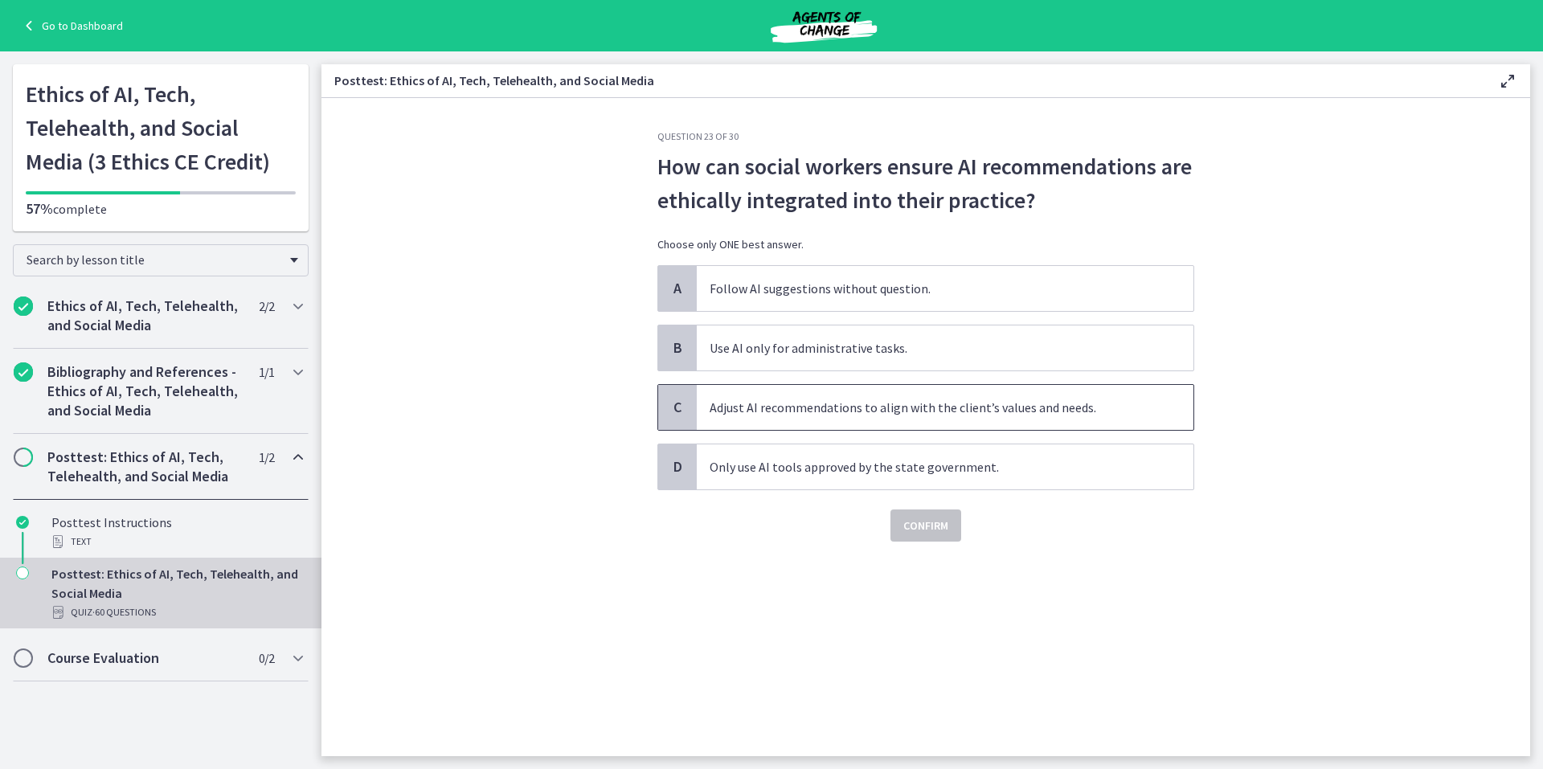
click at [673, 406] on span "C" at bounding box center [677, 407] width 19 height 19
click at [919, 525] on span "Confirm" at bounding box center [925, 525] width 45 height 19
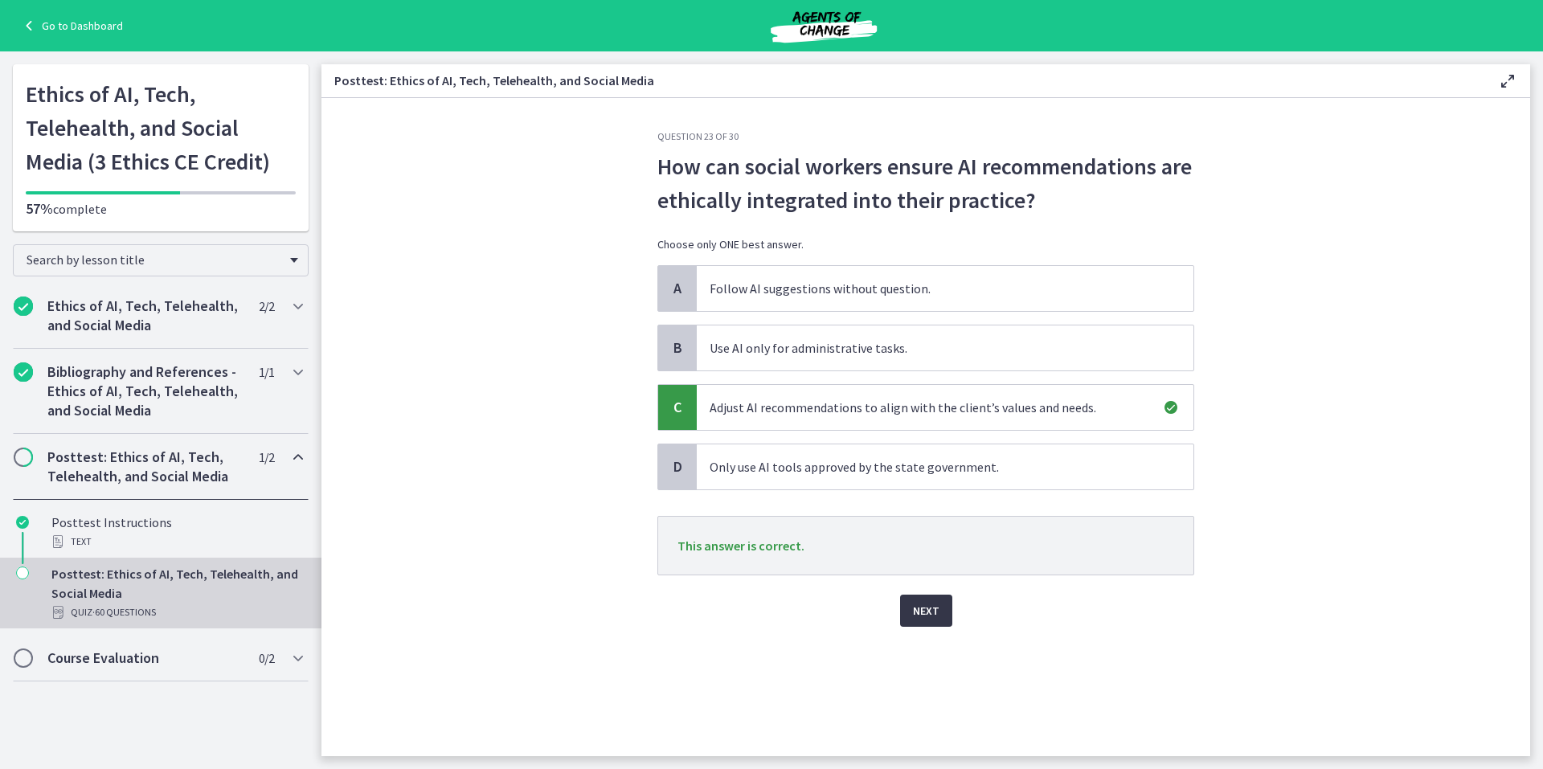
click at [923, 606] on span "Next" at bounding box center [926, 610] width 27 height 19
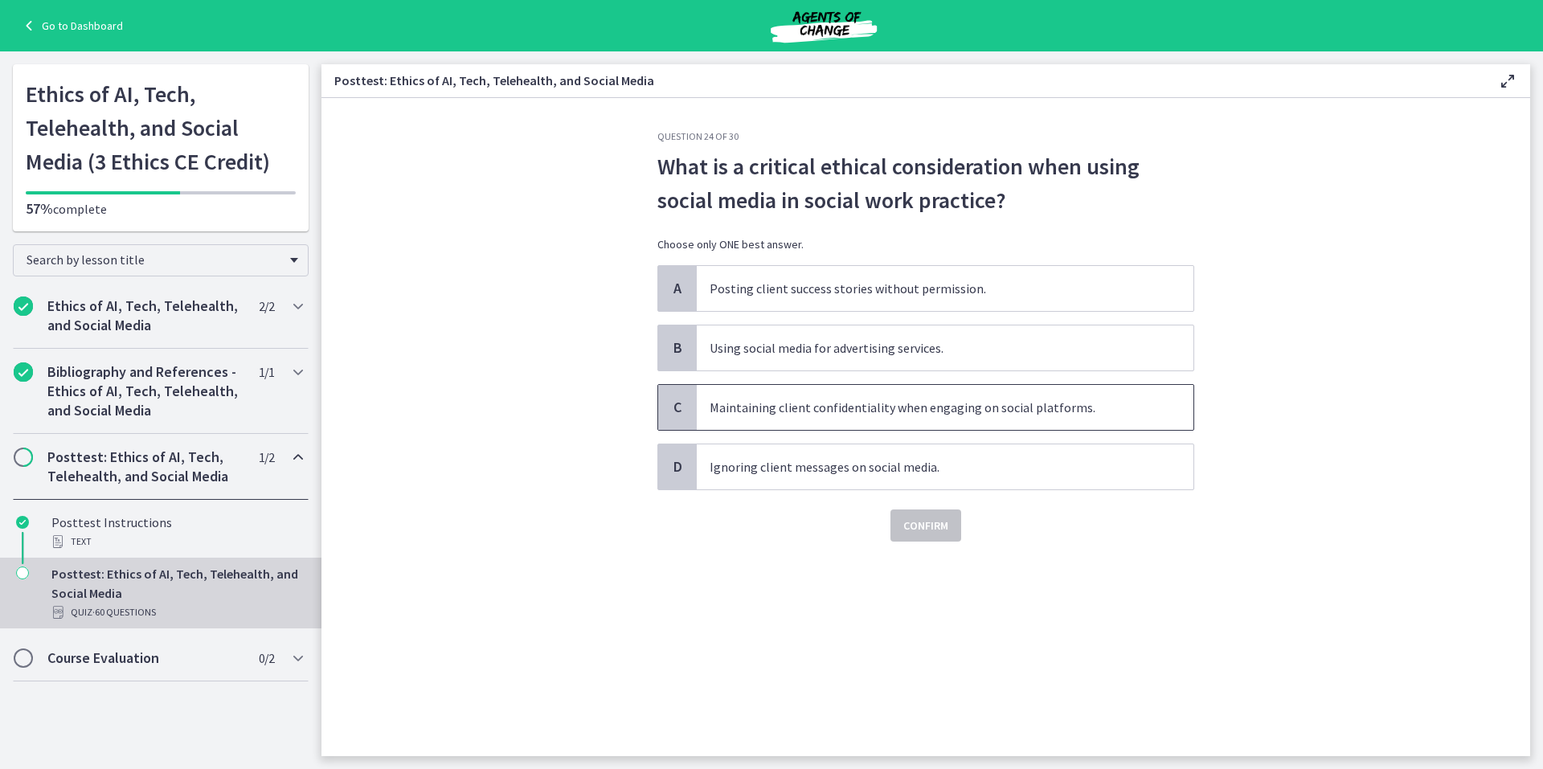
click at [677, 403] on span "C" at bounding box center [677, 407] width 19 height 19
click at [928, 522] on span "Confirm" at bounding box center [925, 525] width 45 height 19
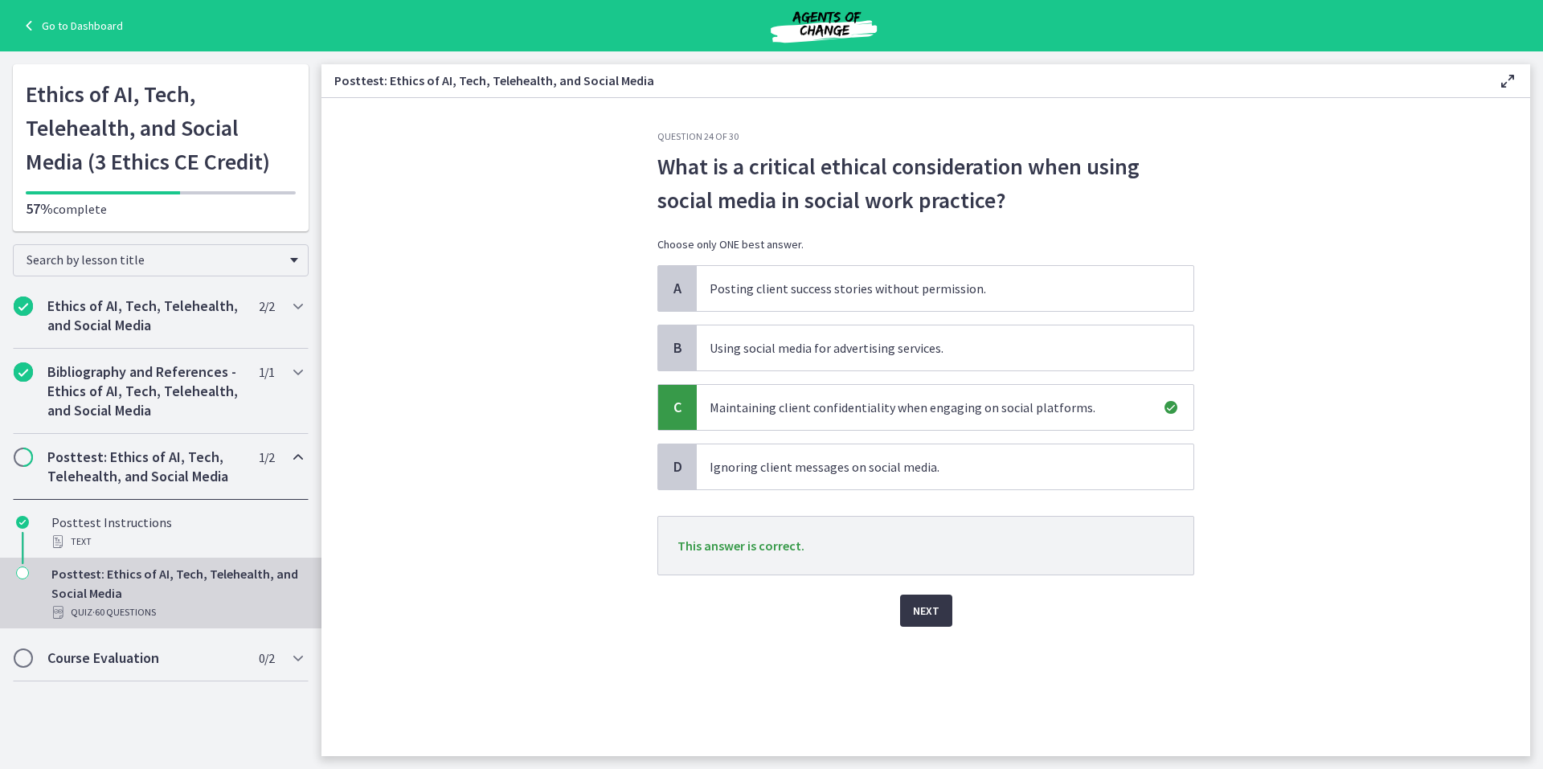
click at [926, 611] on span "Next" at bounding box center [926, 610] width 27 height 19
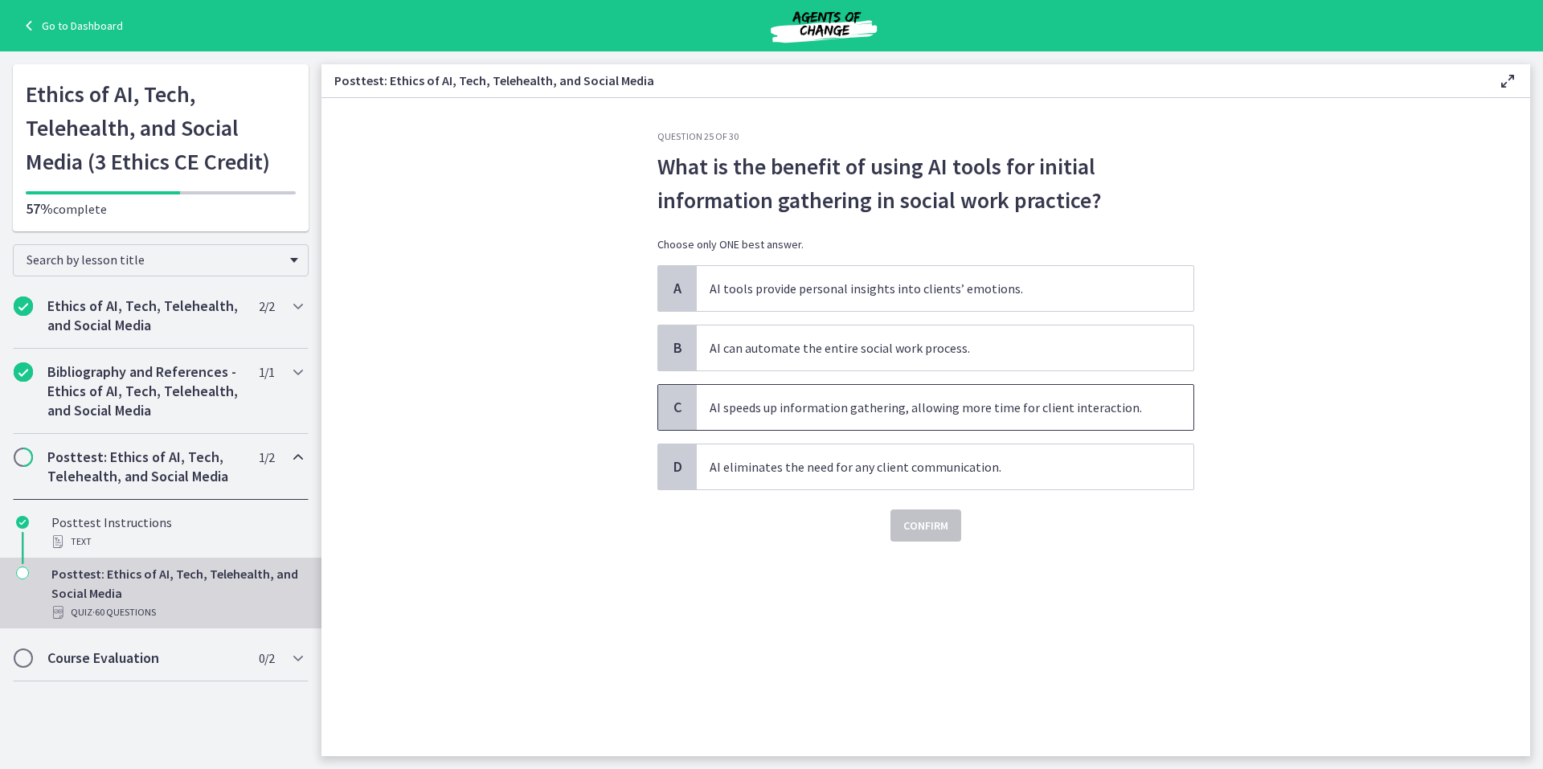
click at [674, 402] on span "C" at bounding box center [677, 407] width 19 height 19
click at [915, 518] on span "Confirm" at bounding box center [925, 525] width 45 height 19
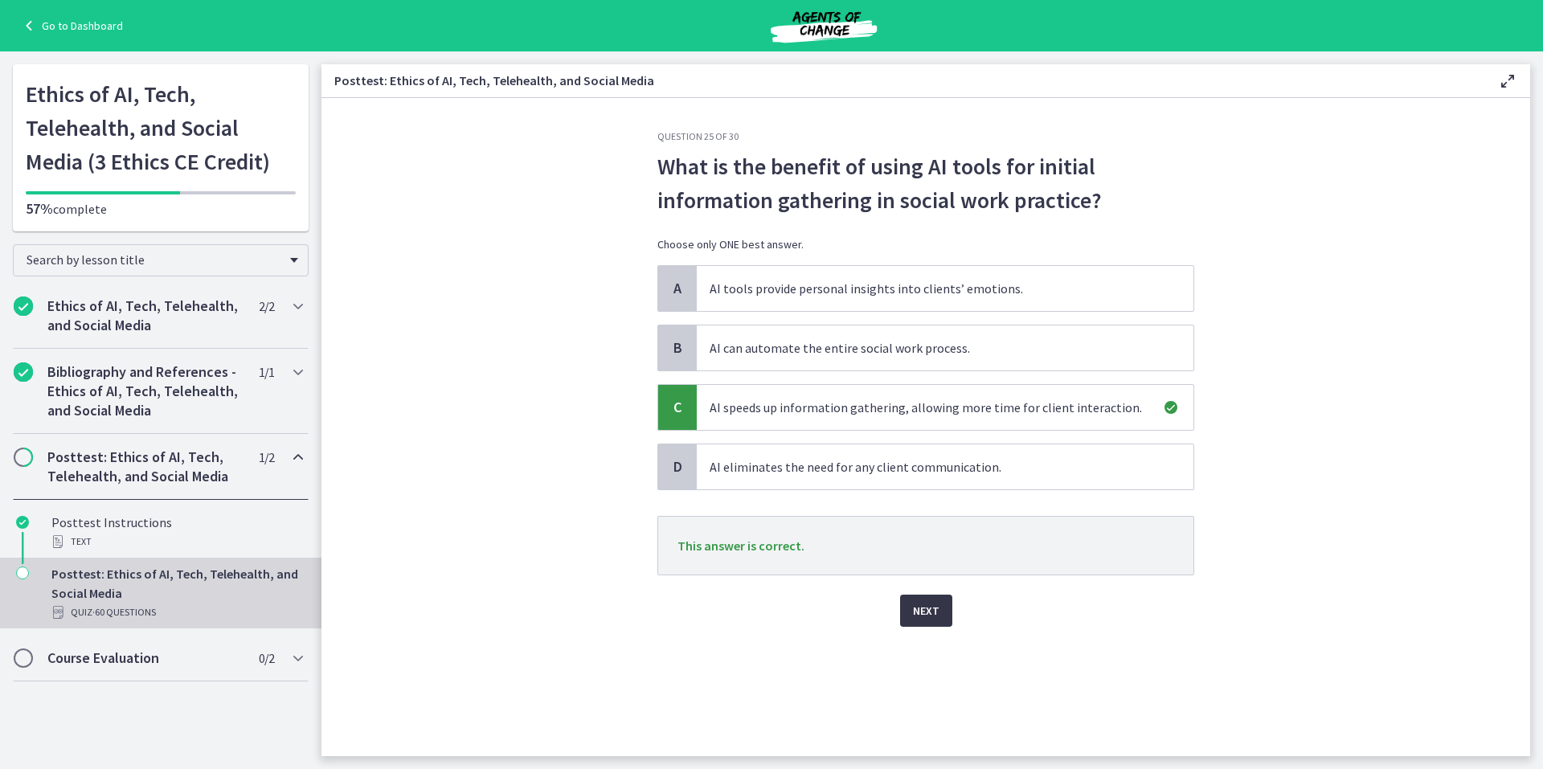
click at [924, 607] on span "Next" at bounding box center [926, 610] width 27 height 19
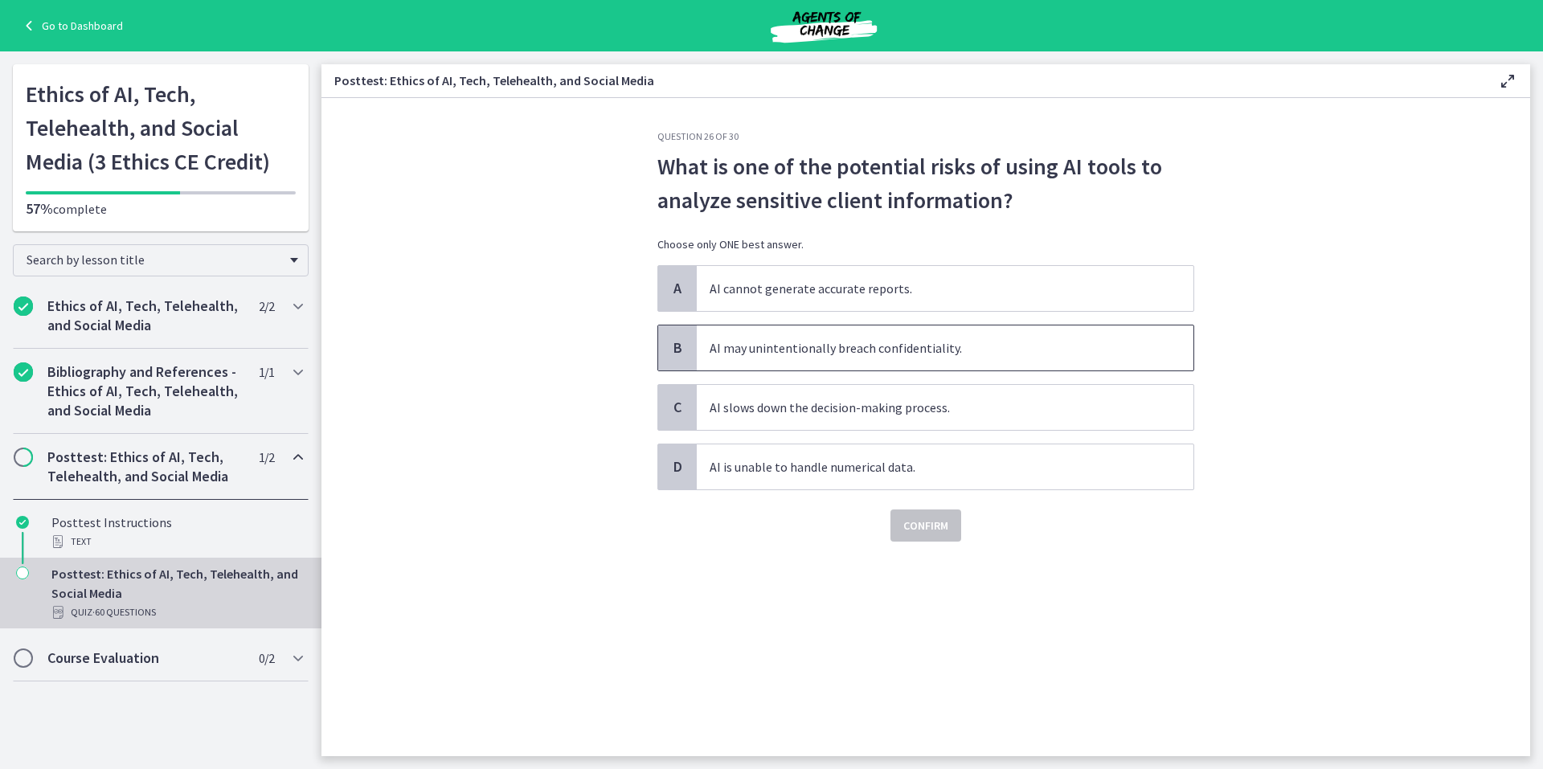
click at [677, 344] on span "B" at bounding box center [677, 347] width 19 height 19
click at [931, 524] on span "Confirm" at bounding box center [925, 525] width 45 height 19
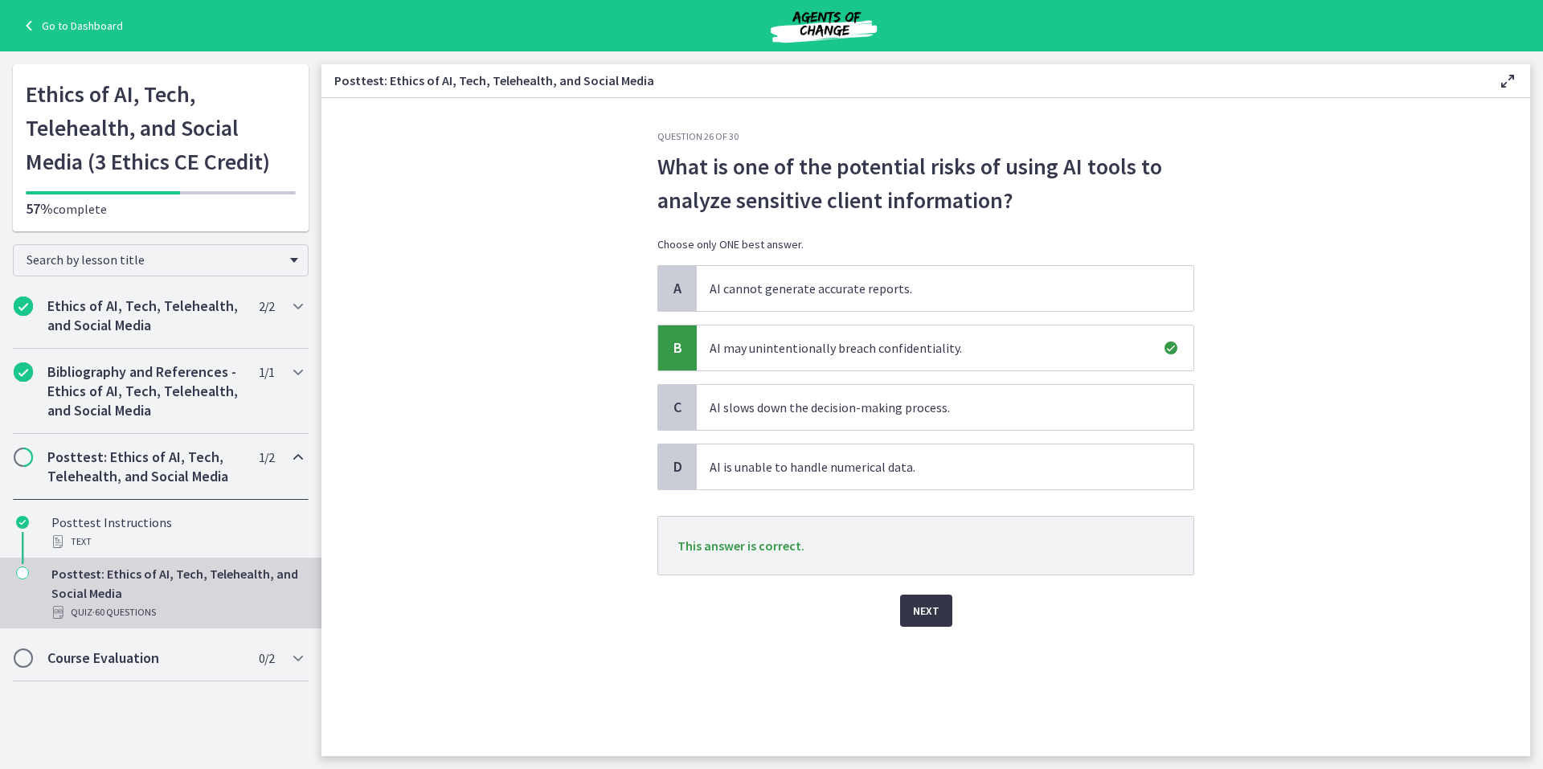
click at [924, 613] on span "Next" at bounding box center [926, 610] width 27 height 19
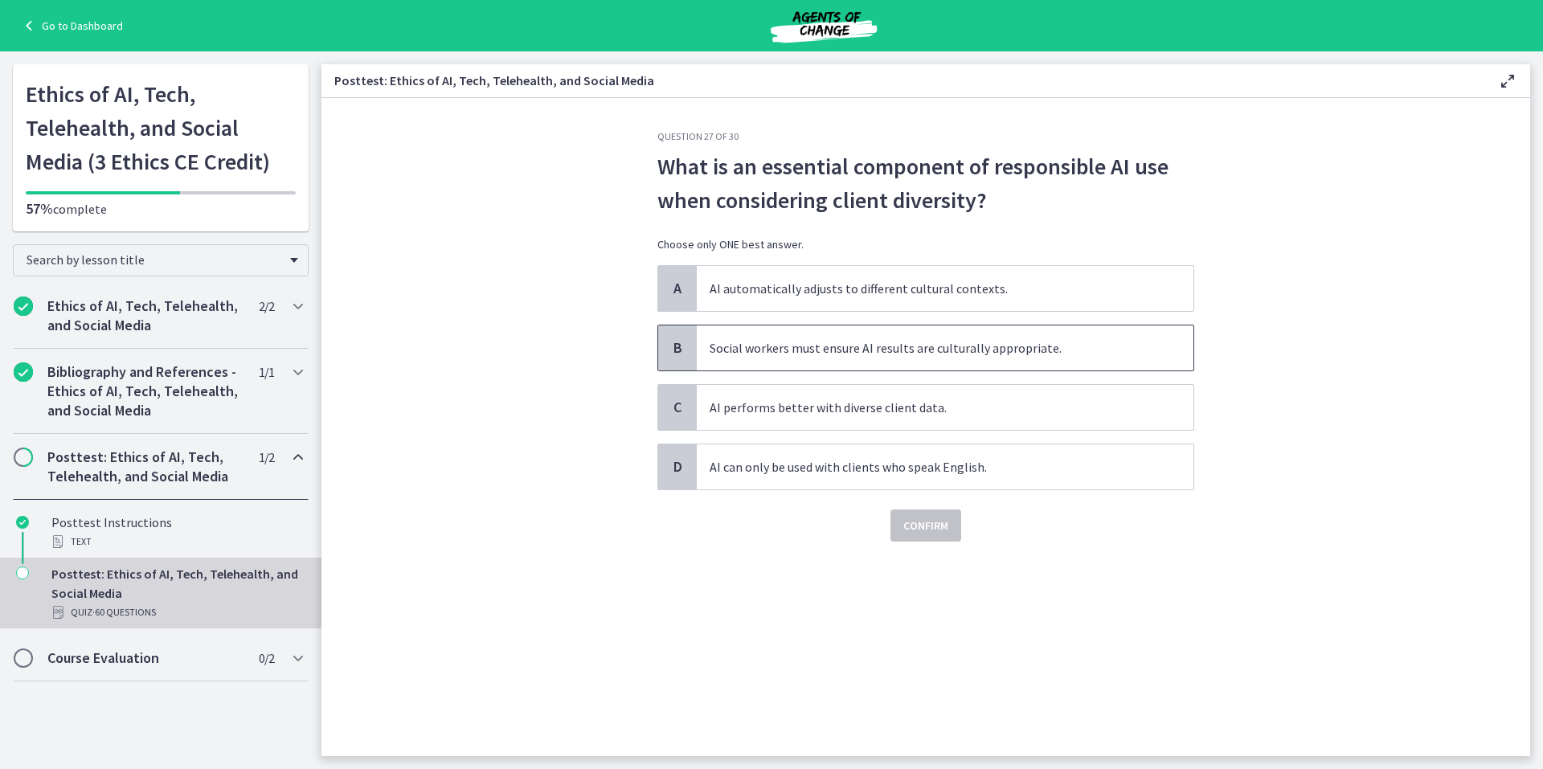
click at [676, 343] on span "B" at bounding box center [677, 347] width 19 height 19
click at [920, 521] on span "Confirm" at bounding box center [925, 525] width 45 height 19
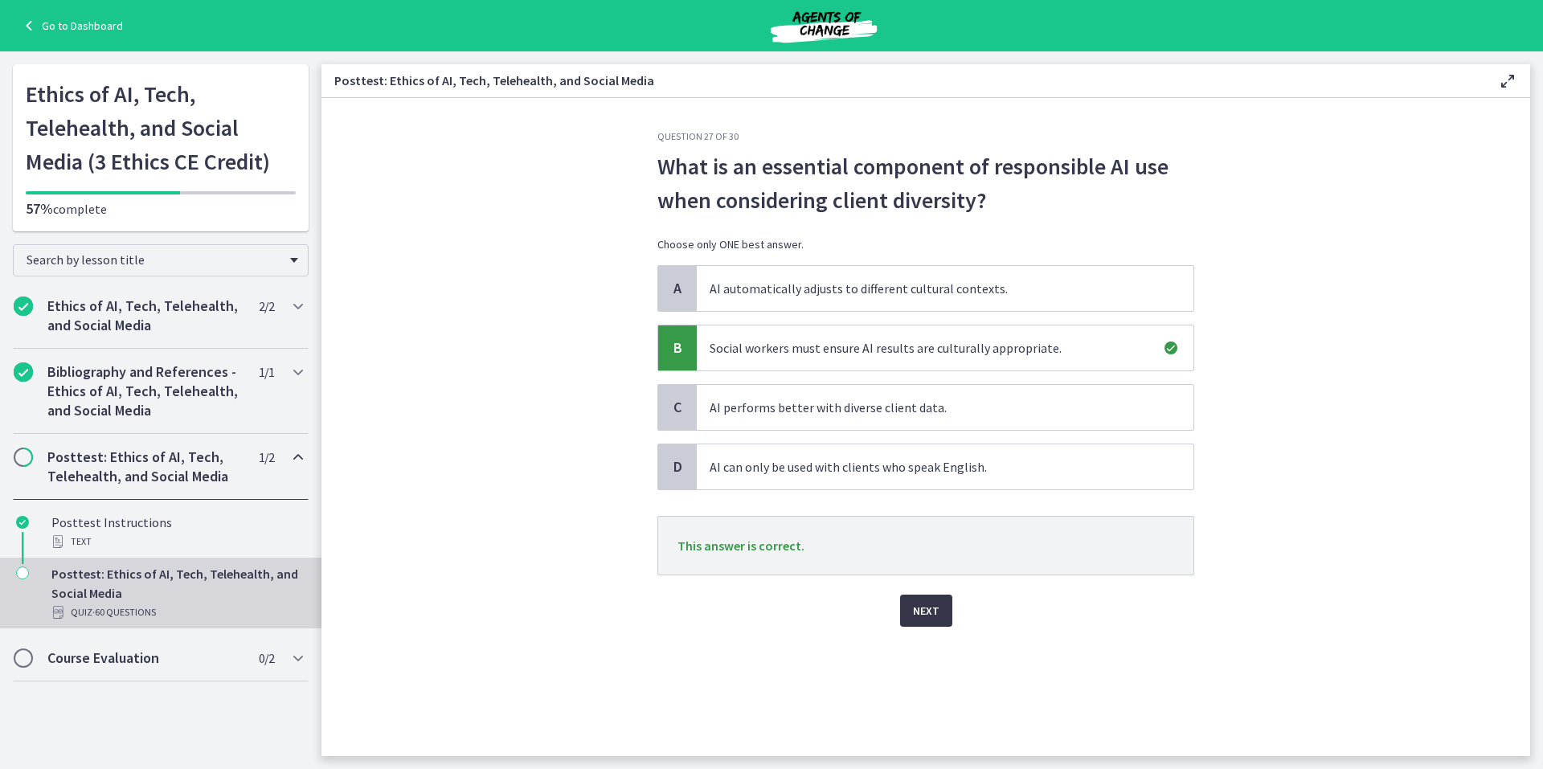
click at [928, 611] on span "Next" at bounding box center [926, 610] width 27 height 19
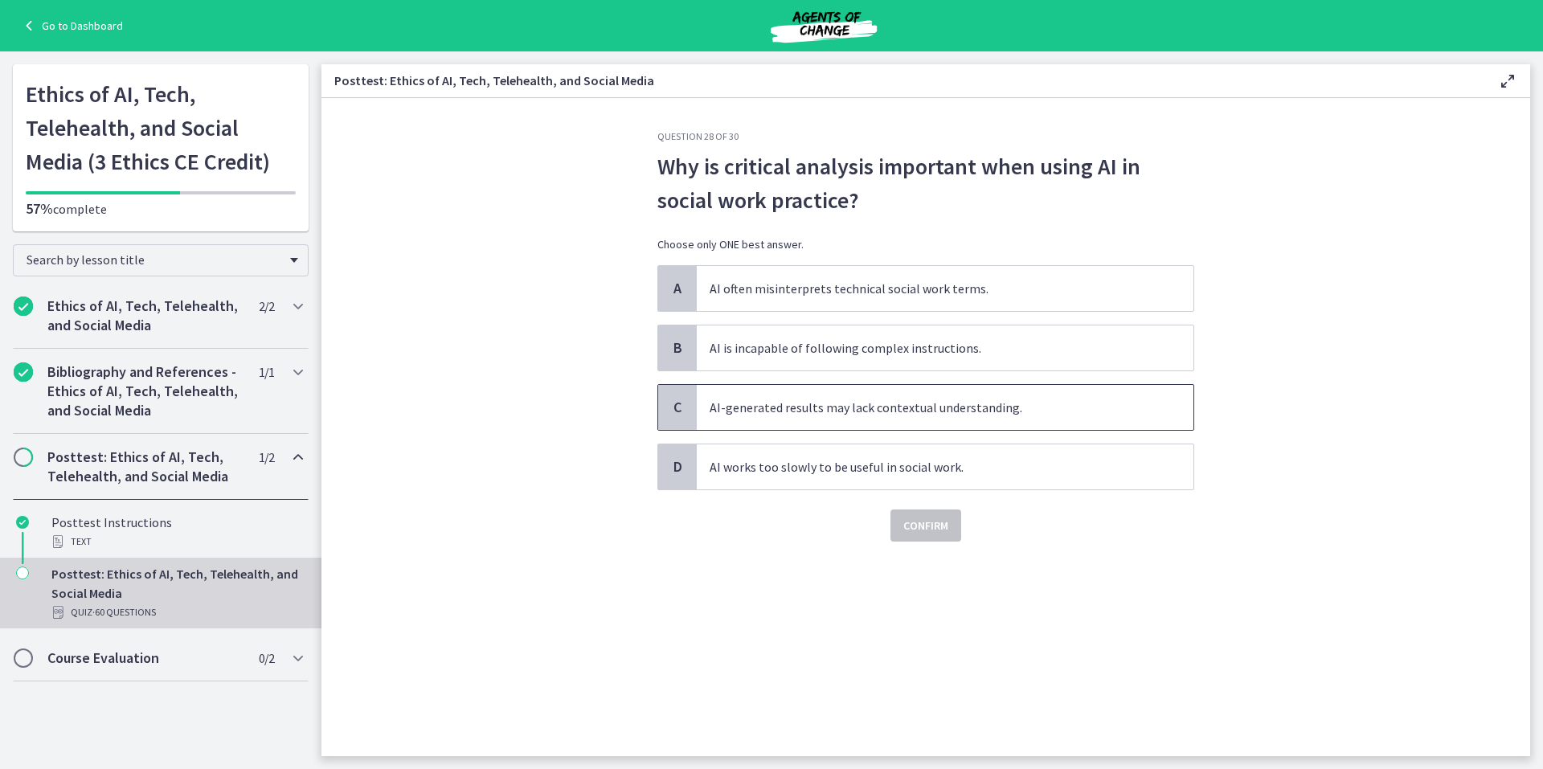
click at [675, 406] on span "C" at bounding box center [677, 407] width 19 height 19
click at [932, 522] on span "Confirm" at bounding box center [925, 525] width 45 height 19
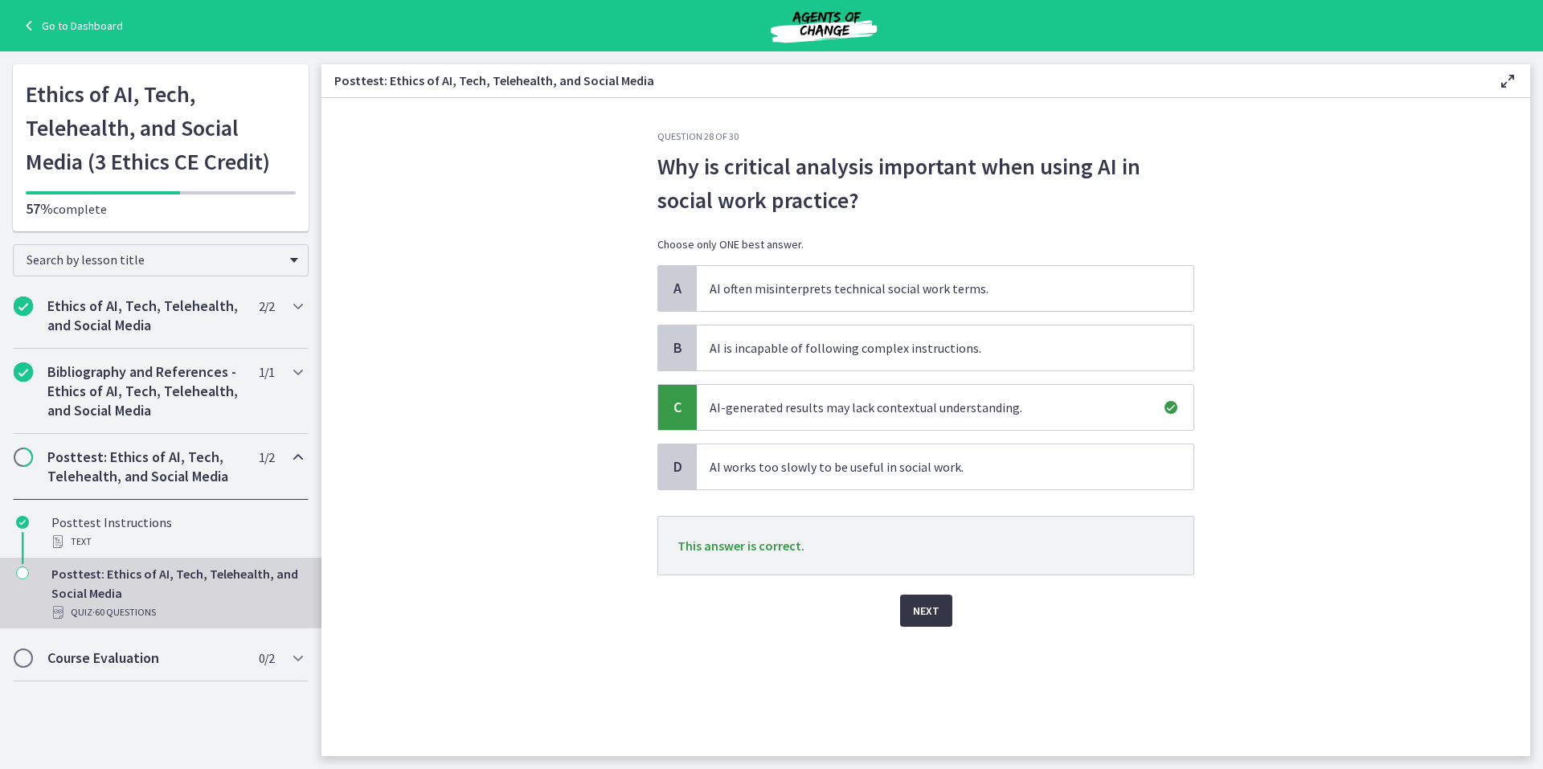
click at [927, 609] on span "Next" at bounding box center [926, 610] width 27 height 19
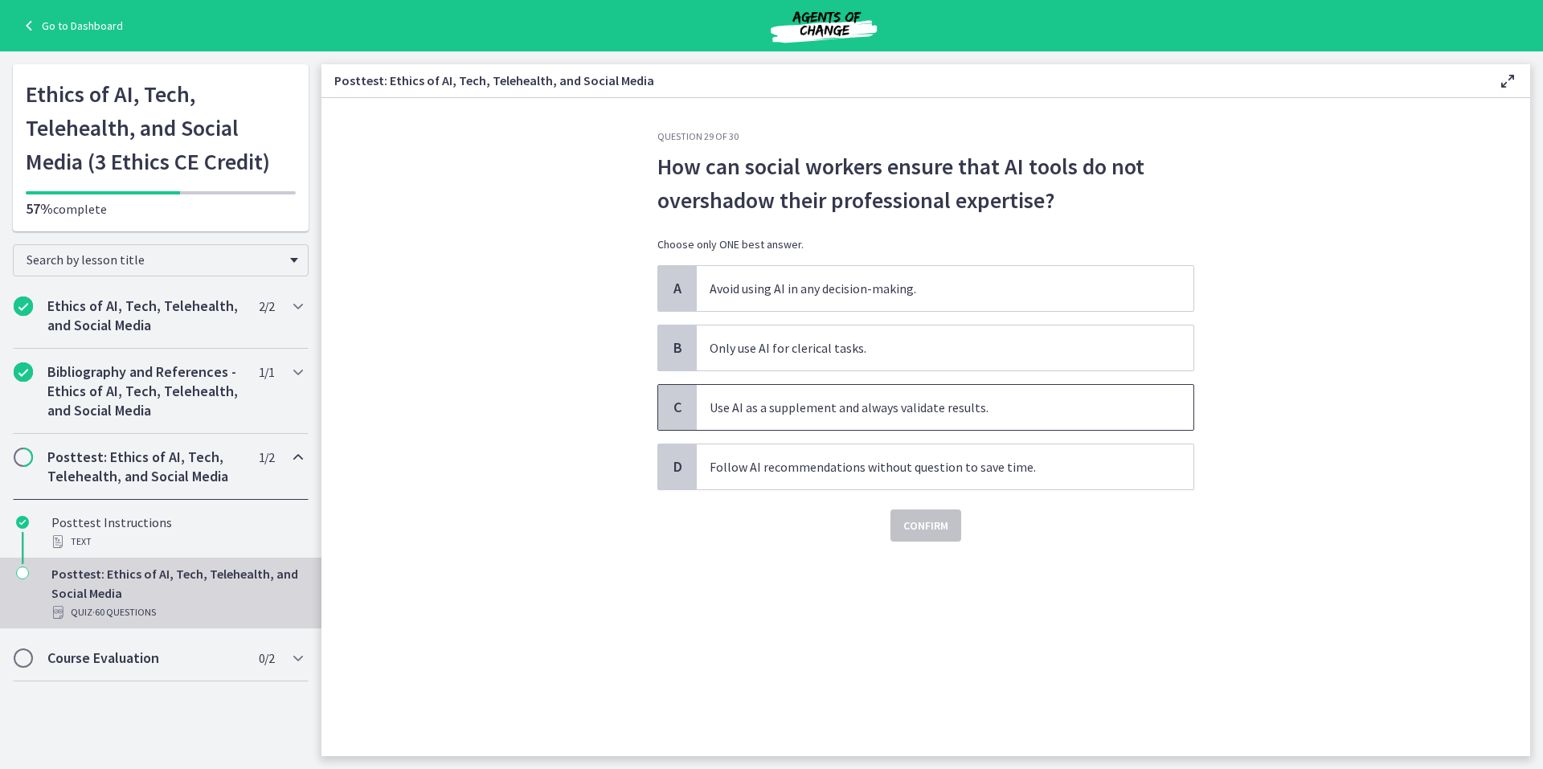
click at [673, 403] on span "C" at bounding box center [677, 407] width 19 height 19
click at [930, 527] on span "Confirm" at bounding box center [925, 525] width 45 height 19
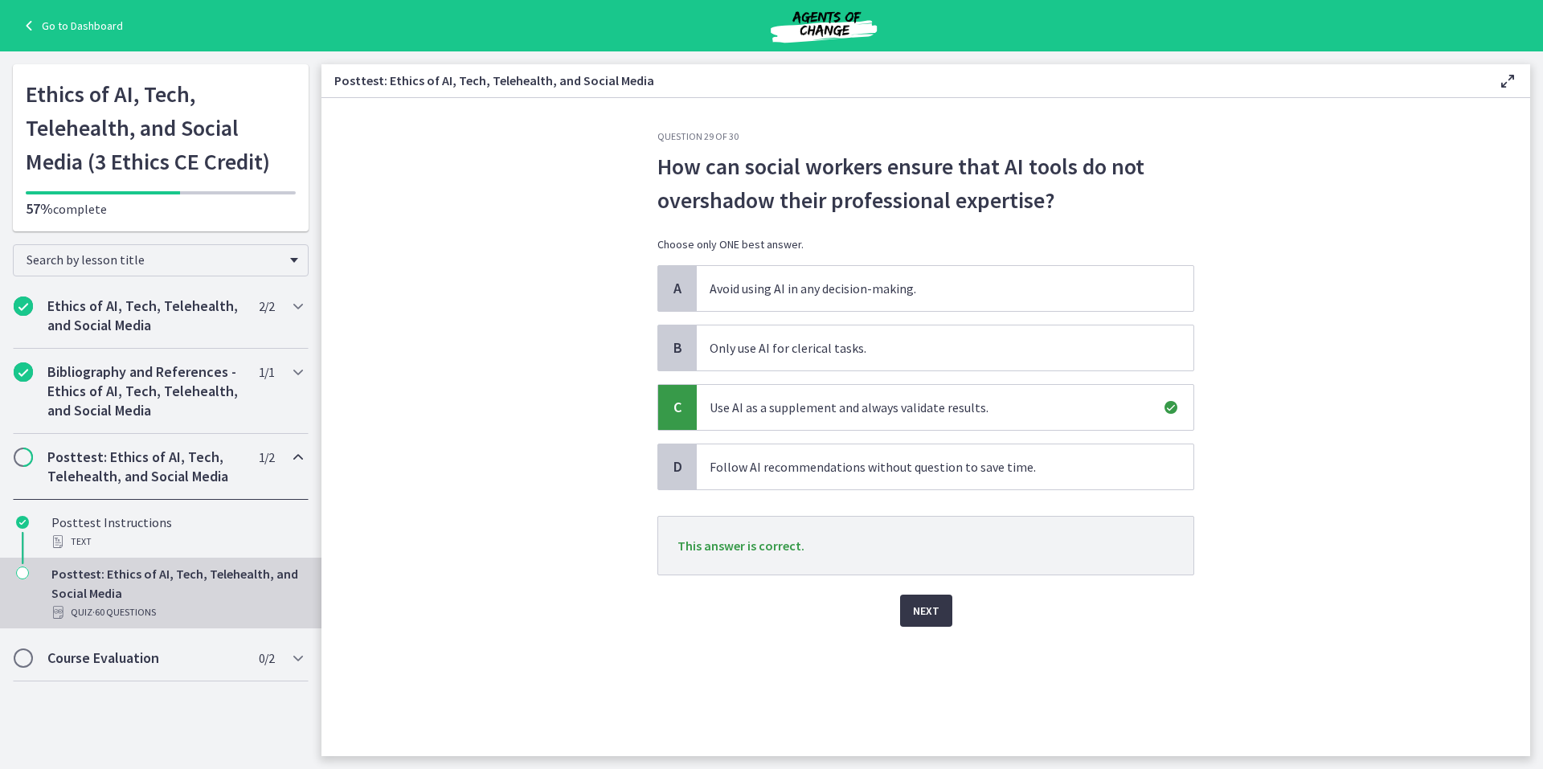
click at [924, 610] on span "Next" at bounding box center [926, 610] width 27 height 19
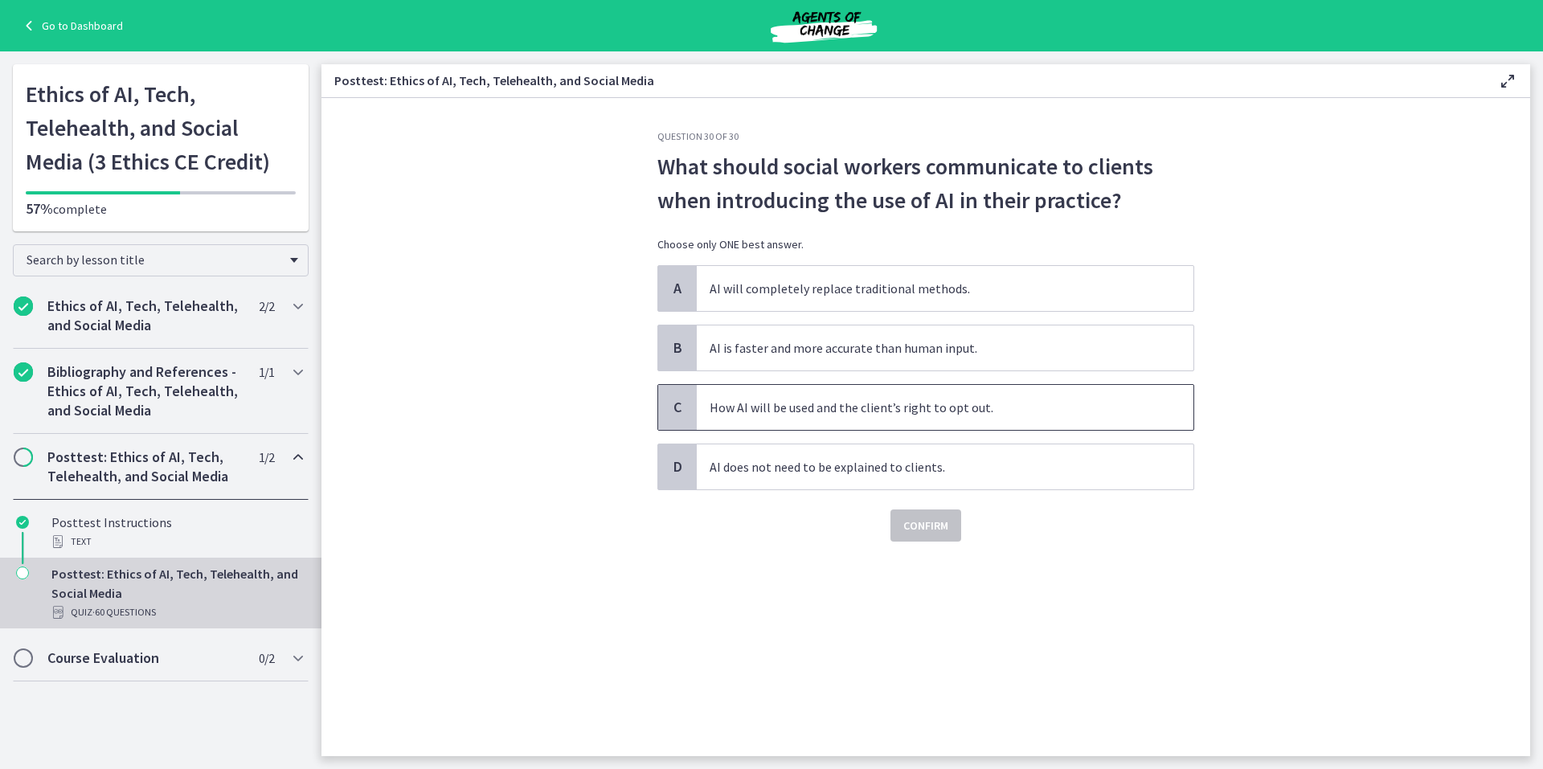
click at [680, 405] on span "C" at bounding box center [677, 407] width 19 height 19
click at [919, 524] on span "Confirm" at bounding box center [925, 525] width 45 height 19
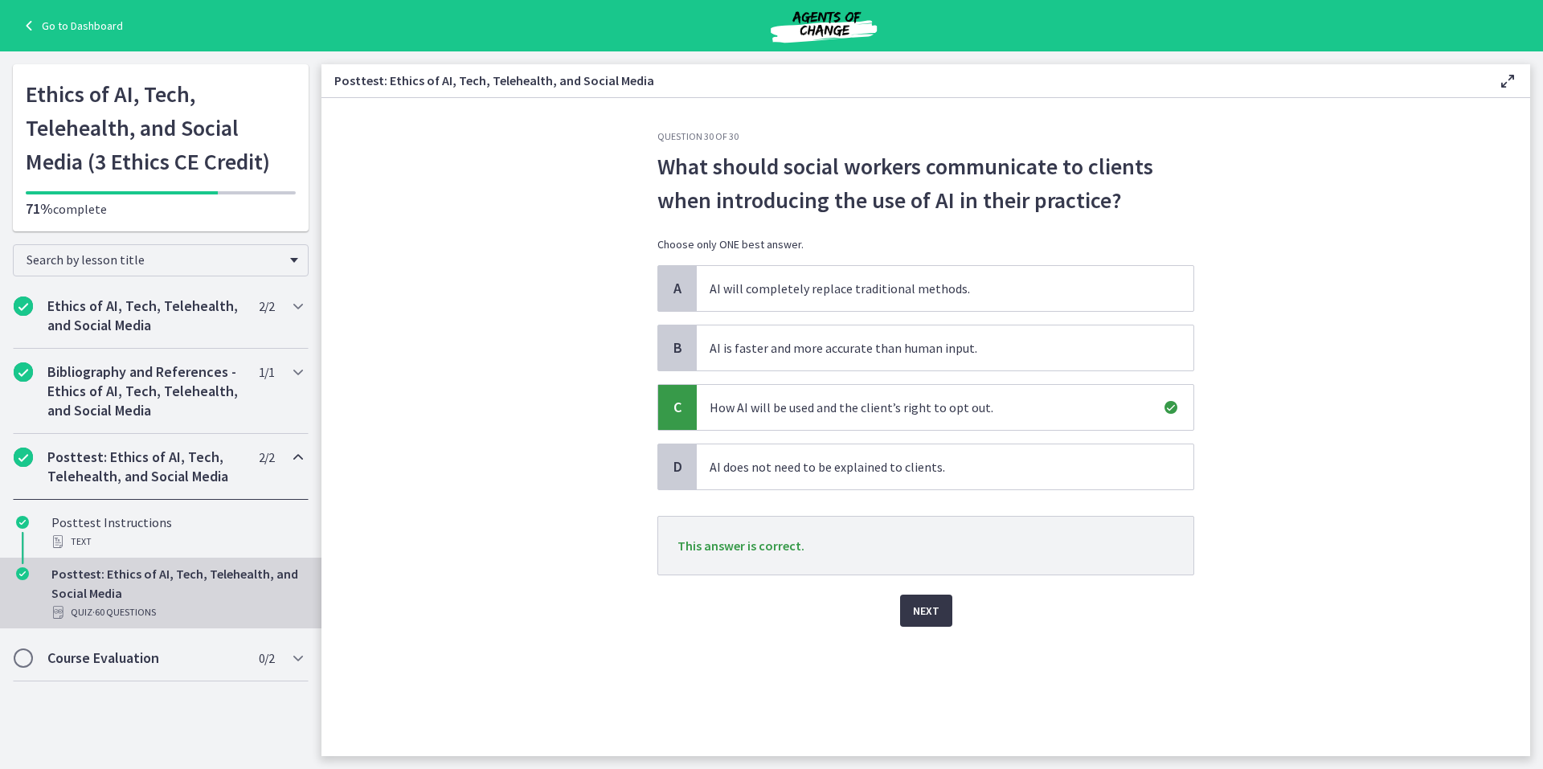
click at [918, 608] on span "Next" at bounding box center [926, 610] width 27 height 19
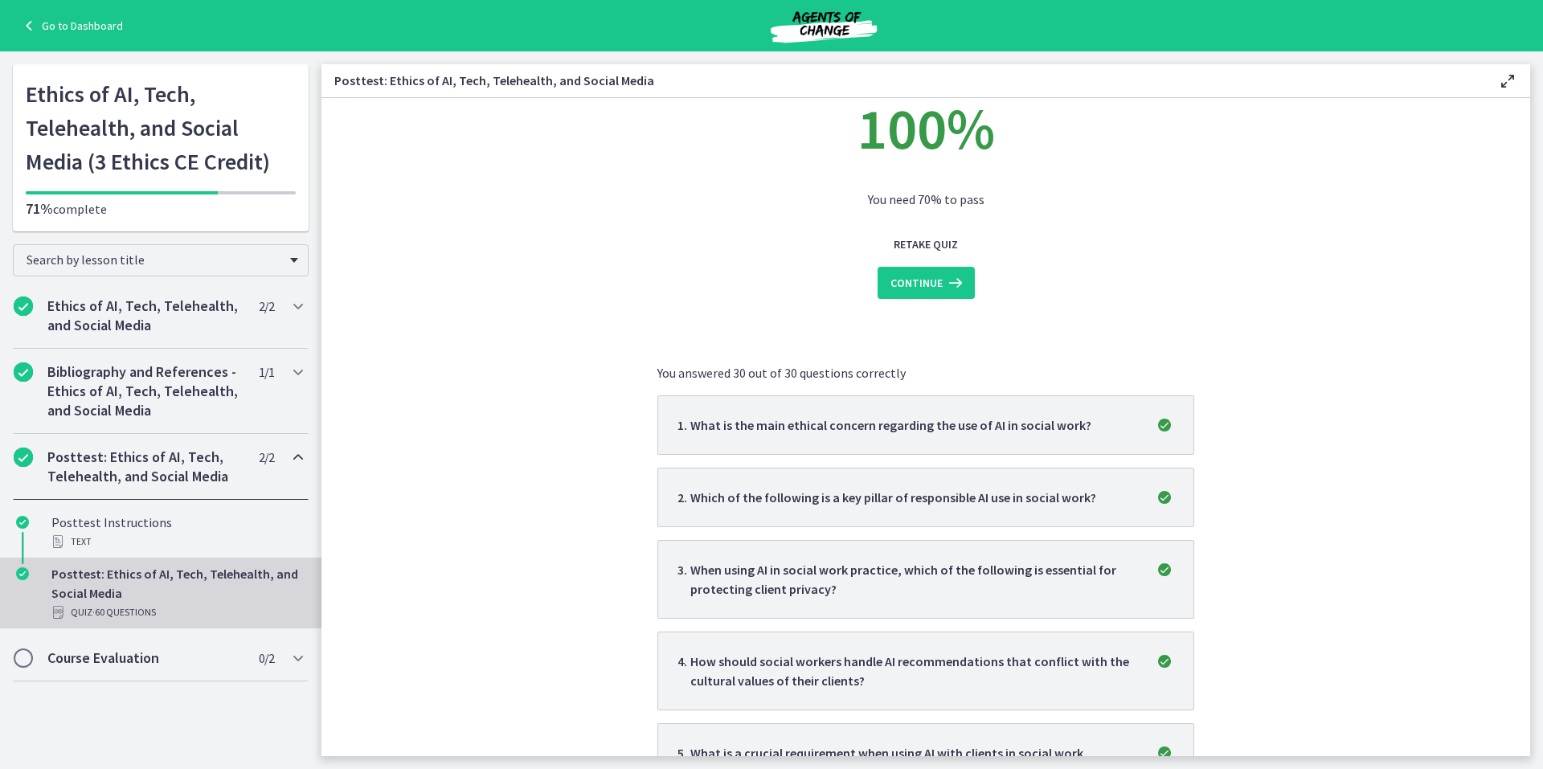
scroll to position [80, 0]
click at [918, 281] on span "Continue" at bounding box center [916, 284] width 52 height 19
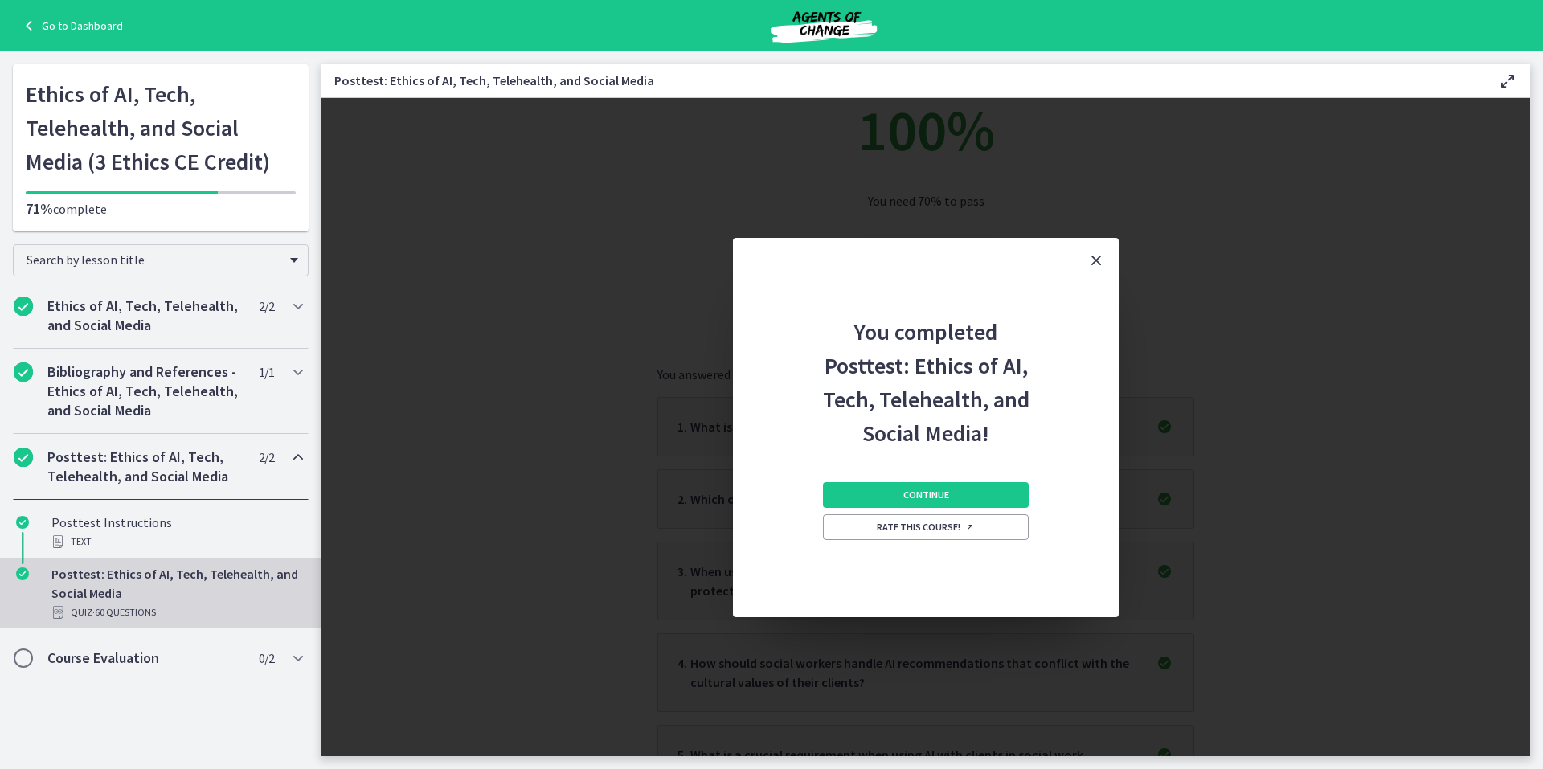
scroll to position [0, 0]
click at [913, 486] on button "Continue" at bounding box center [926, 495] width 206 height 26
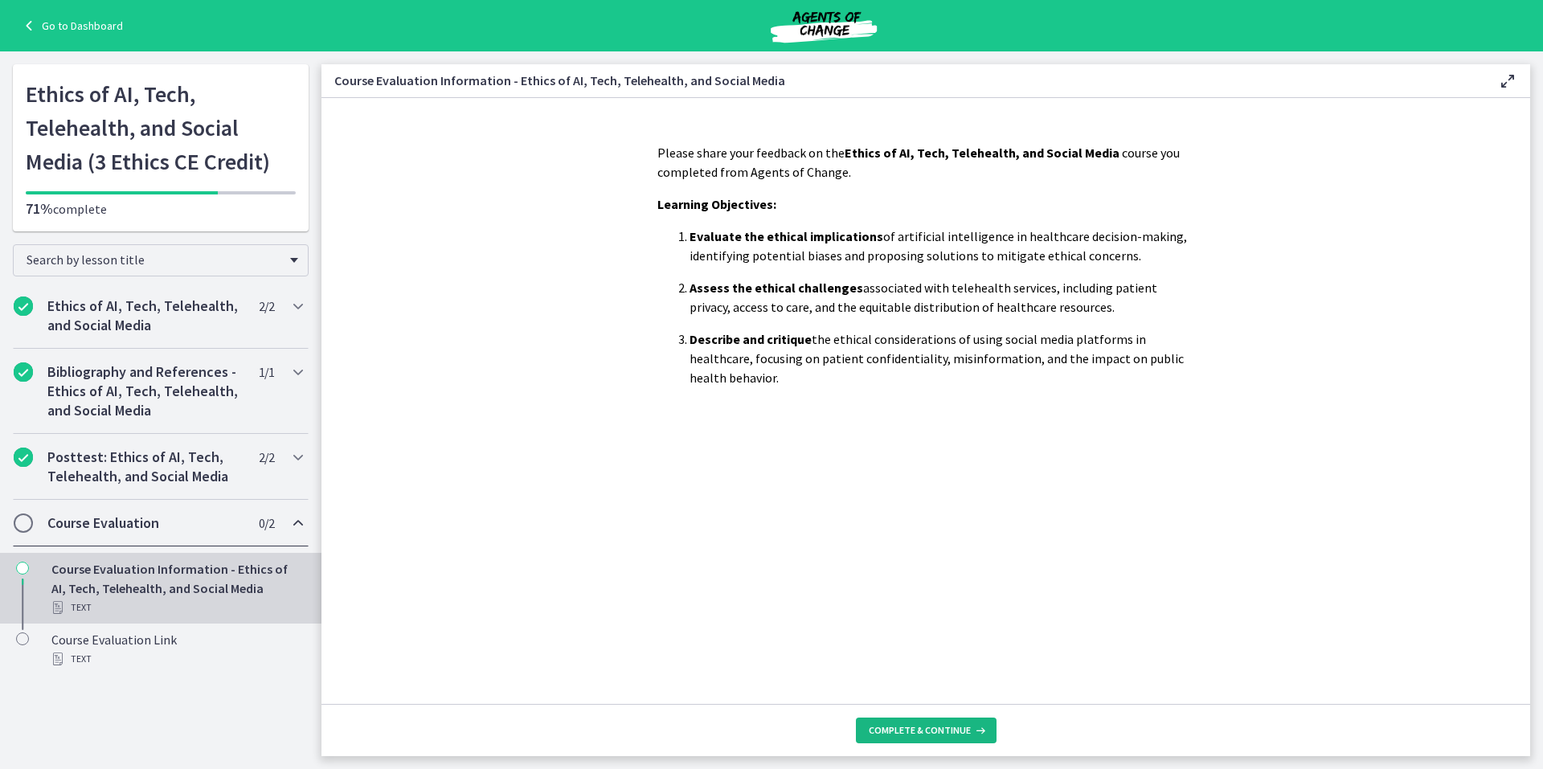
click at [914, 727] on span "Complete & continue" at bounding box center [920, 730] width 102 height 13
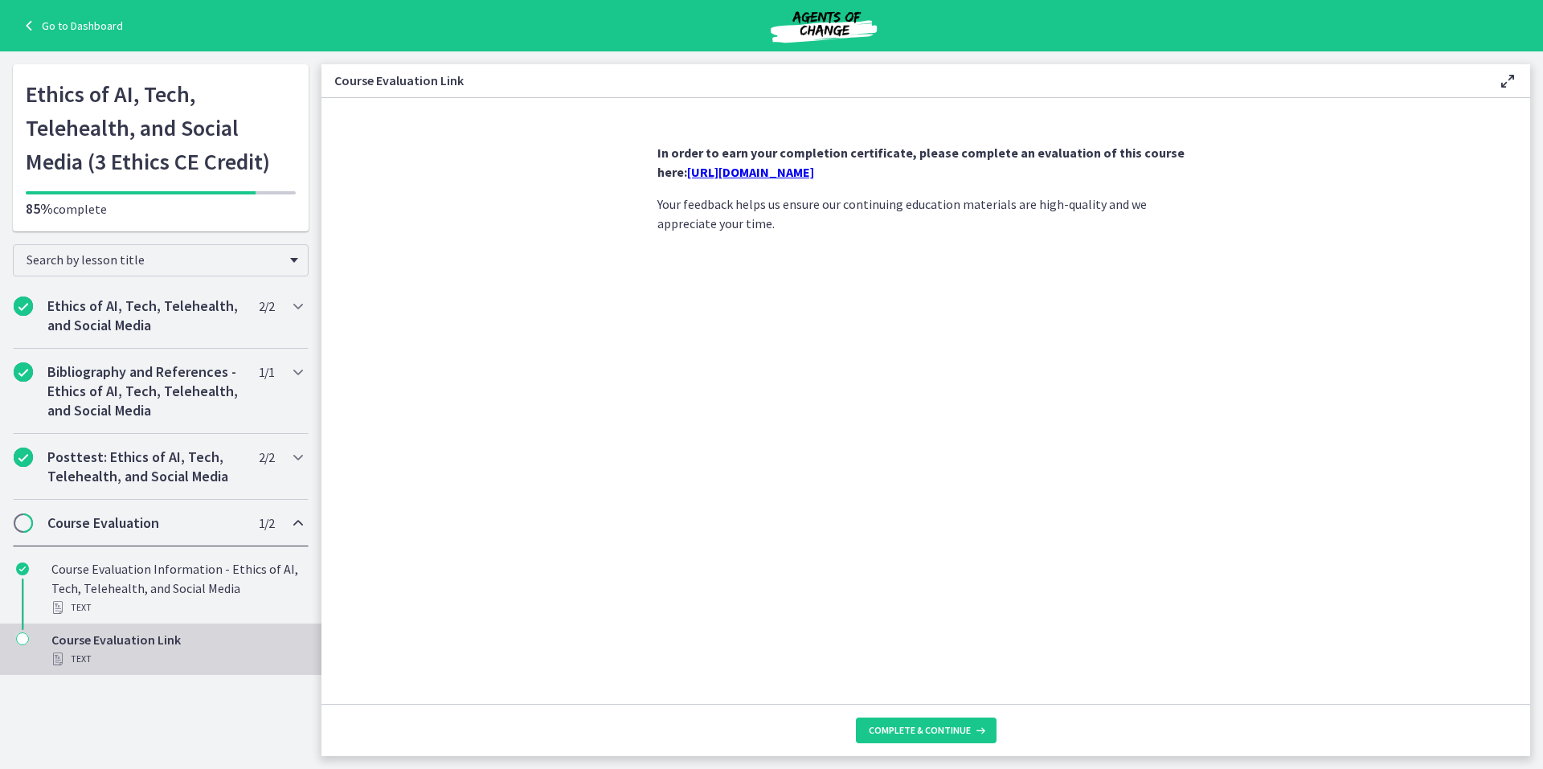
click at [779, 175] on link "[URL][DOMAIN_NAME]" at bounding box center [750, 172] width 127 height 16
click at [921, 725] on span "Complete & continue" at bounding box center [920, 730] width 102 height 13
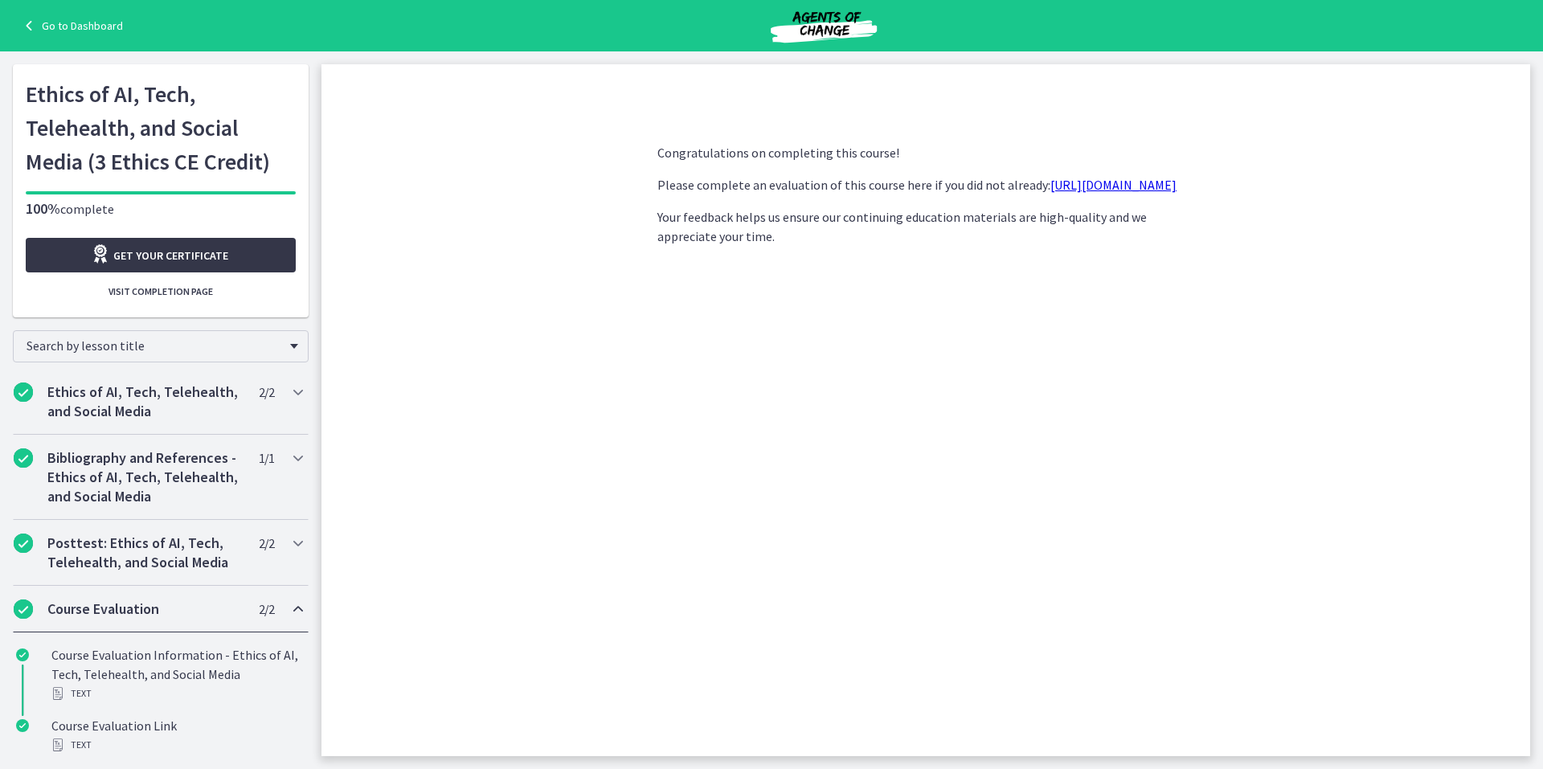
click at [151, 255] on span "Get your certificate" at bounding box center [170, 255] width 115 height 19
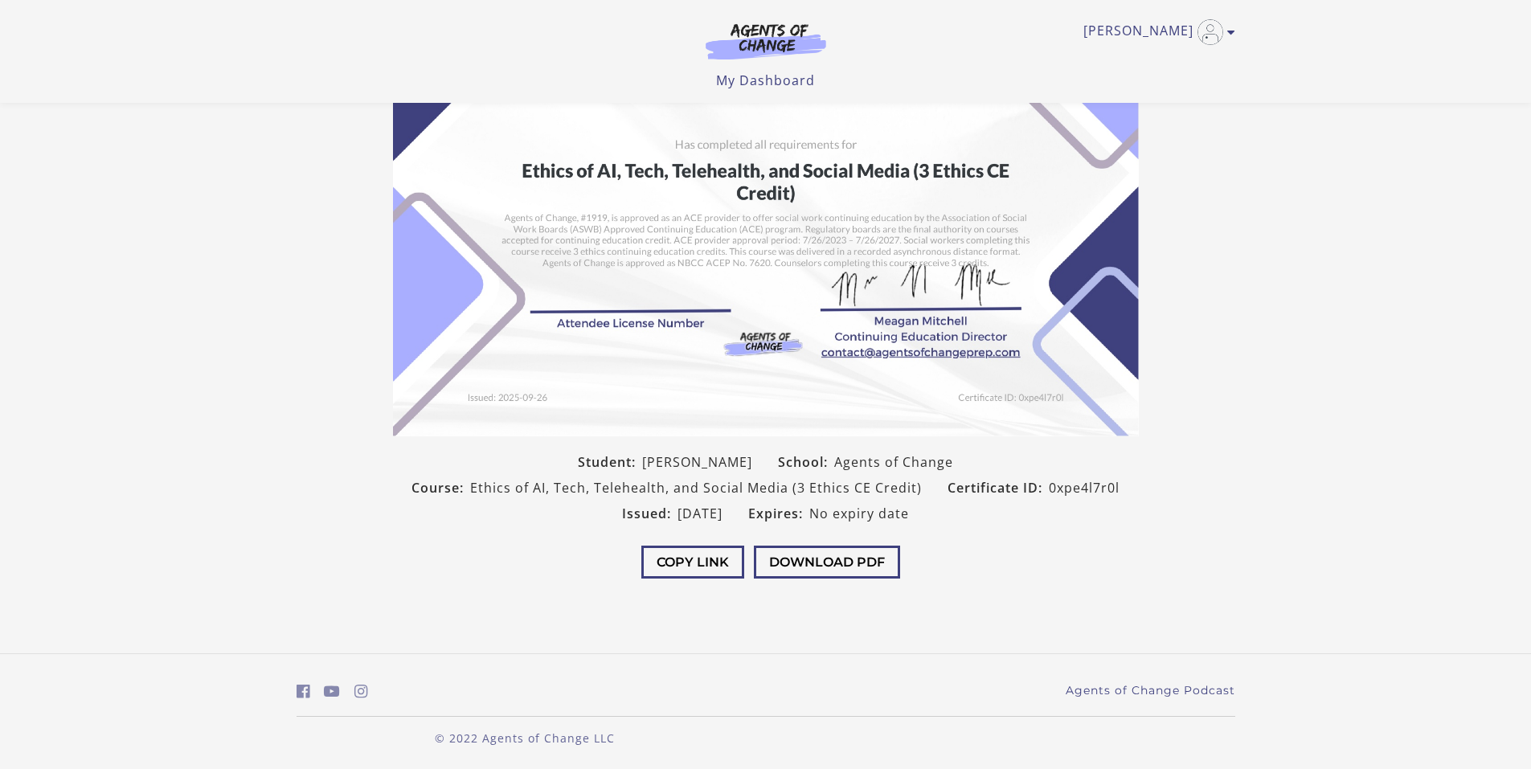
scroll to position [130, 0]
click at [849, 558] on button "Download PDF" at bounding box center [827, 560] width 146 height 33
